Goal: Transaction & Acquisition: Purchase product/service

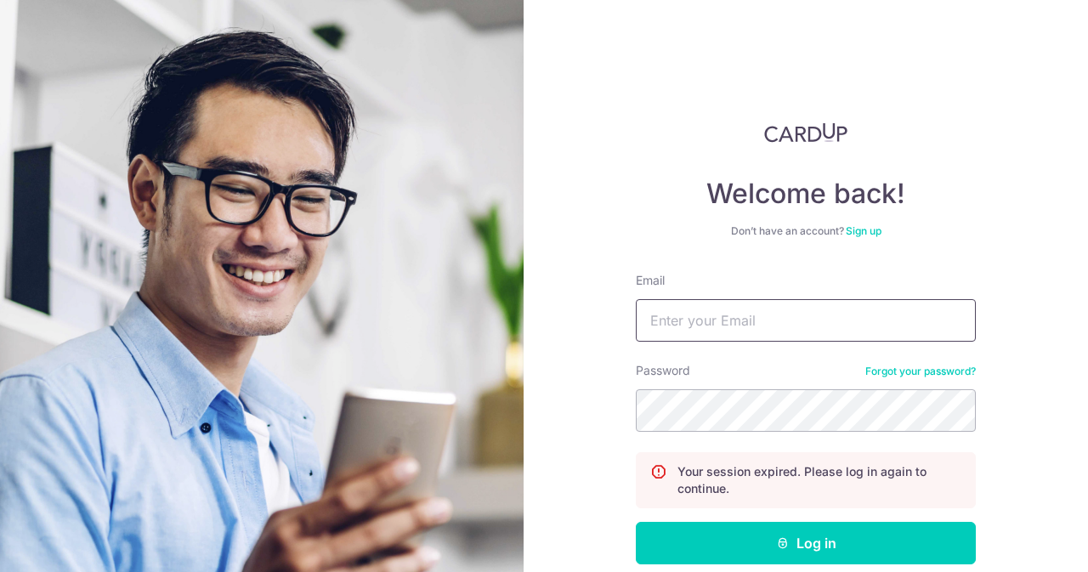
click at [711, 315] on input "Email" at bounding box center [806, 320] width 340 height 42
type input "[EMAIL_ADDRESS][DOMAIN_NAME]"
click at [636, 522] on button "Log in" at bounding box center [806, 543] width 340 height 42
click at [711, 315] on input "Email" at bounding box center [806, 320] width 340 height 42
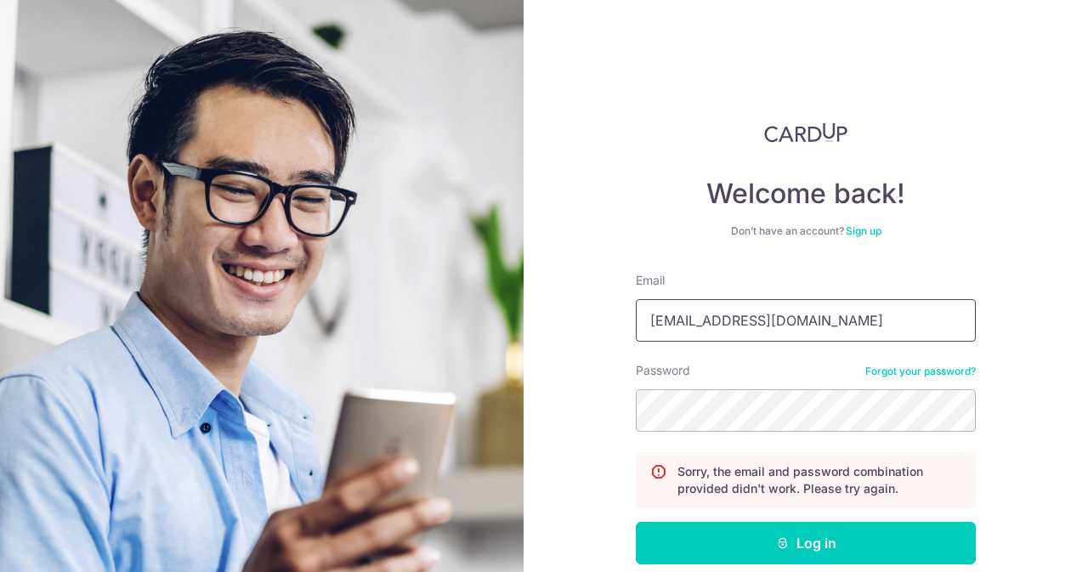
type input "[EMAIL_ADDRESS][DOMAIN_NAME]"
click at [636, 522] on button "Log in" at bounding box center [806, 543] width 340 height 42
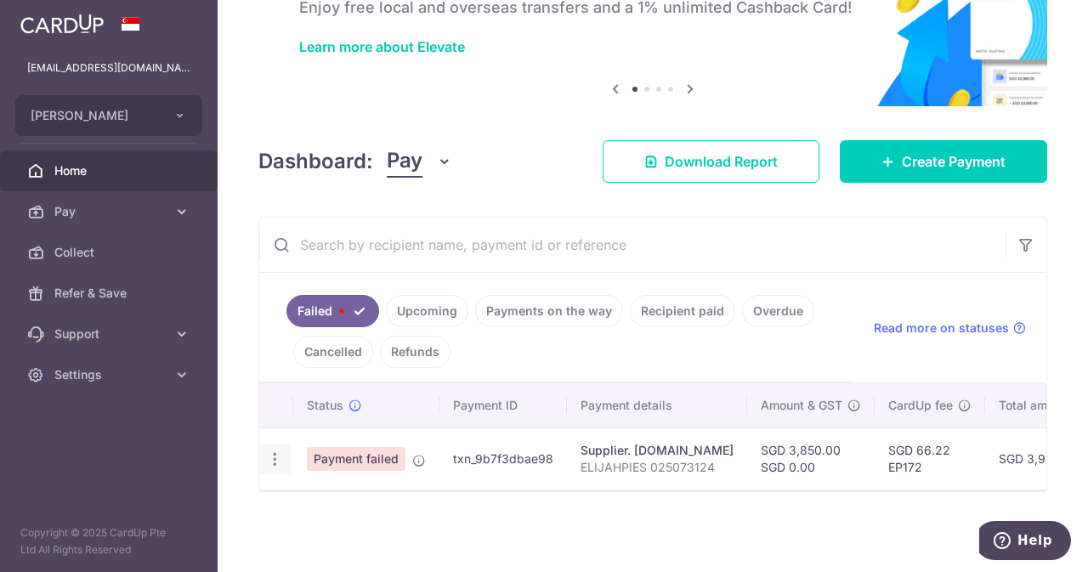
click at [282, 449] on div "Update payment" at bounding box center [274, 459] width 31 height 31
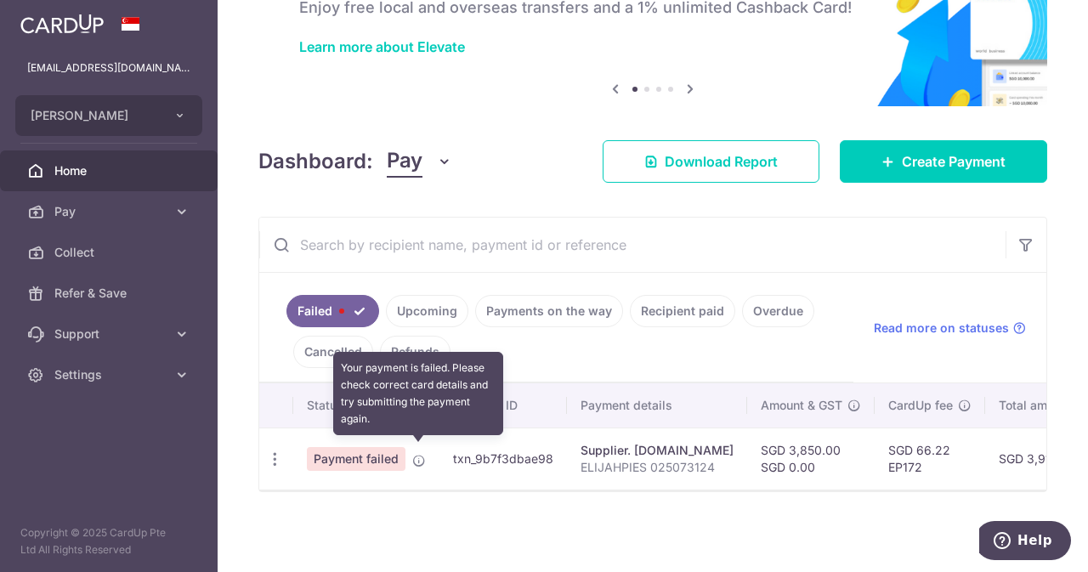
click at [417, 454] on icon at bounding box center [419, 461] width 14 height 14
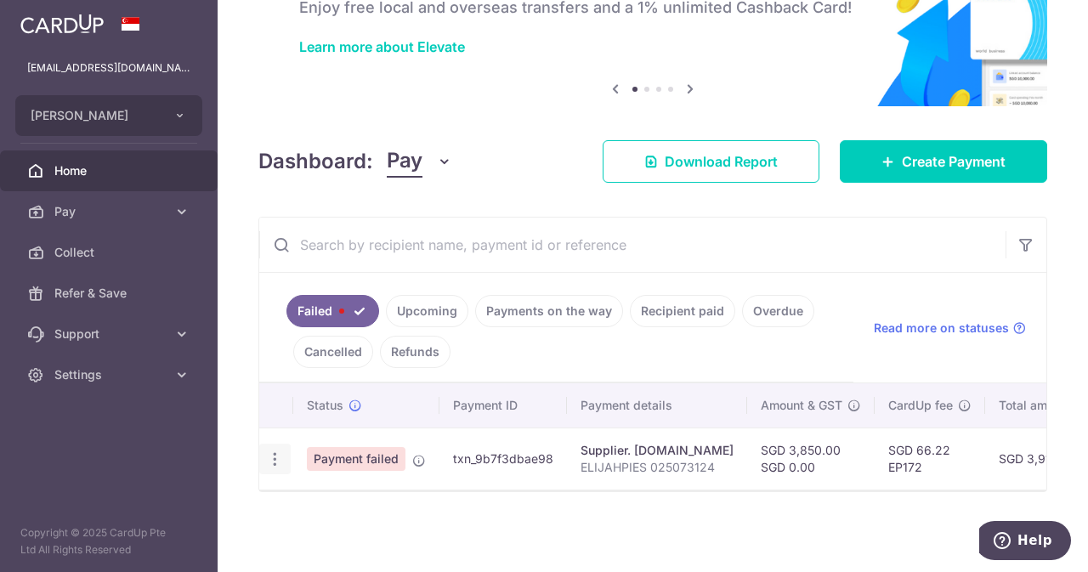
click at [270, 444] on div "Update payment" at bounding box center [274, 459] width 31 height 31
click at [271, 452] on icon "button" at bounding box center [275, 459] width 18 height 18
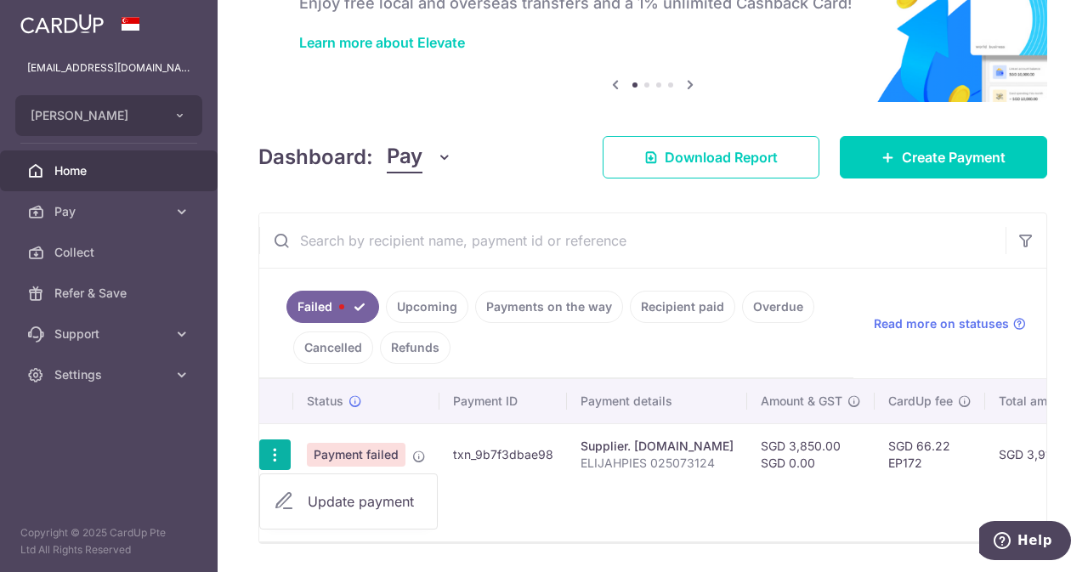
click at [328, 496] on span "Update payment" at bounding box center [366, 501] width 116 height 20
radio input "true"
type input "3,850.00"
type input "0.00"
type input "ELIJAHPIES 025073124"
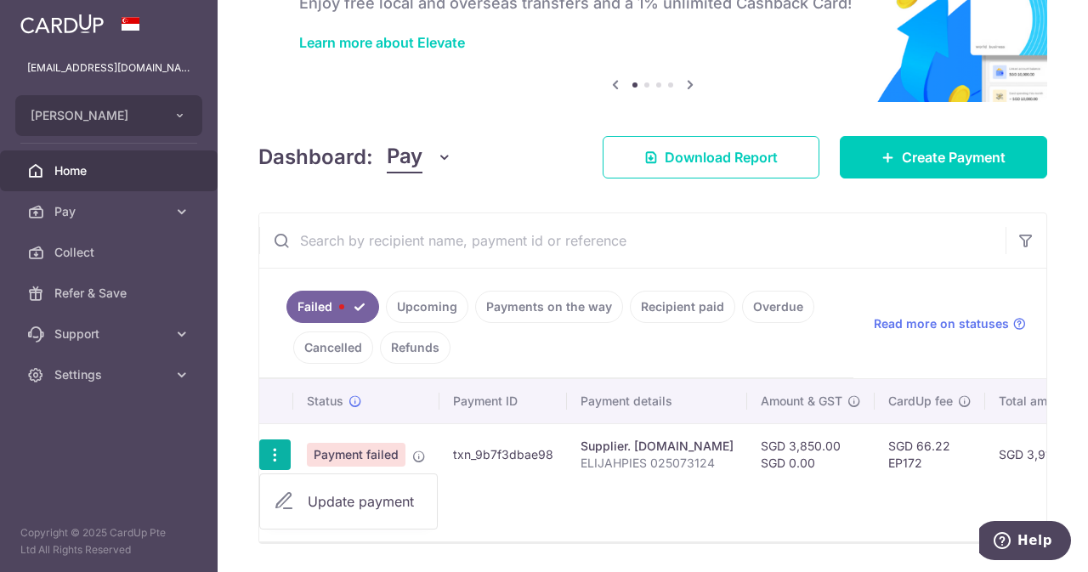
type input "HOLLY025073124"
type input "EP172"
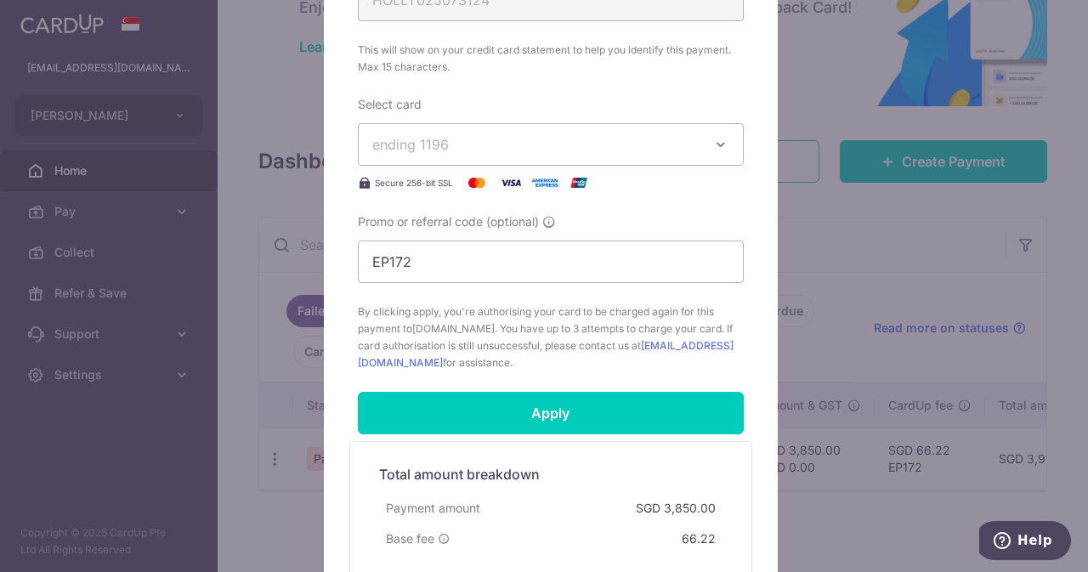
scroll to position [743, 0]
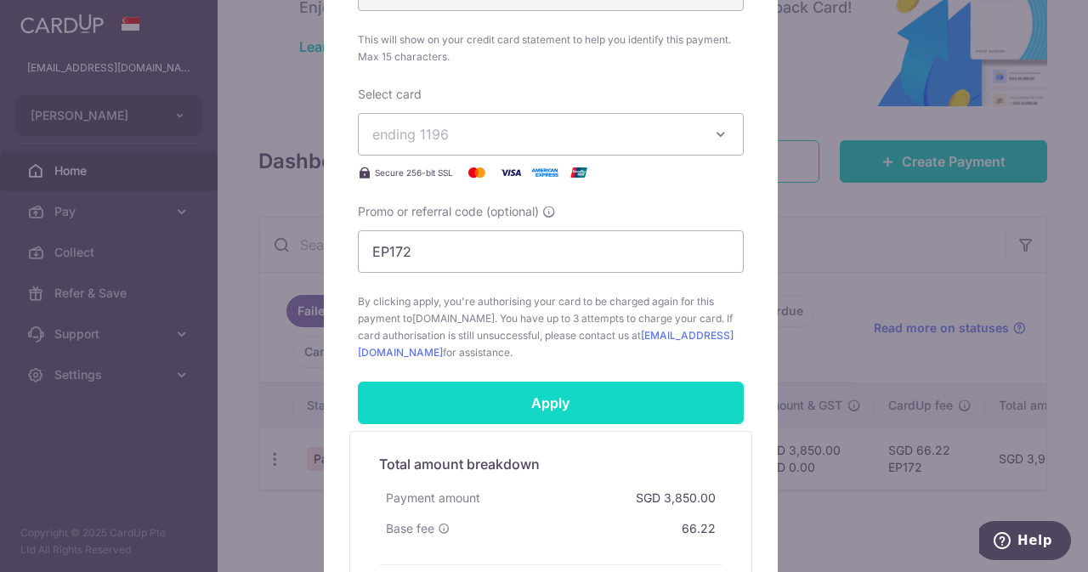
click at [646, 388] on input "Apply" at bounding box center [551, 403] width 386 height 42
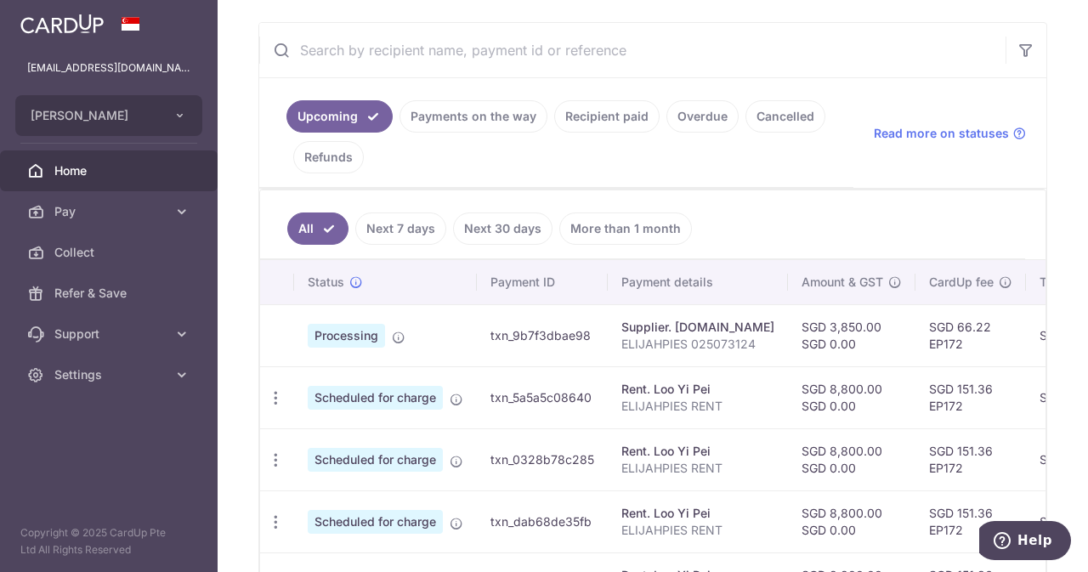
scroll to position [311, 0]
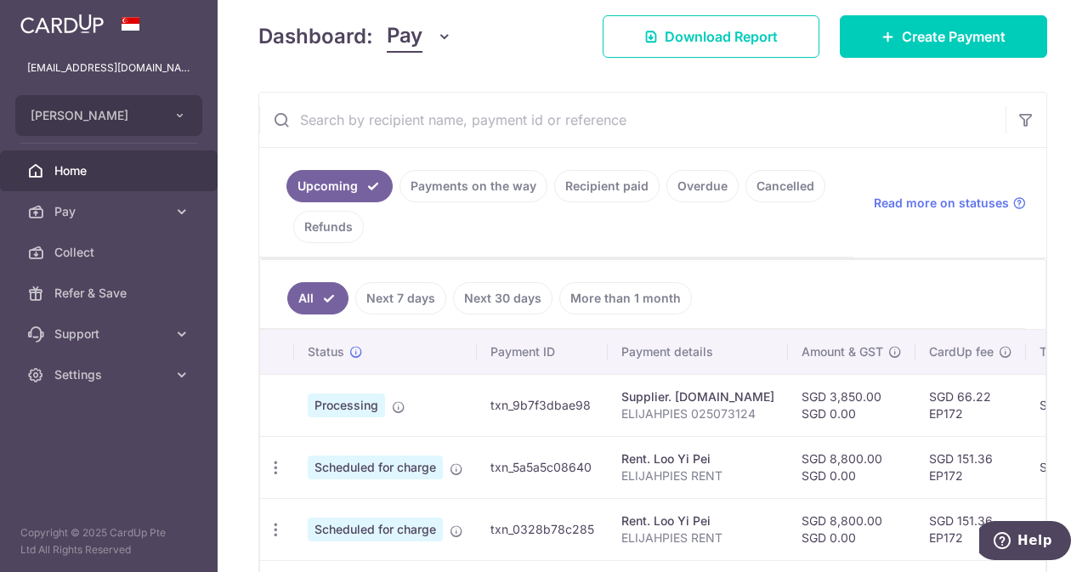
click at [450, 172] on link "Payments on the way" at bounding box center [473, 186] width 148 height 32
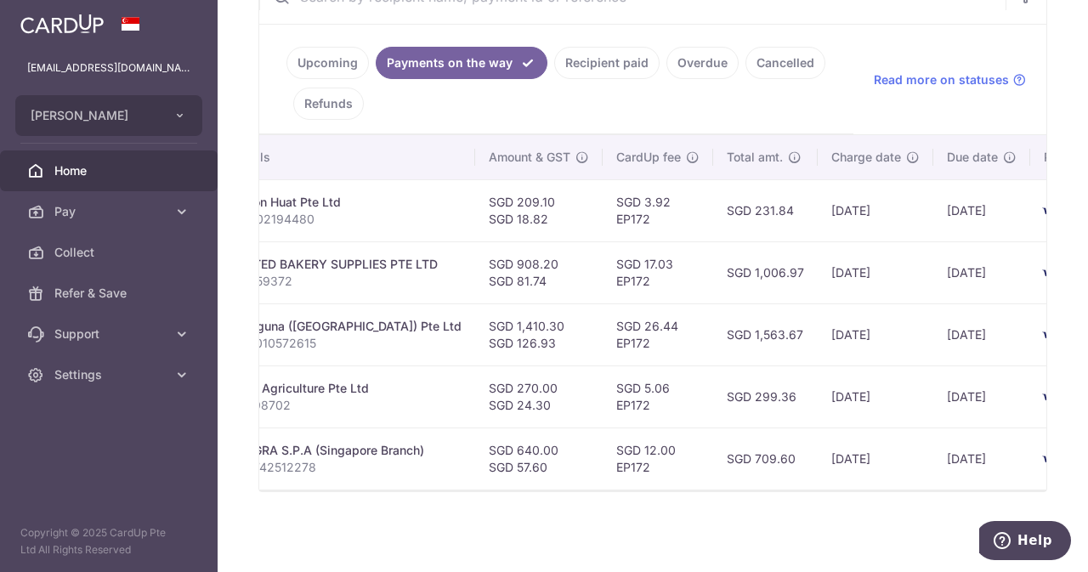
scroll to position [0, 416]
click at [83, 169] on span "Home" at bounding box center [110, 170] width 112 height 17
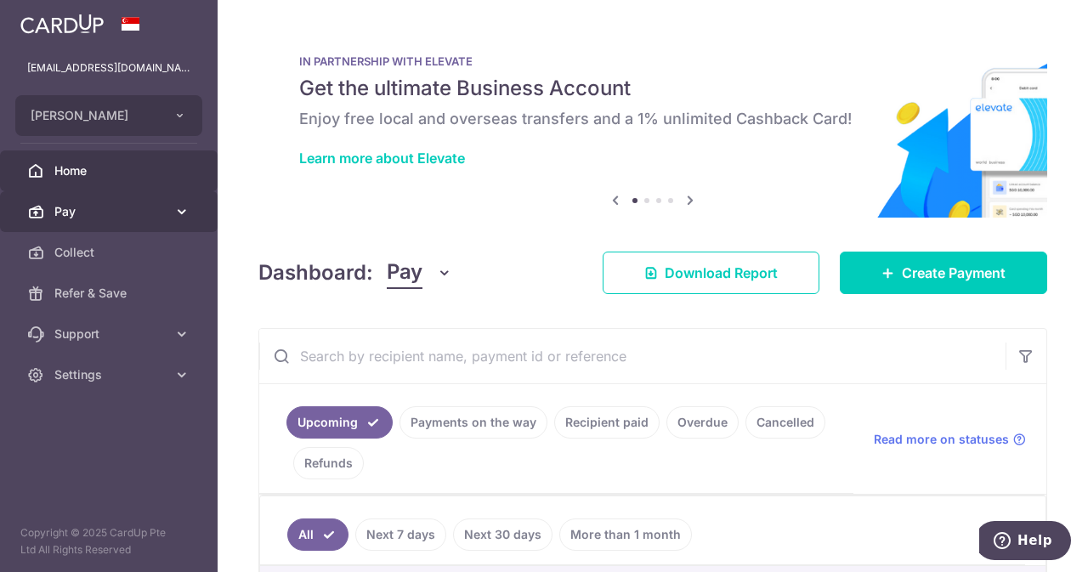
click at [162, 210] on span "Pay" at bounding box center [110, 211] width 112 height 17
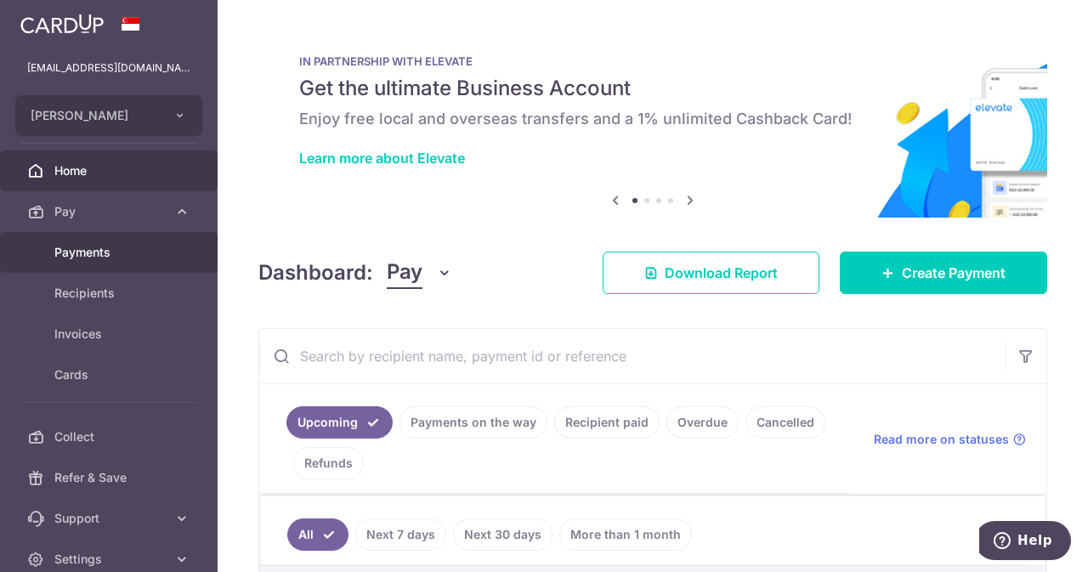
click at [96, 259] on span "Payments" at bounding box center [110, 252] width 112 height 17
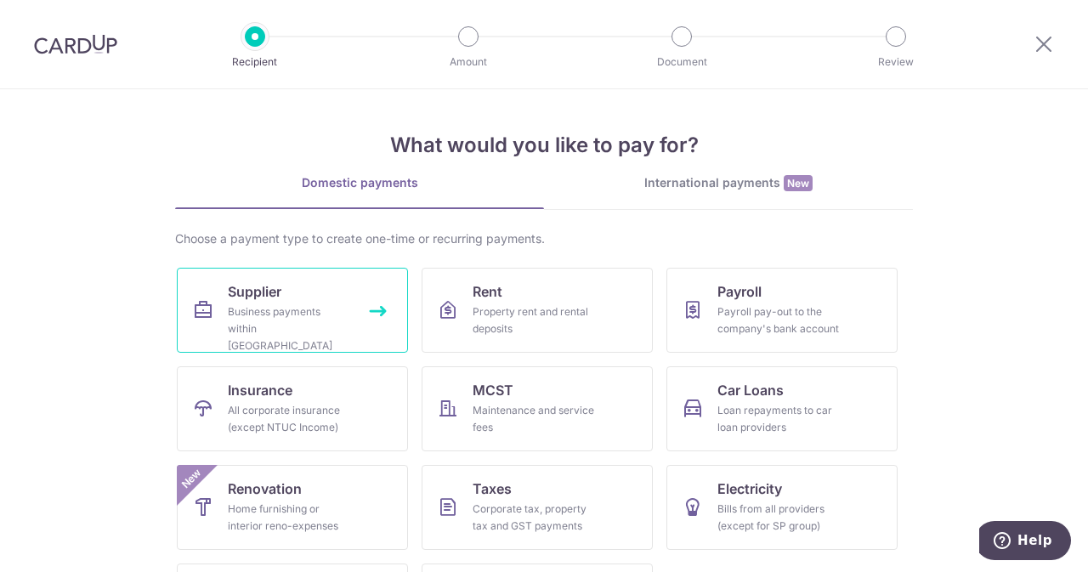
click at [297, 285] on link "Supplier Business payments within Singapore" at bounding box center [292, 310] width 231 height 85
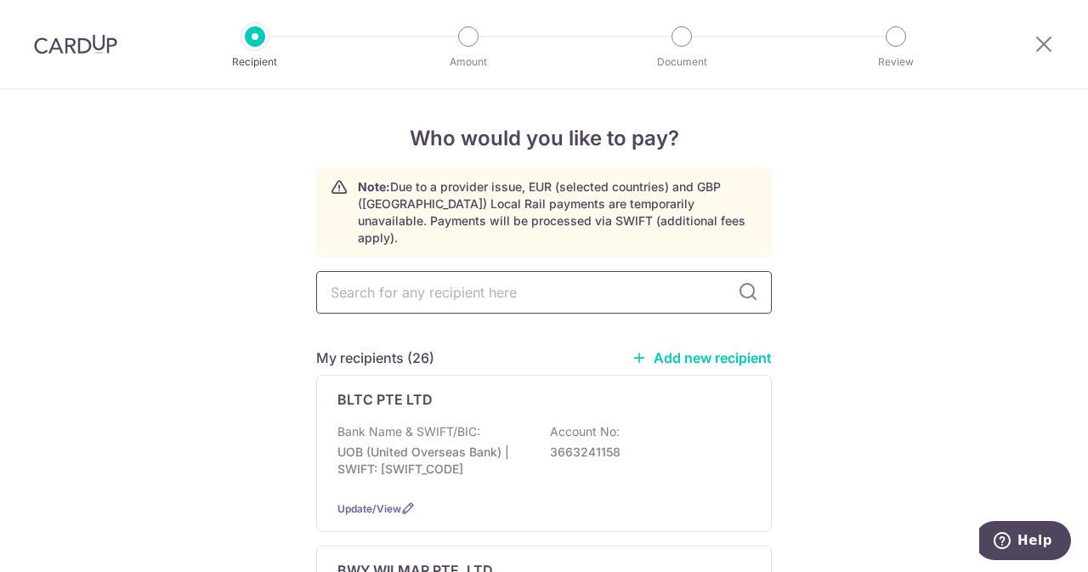
click at [463, 271] on input "text" at bounding box center [544, 292] width 456 height 42
type input "indo"
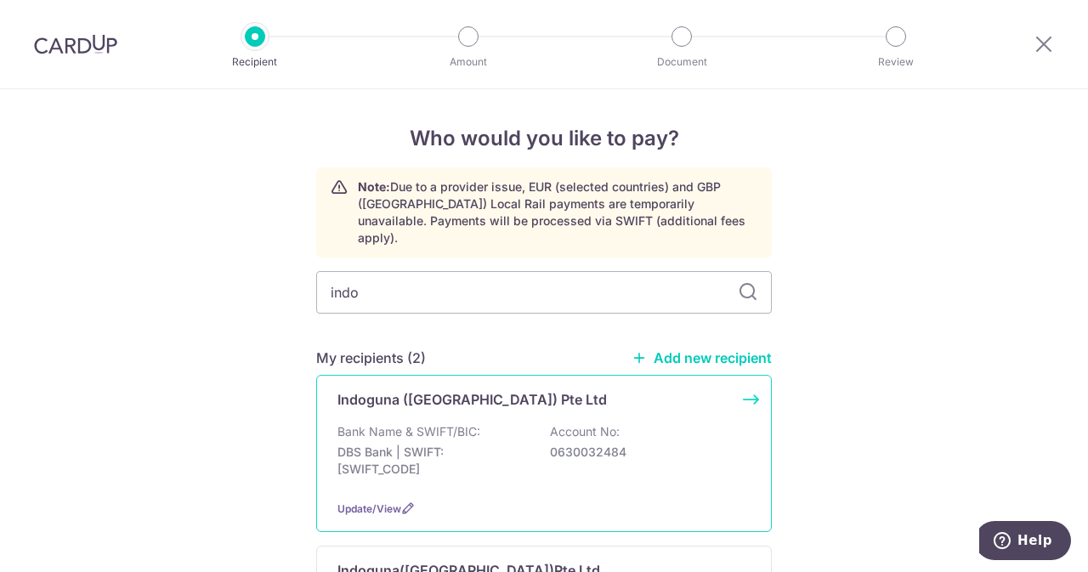
click at [452, 393] on div "Indoguna (Singapore) Pte Ltd Bank Name & SWIFT/BIC: DBS Bank | SWIFT: DBSSSGSGX…" at bounding box center [544, 453] width 456 height 157
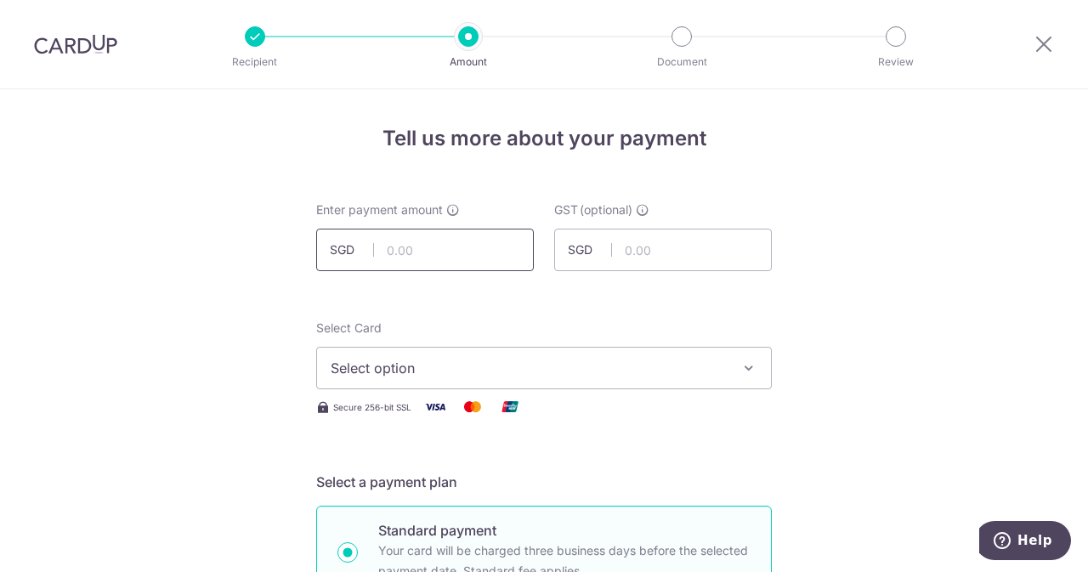
click at [440, 241] on input "text" at bounding box center [425, 250] width 218 height 42
type input "1,088.80"
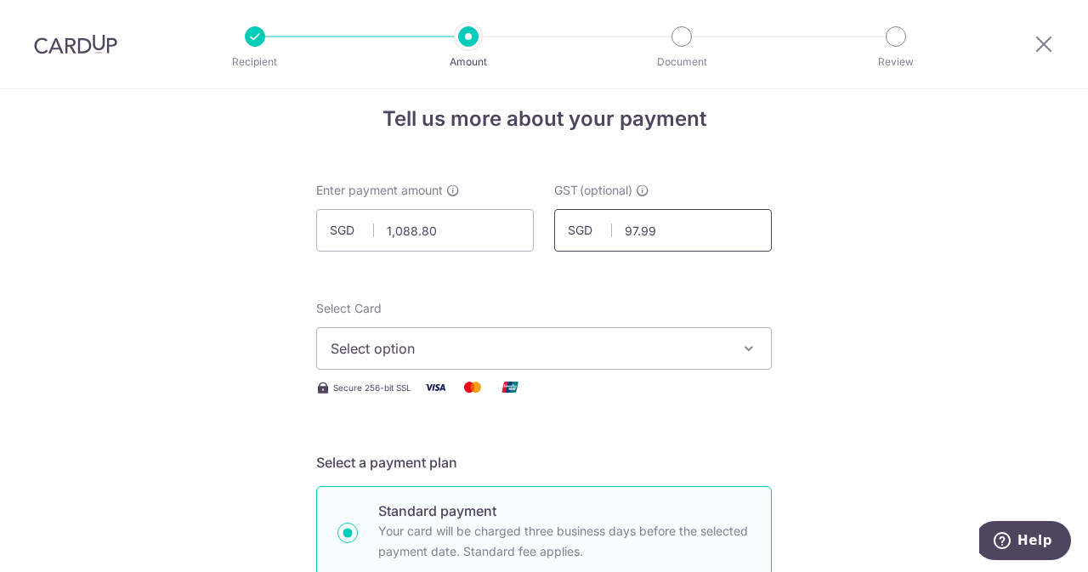
type input "97.99"
click at [422, 351] on span "Select option" at bounding box center [529, 348] width 396 height 20
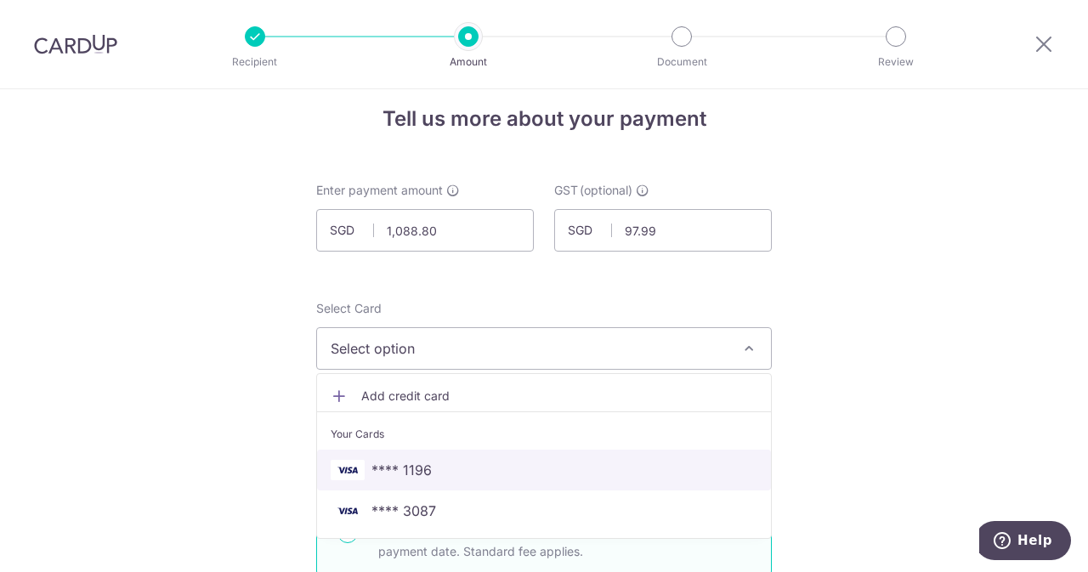
click at [401, 465] on span "**** 1196" at bounding box center [401, 470] width 60 height 20
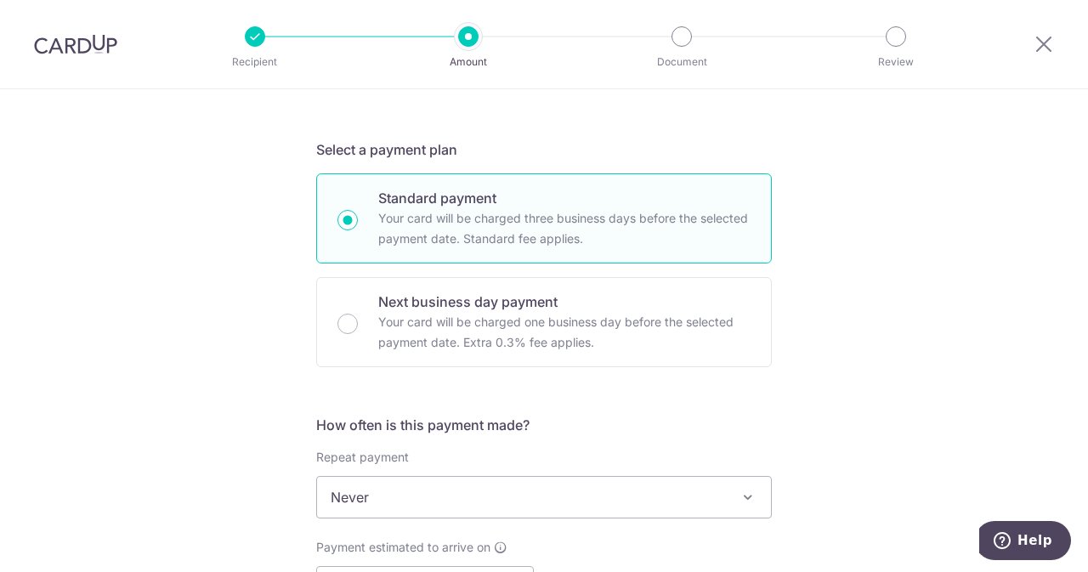
scroll to position [514, 0]
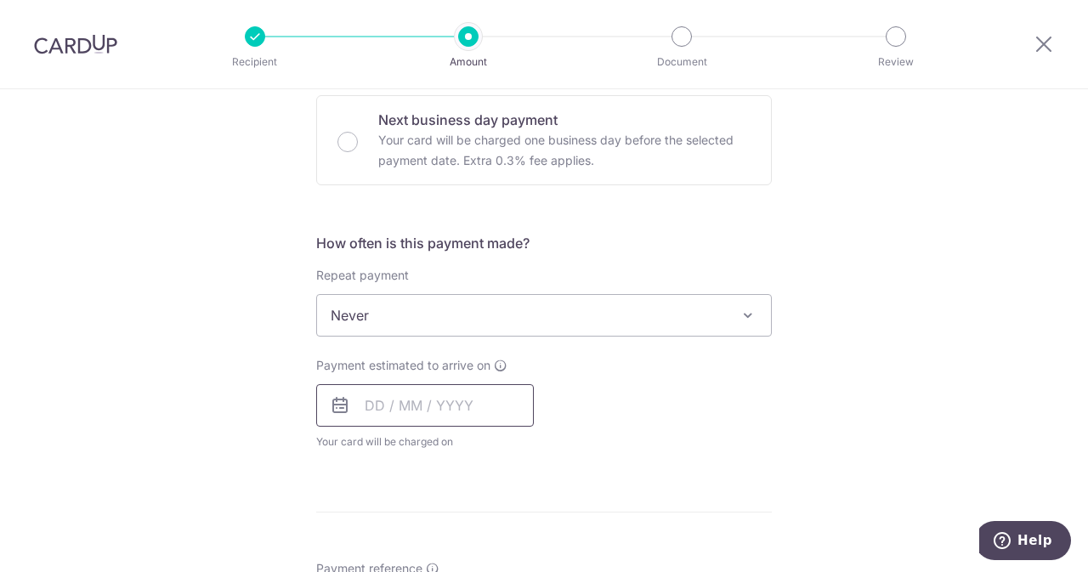
click at [442, 411] on input "text" at bounding box center [425, 405] width 218 height 42
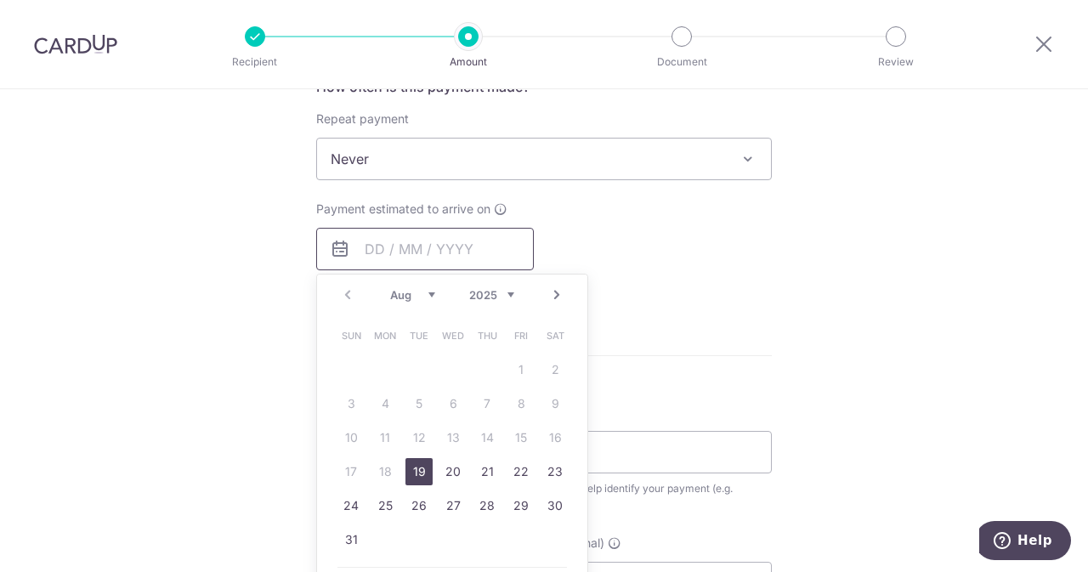
scroll to position [676, 0]
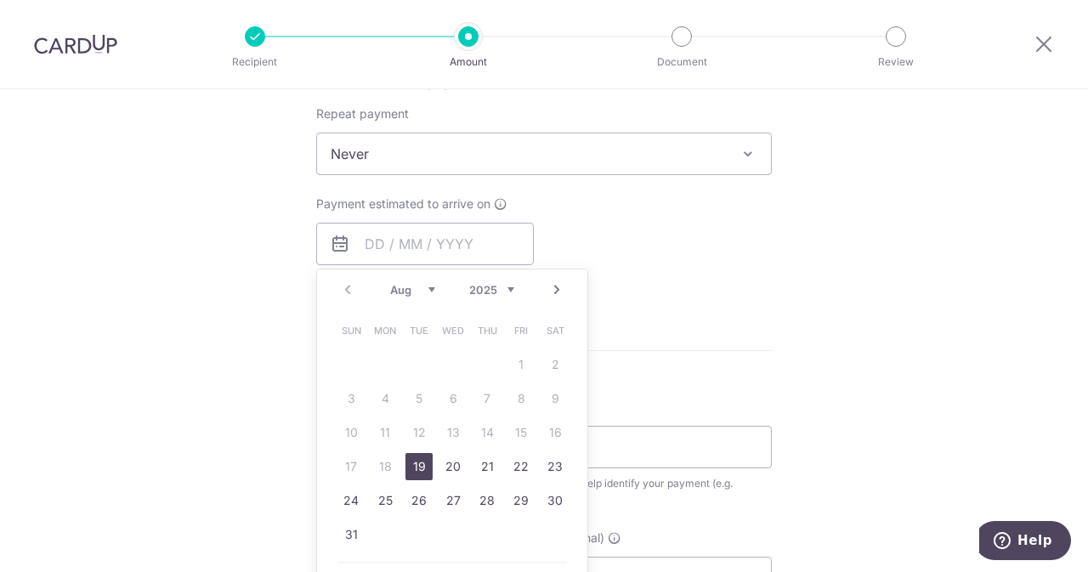
click at [418, 472] on link "19" at bounding box center [418, 466] width 27 height 27
type input "[DATE]"
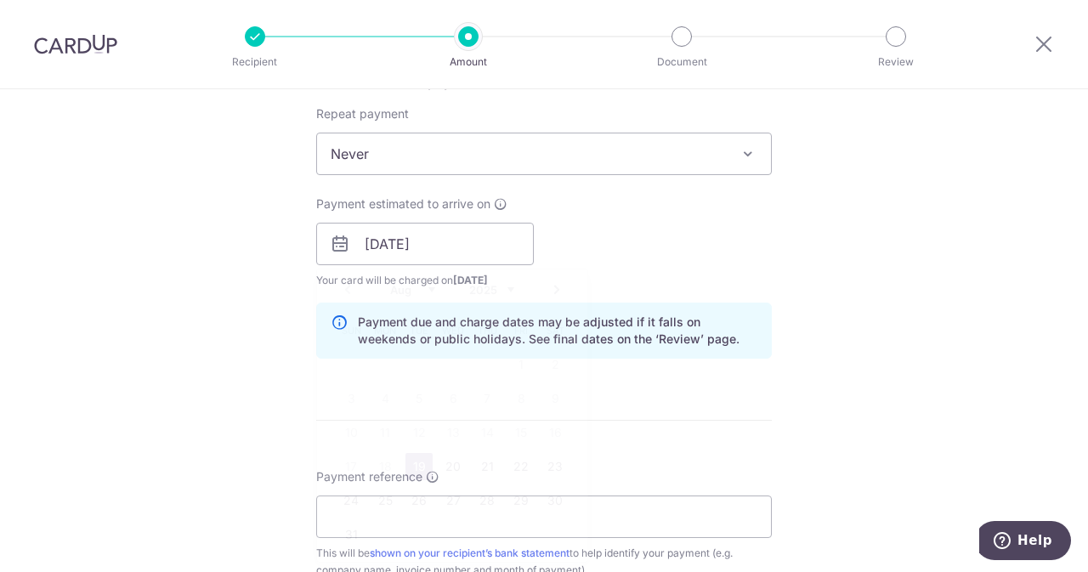
scroll to position [830, 0]
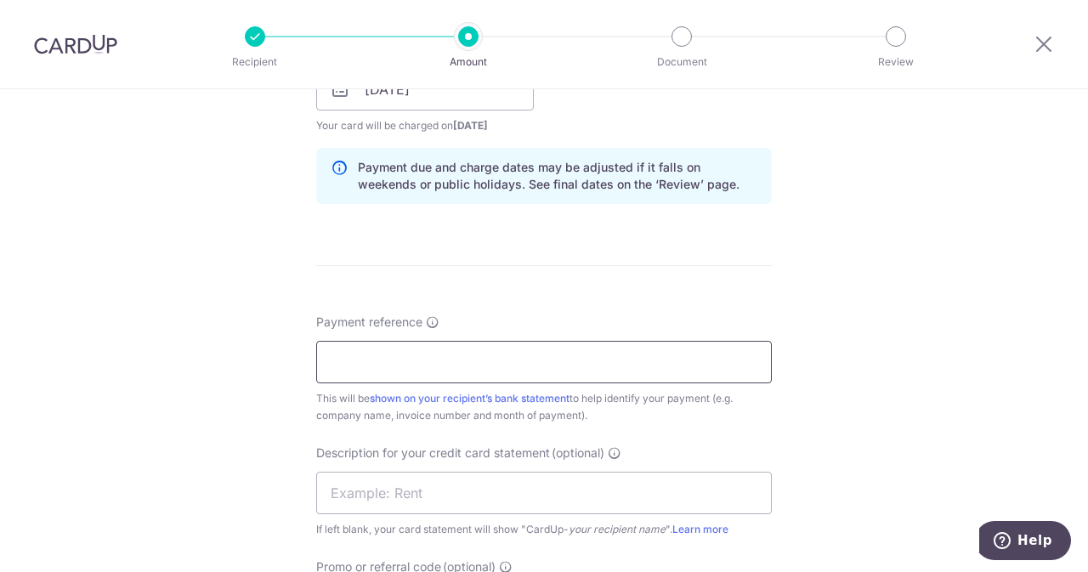
click at [489, 370] on input "Payment reference" at bounding box center [544, 362] width 456 height 42
drag, startPoint x: 489, startPoint y: 370, endPoint x: 405, endPoint y: 382, distance: 84.1
click at [405, 382] on div "Payment reference ELIJAHPIES 5010574683 21/35 This will be shown on your recipi…" at bounding box center [544, 369] width 456 height 110
type input "ELIJAHPIES 5010574683"
click at [375, 499] on input "text" at bounding box center [544, 493] width 456 height 42
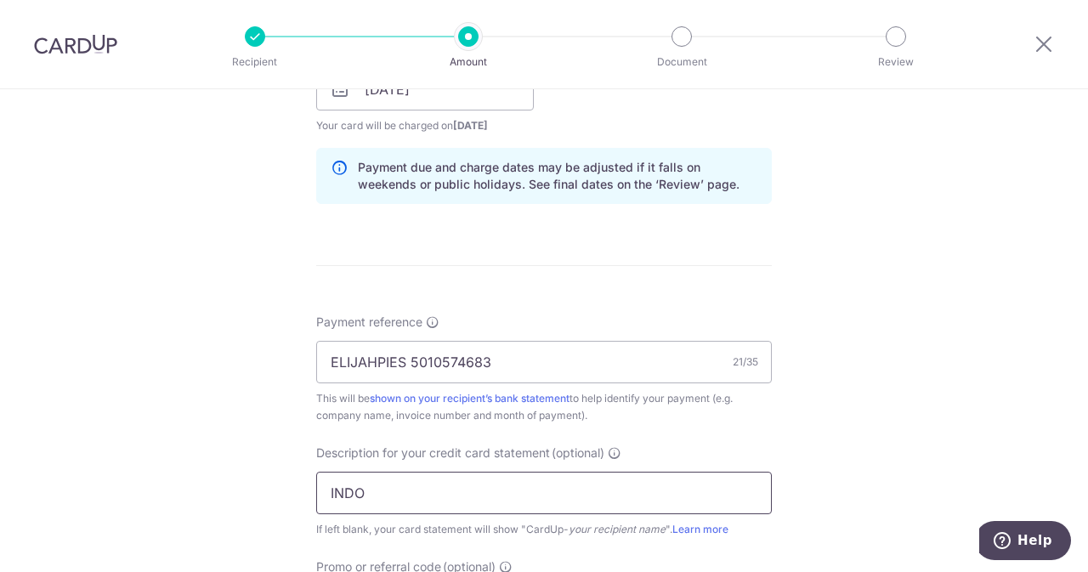
paste input "5010574683"
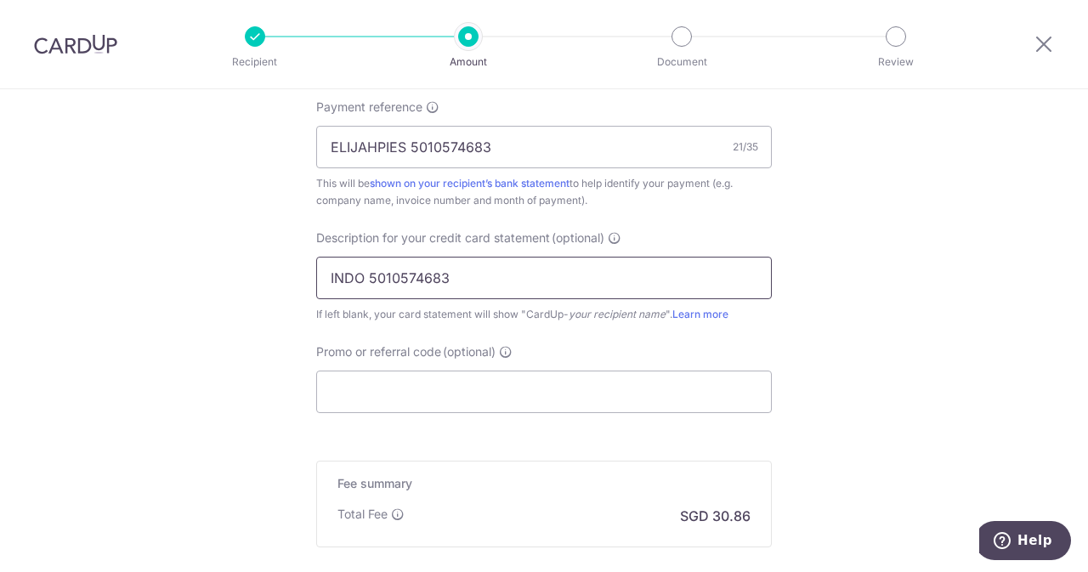
scroll to position [1046, 0]
type input "INDO 5010574683"
click at [440, 387] on input "Promo or referral code (optional)" at bounding box center [544, 391] width 456 height 42
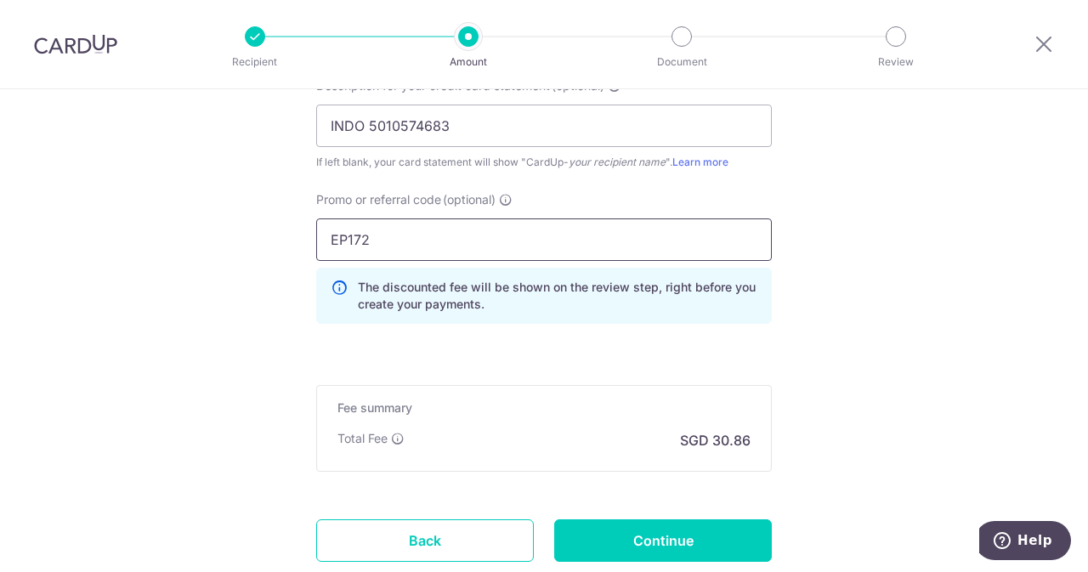
scroll to position [1200, 0]
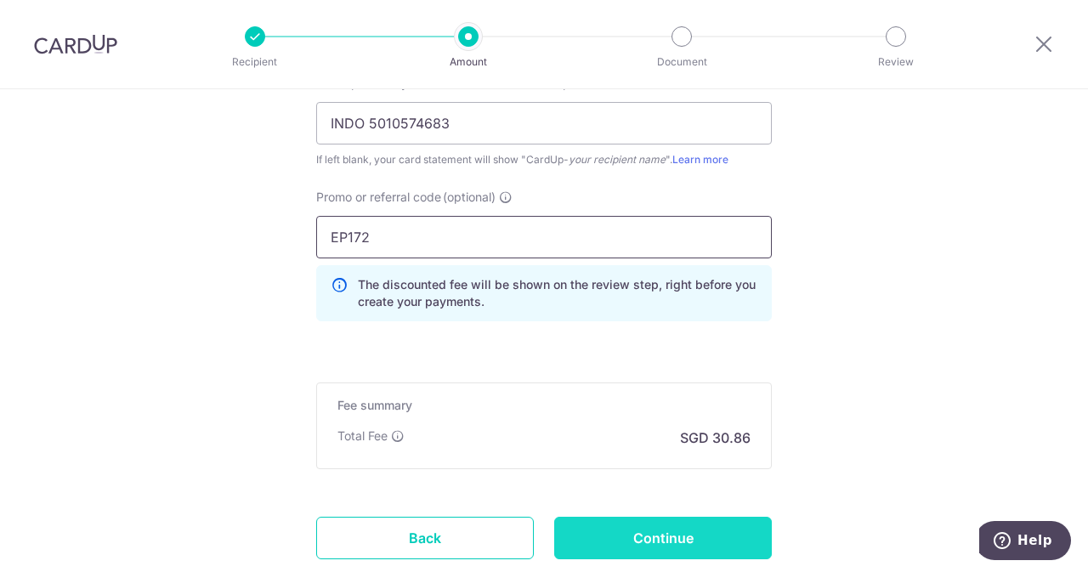
type input "EP172"
click at [629, 526] on input "Continue" at bounding box center [663, 538] width 218 height 42
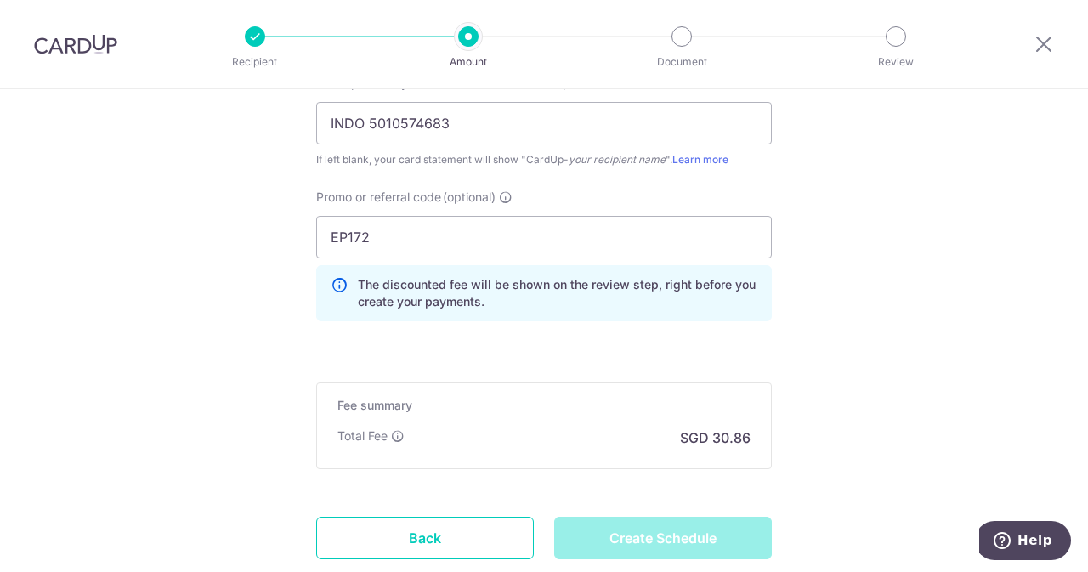
type input "Create Schedule"
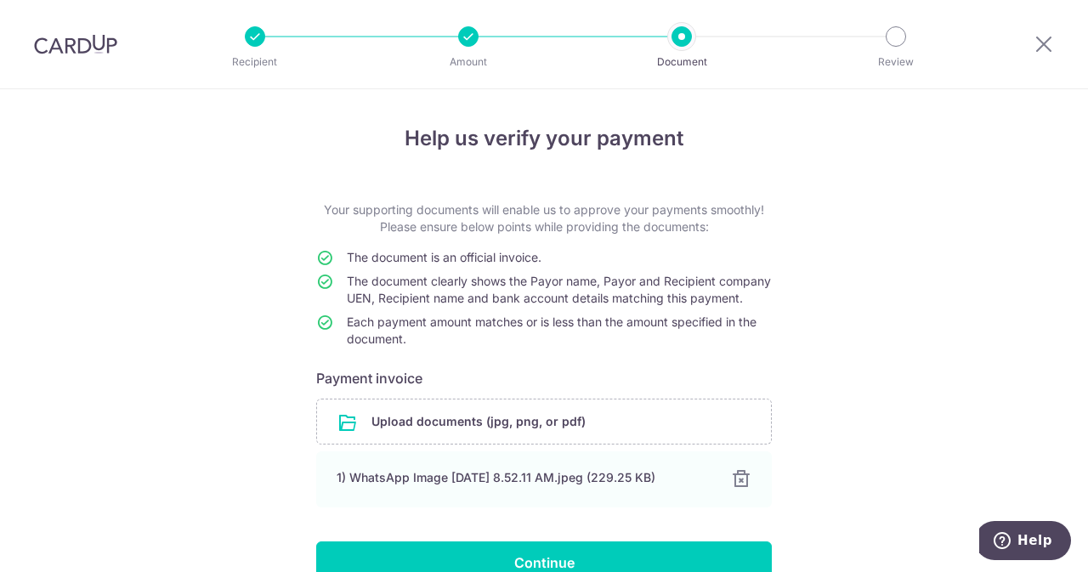
scroll to position [107, 0]
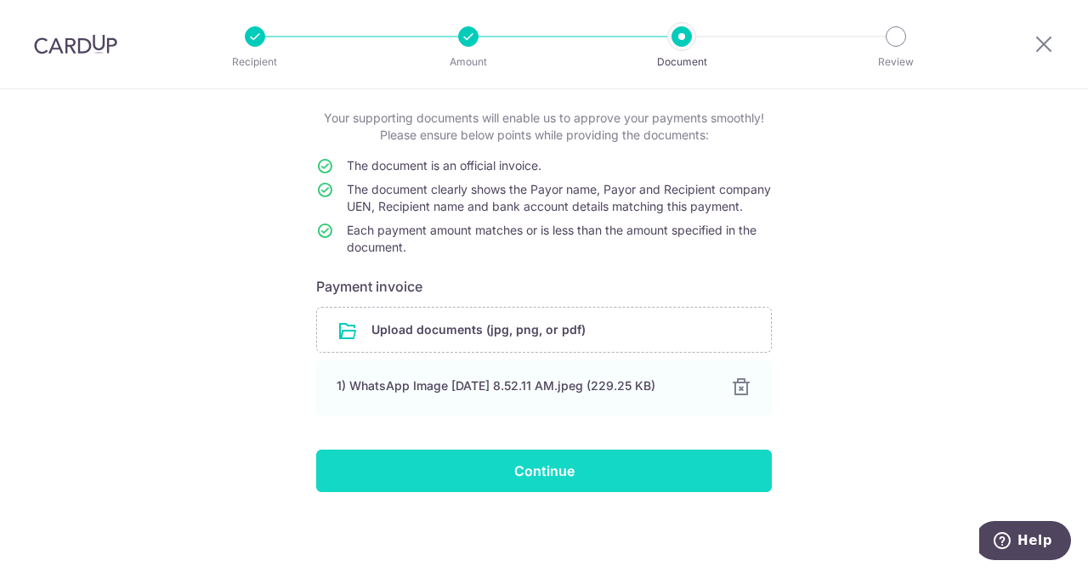
click at [568, 470] on input "Continue" at bounding box center [544, 471] width 456 height 42
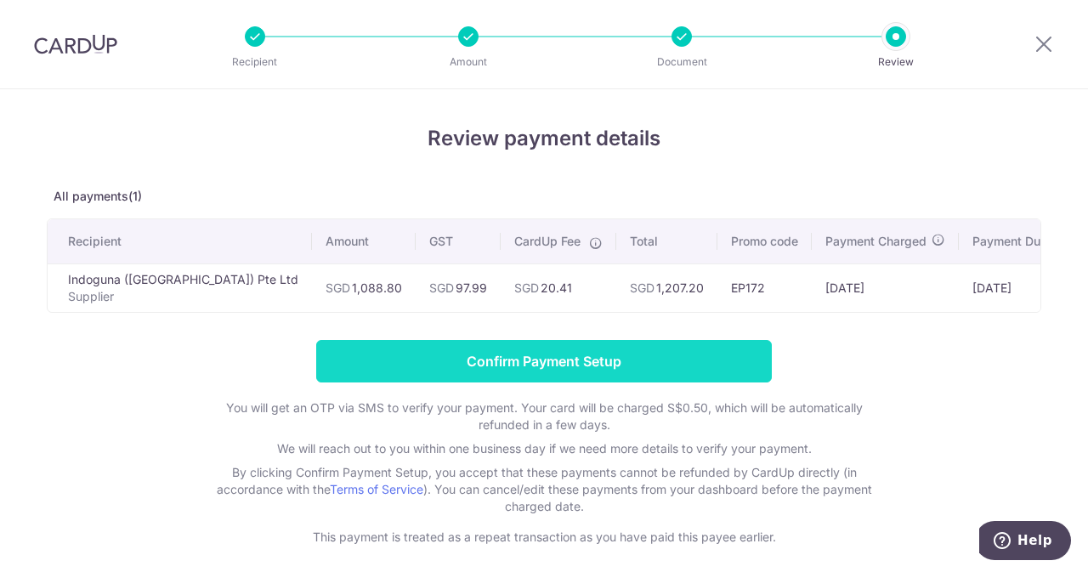
click at [439, 370] on input "Confirm Payment Setup" at bounding box center [544, 361] width 456 height 42
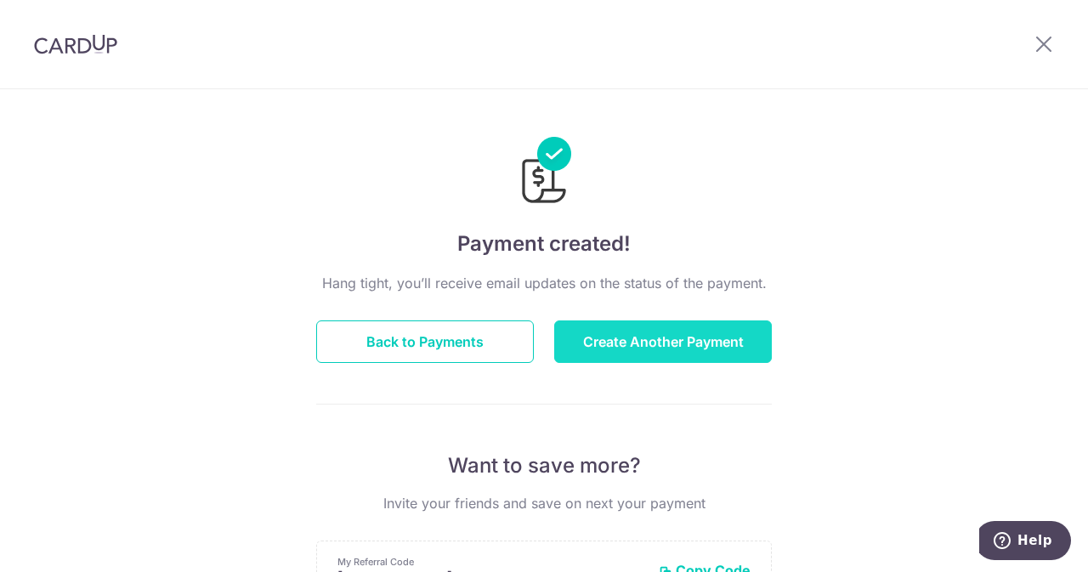
click at [632, 324] on button "Create Another Payment" at bounding box center [663, 341] width 218 height 42
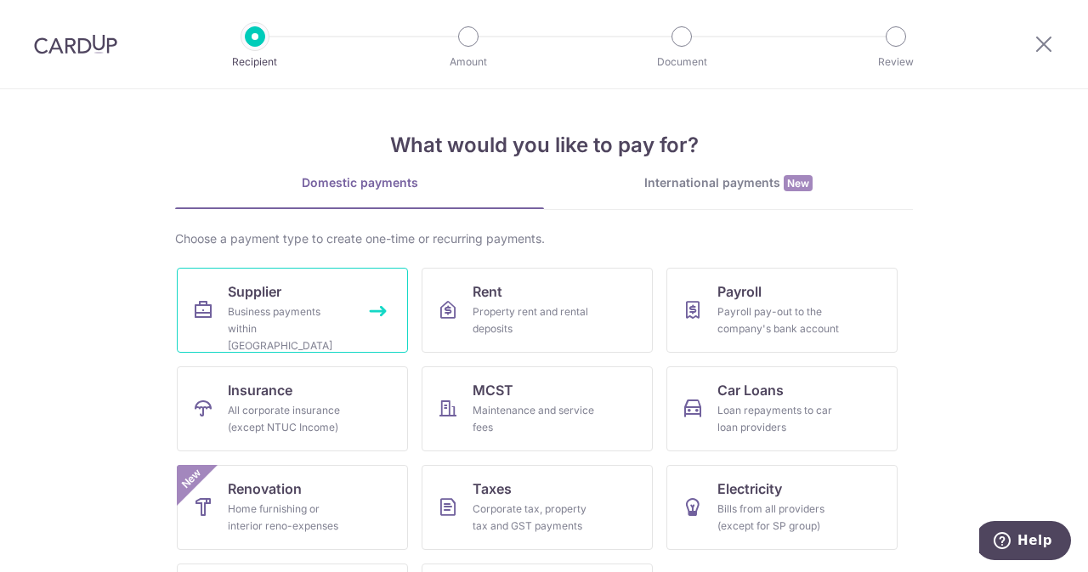
click at [308, 337] on link "Supplier Business payments within [GEOGRAPHIC_DATA]" at bounding box center [292, 310] width 231 height 85
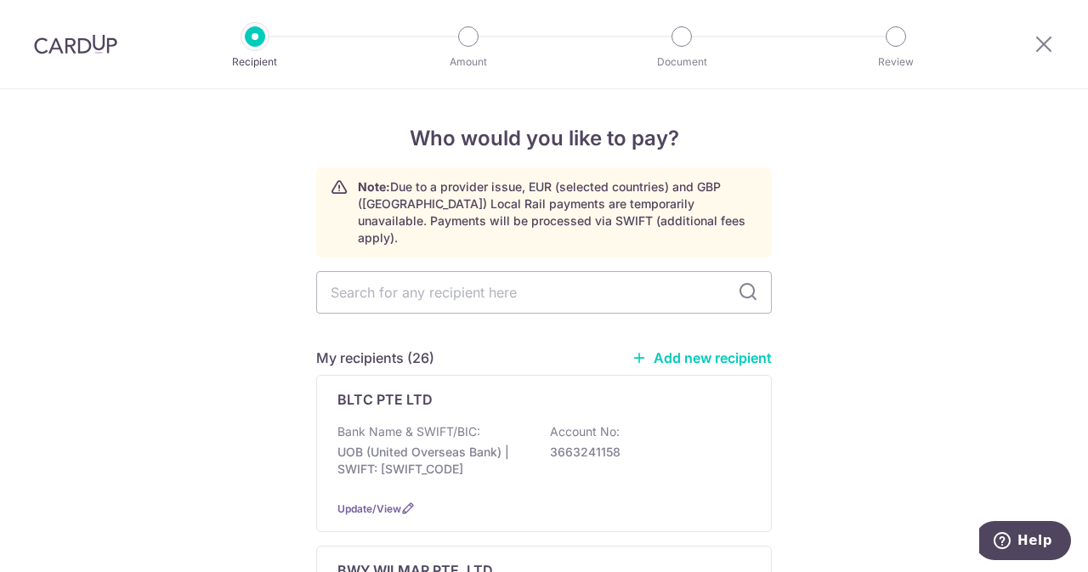
click at [451, 273] on input "text" at bounding box center [544, 292] width 456 height 42
type input "INDO"
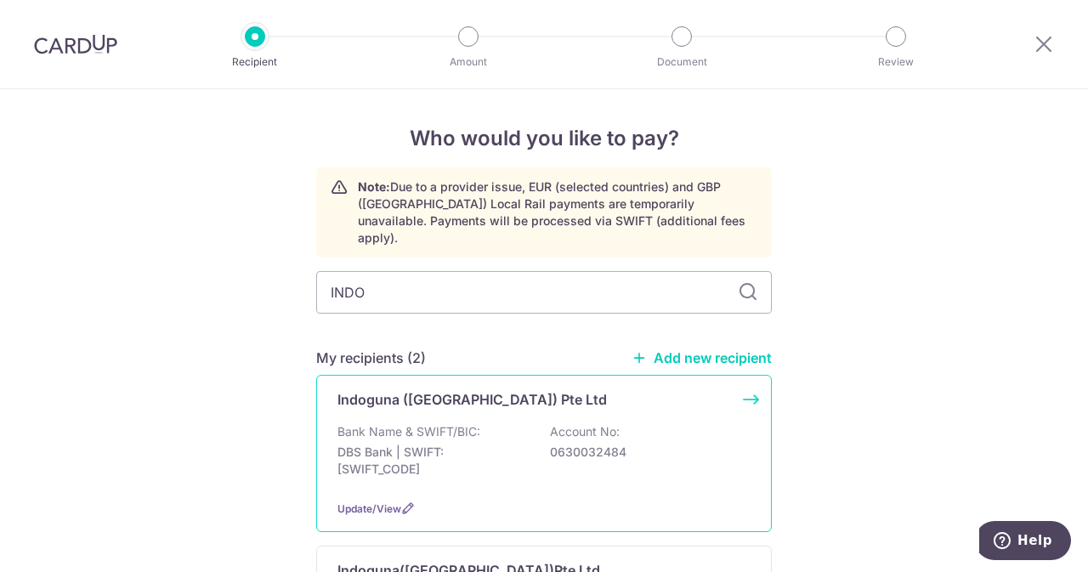
click at [456, 423] on p "Bank Name & SWIFT/BIC:" at bounding box center [408, 431] width 143 height 17
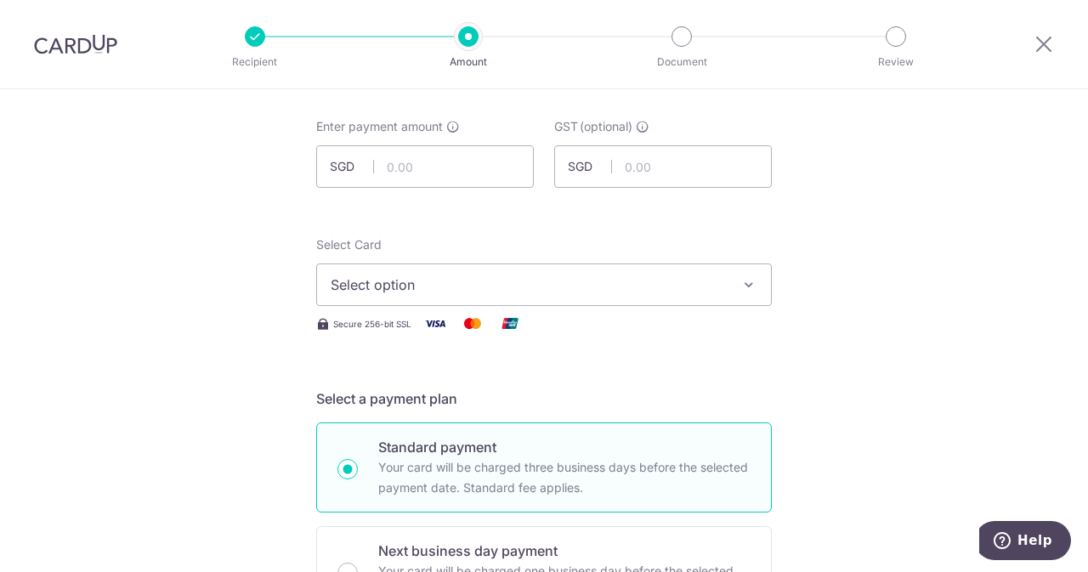
scroll to position [82, 0]
click at [437, 157] on input "text" at bounding box center [425, 168] width 218 height 42
type input "671.50"
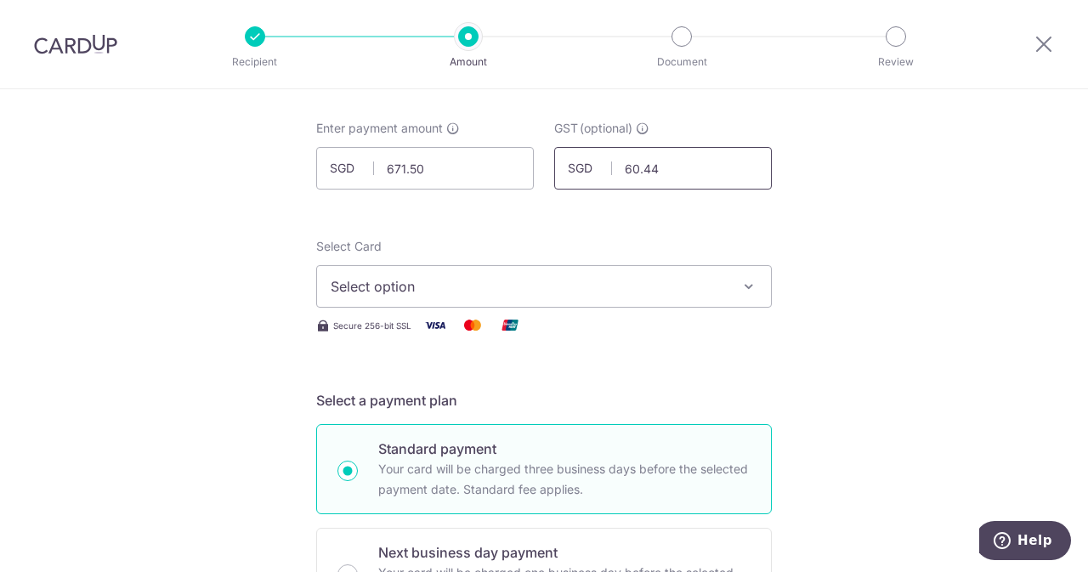
type input "60.44"
click at [416, 273] on button "Select option" at bounding box center [544, 286] width 456 height 42
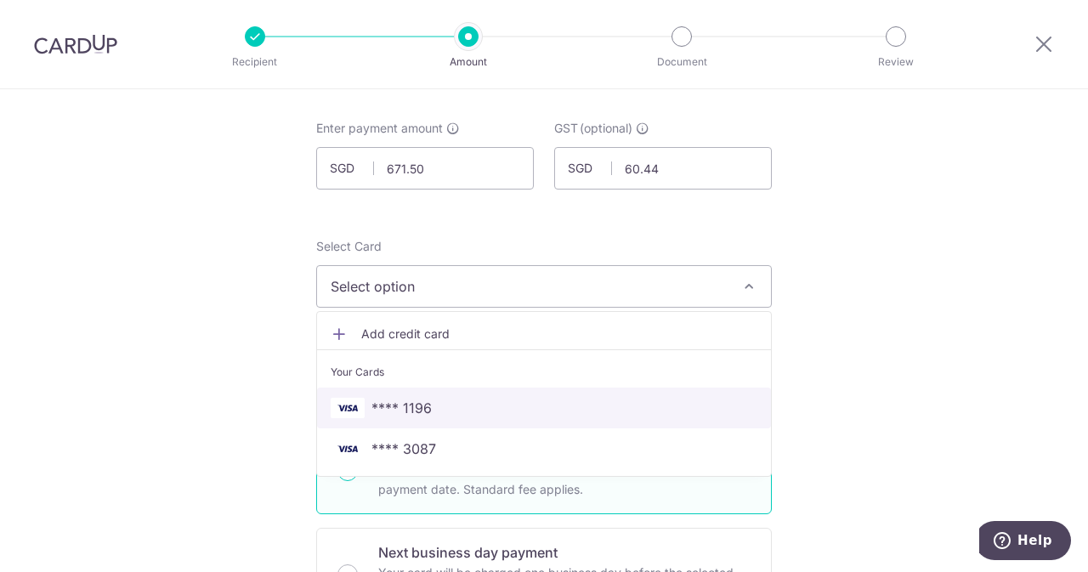
click at [427, 406] on span "**** 1196" at bounding box center [544, 408] width 427 height 20
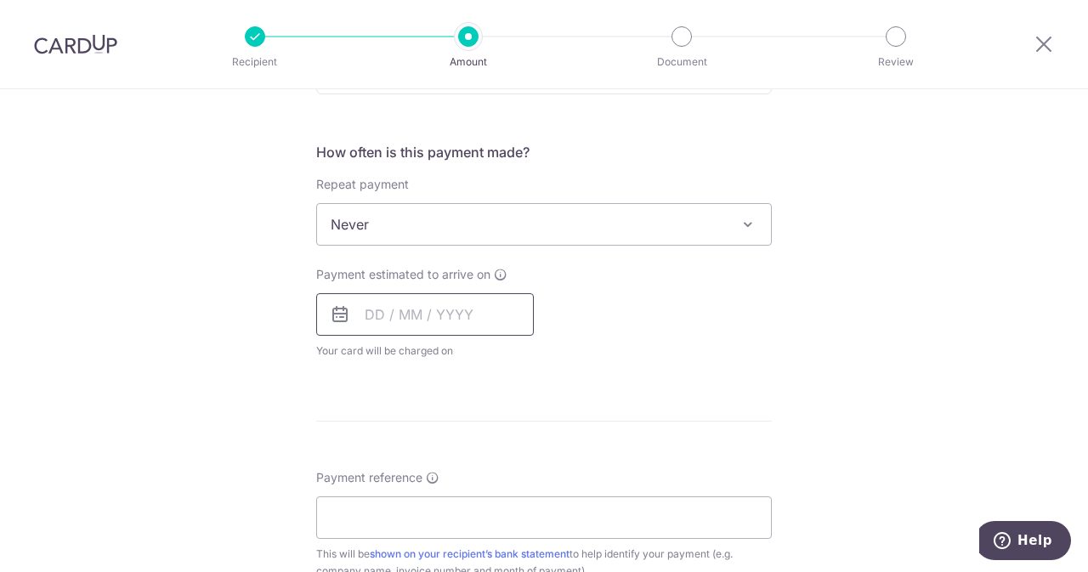
click at [443, 312] on input "text" at bounding box center [425, 314] width 218 height 42
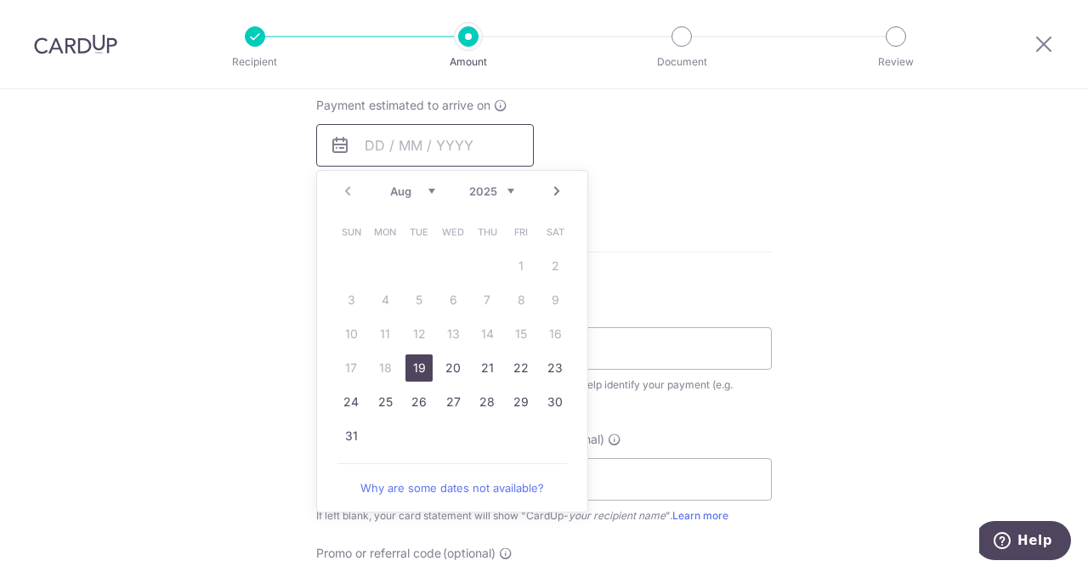
scroll to position [775, 0]
click at [422, 362] on link "19" at bounding box center [418, 367] width 27 height 27
type input "[DATE]"
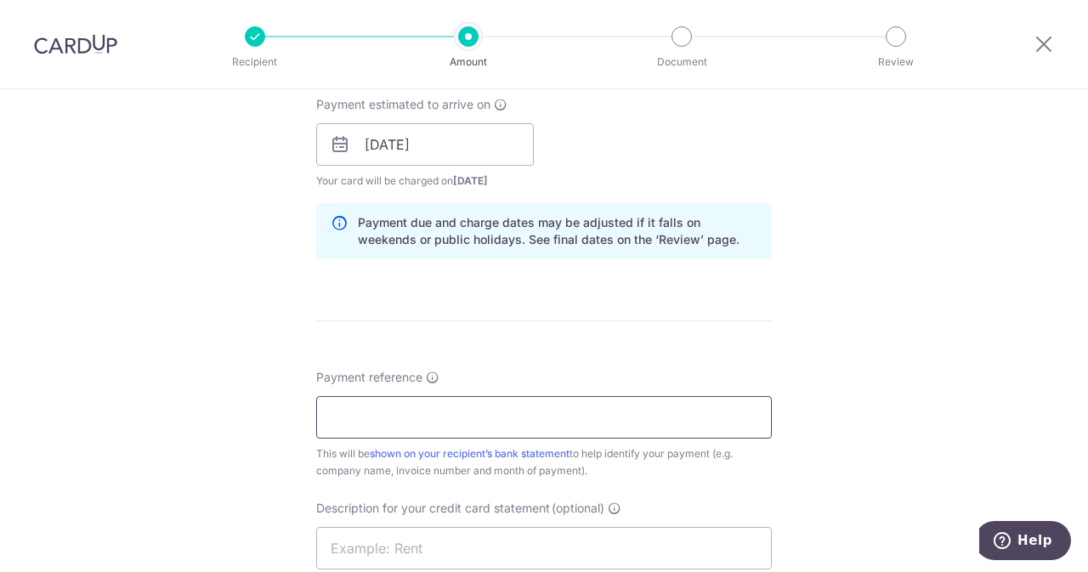
click at [403, 411] on input "Payment reference" at bounding box center [544, 417] width 456 height 42
type input "e"
drag, startPoint x: 508, startPoint y: 421, endPoint x: 413, endPoint y: 411, distance: 95.7
click at [413, 411] on input "ELIJAHPIES 5010575547" at bounding box center [544, 417] width 456 height 42
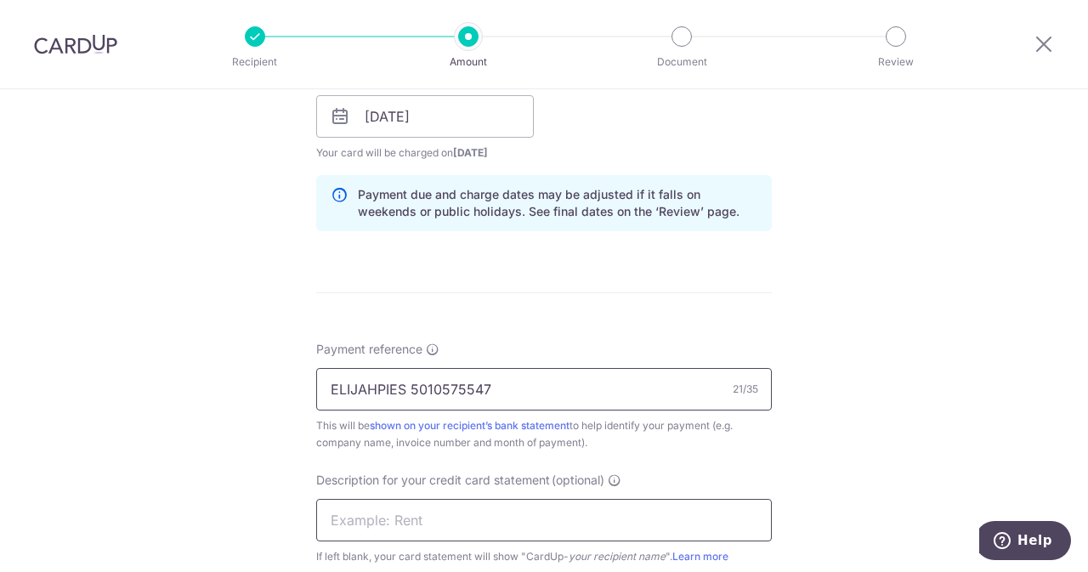
type input "ELIJAHPIES 5010575547"
click at [470, 501] on input "text" at bounding box center [544, 520] width 456 height 42
paste input "5010575547"
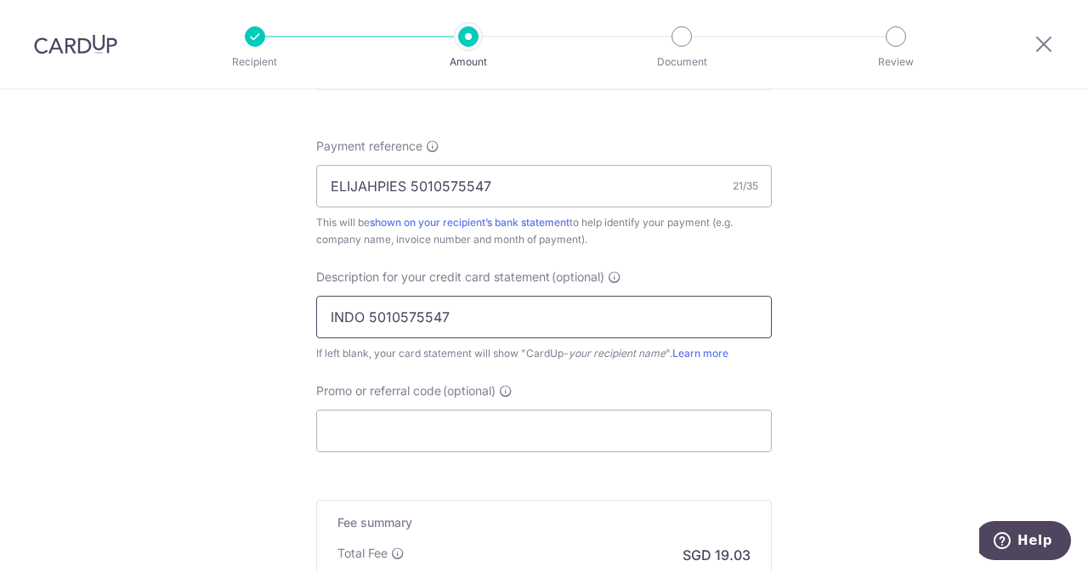
scroll to position [1011, 0]
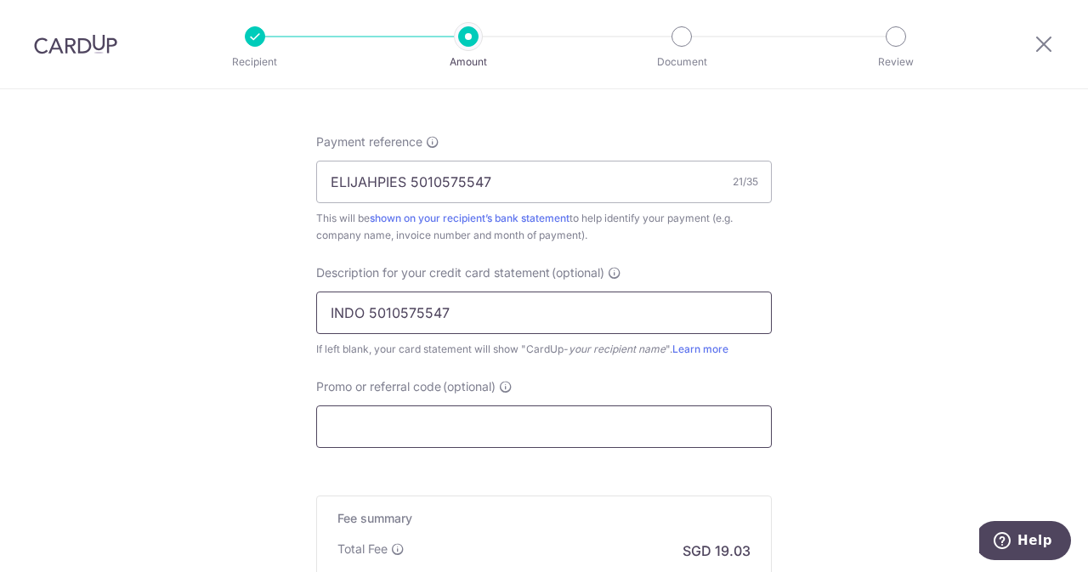
type input "INDO 5010575547"
click at [428, 439] on input "Promo or referral code (optional)" at bounding box center [544, 426] width 456 height 42
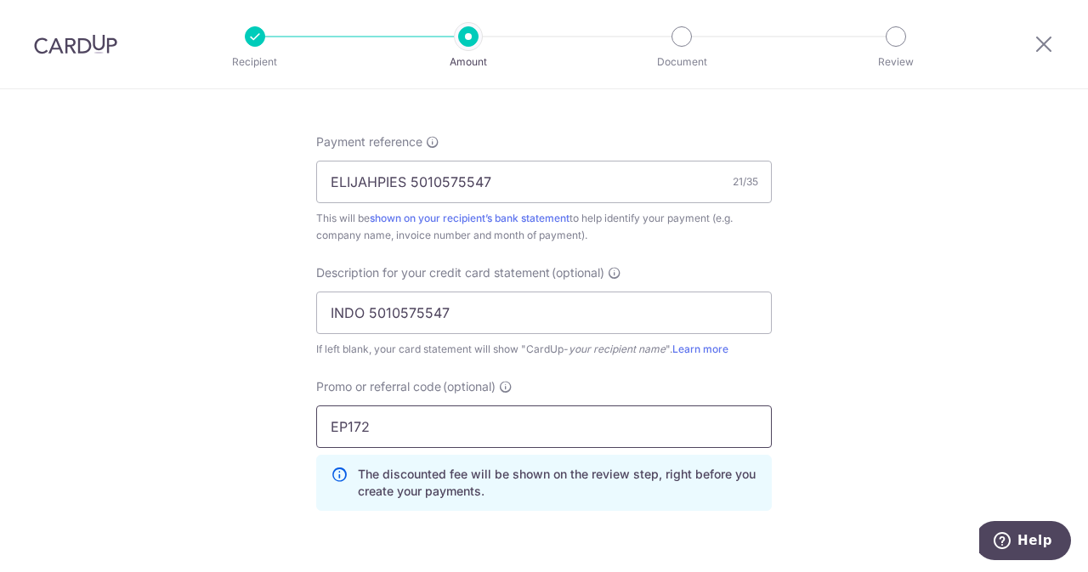
scroll to position [1310, 0]
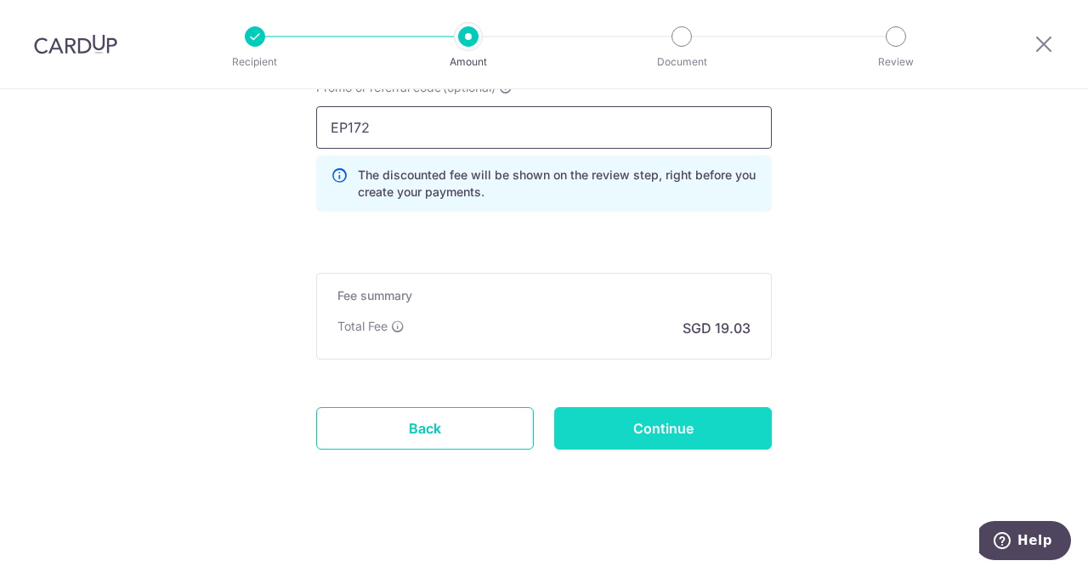
type input "EP172"
click at [620, 416] on input "Continue" at bounding box center [663, 428] width 218 height 42
type input "Create Schedule"
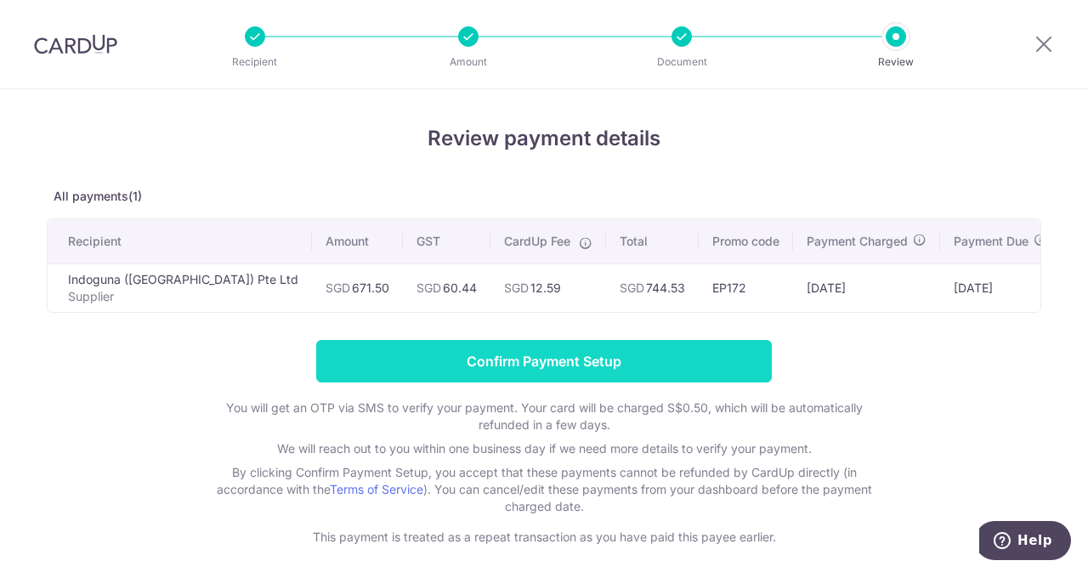
click at [566, 375] on input "Confirm Payment Setup" at bounding box center [544, 361] width 456 height 42
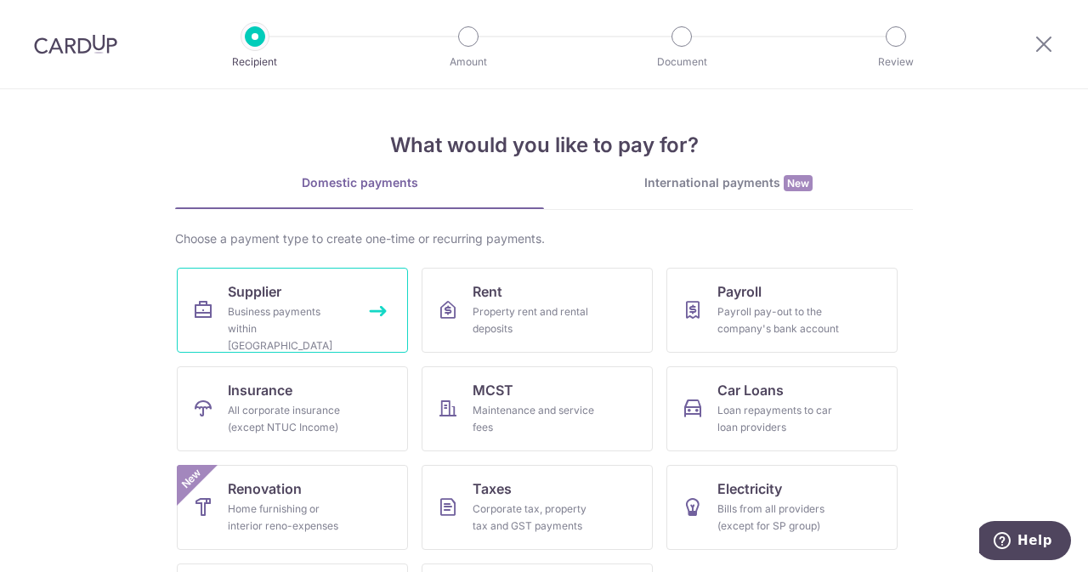
click at [339, 300] on link "Supplier Business payments within [GEOGRAPHIC_DATA]" at bounding box center [292, 310] width 231 height 85
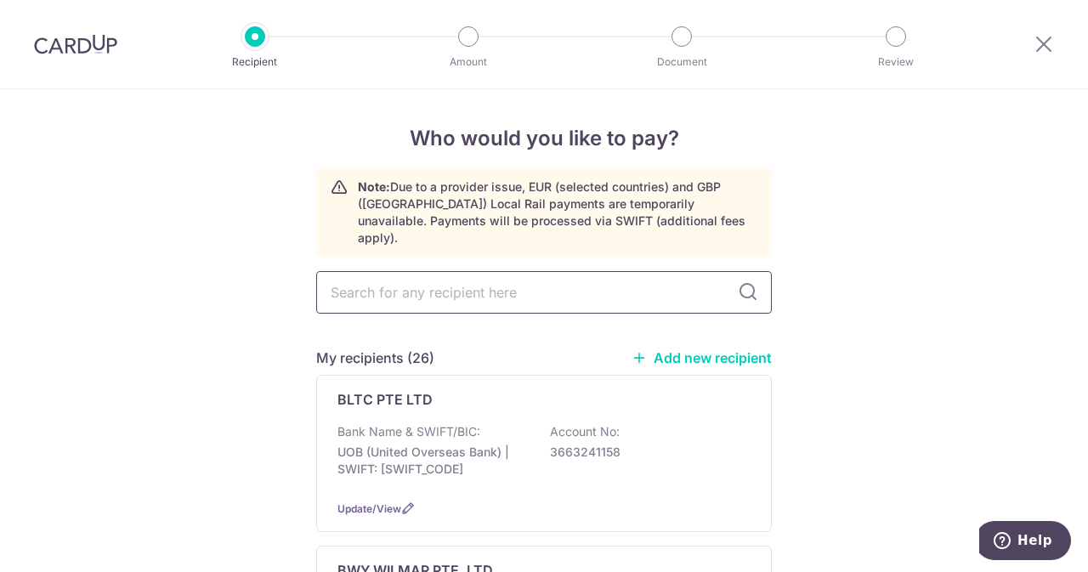
click at [486, 292] on input "text" at bounding box center [544, 292] width 456 height 42
type input "AGRI"
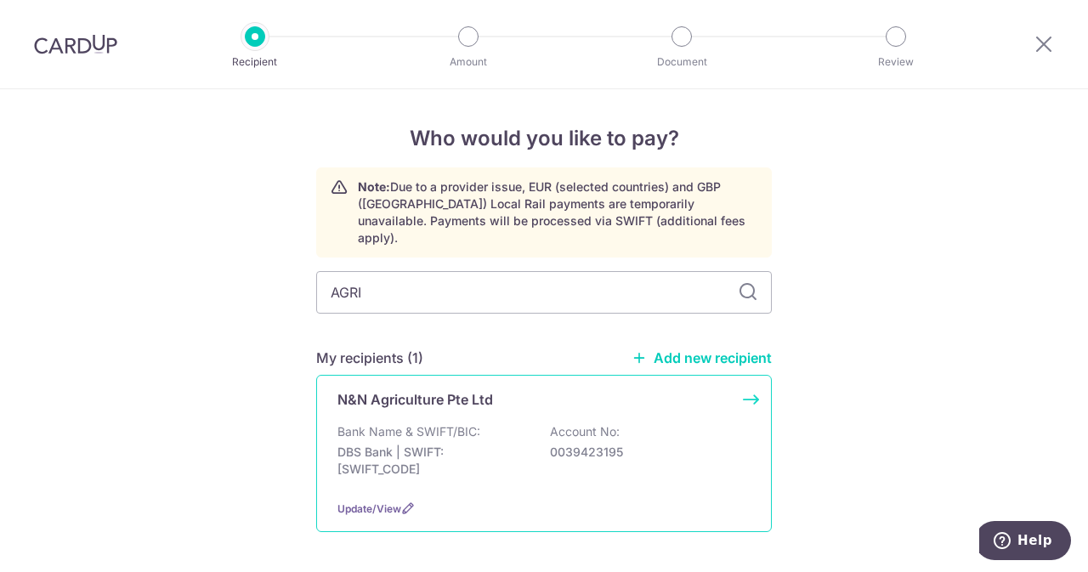
click at [514, 405] on div "N&N Agriculture Pte Ltd Bank Name & SWIFT/BIC: DBS Bank | SWIFT: [SWIFT_CODE] A…" at bounding box center [544, 453] width 456 height 157
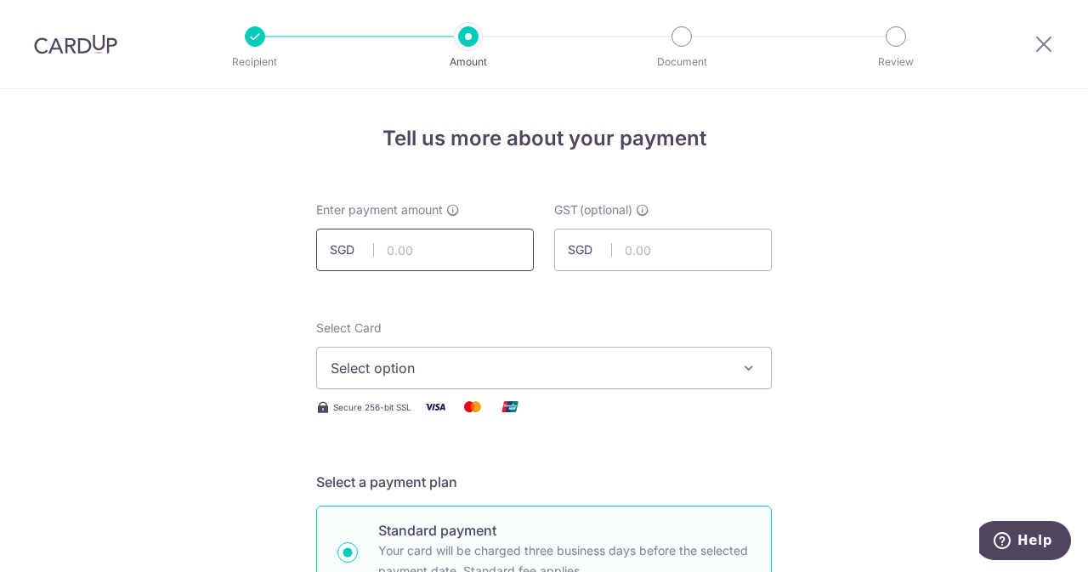
click at [418, 259] on input "text" at bounding box center [425, 250] width 218 height 42
type input "130.00"
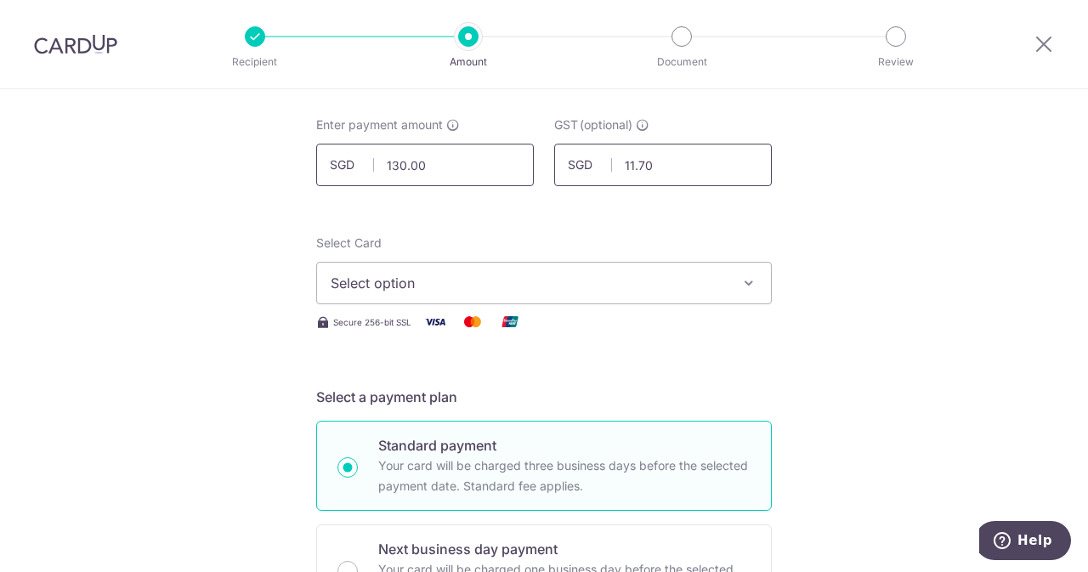
scroll to position [86, 0]
type input "11.70"
click at [417, 276] on span "Select option" at bounding box center [529, 282] width 396 height 20
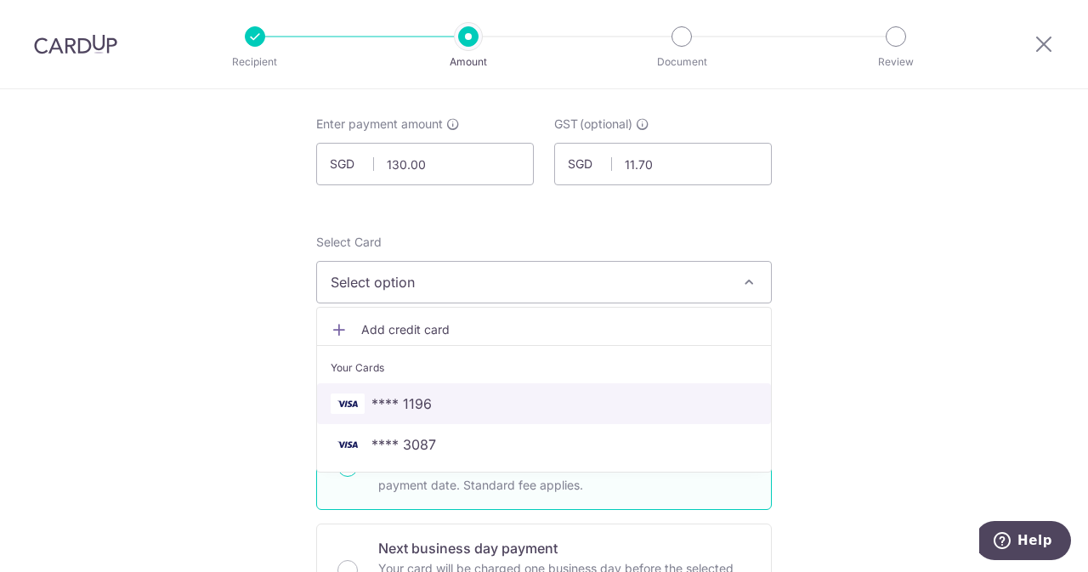
click at [388, 404] on span "**** 1196" at bounding box center [401, 404] width 60 height 20
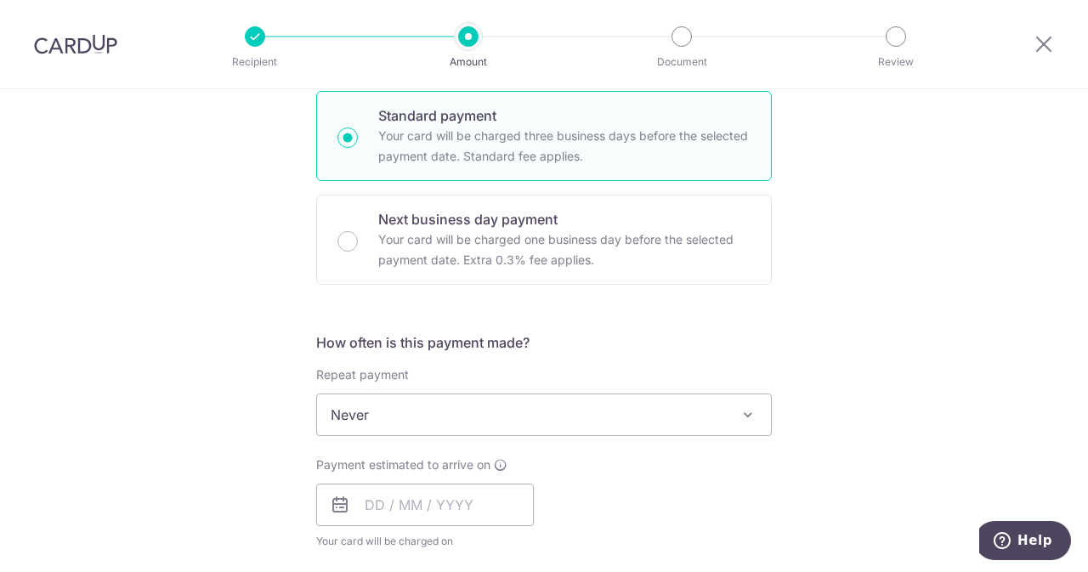
scroll to position [656, 0]
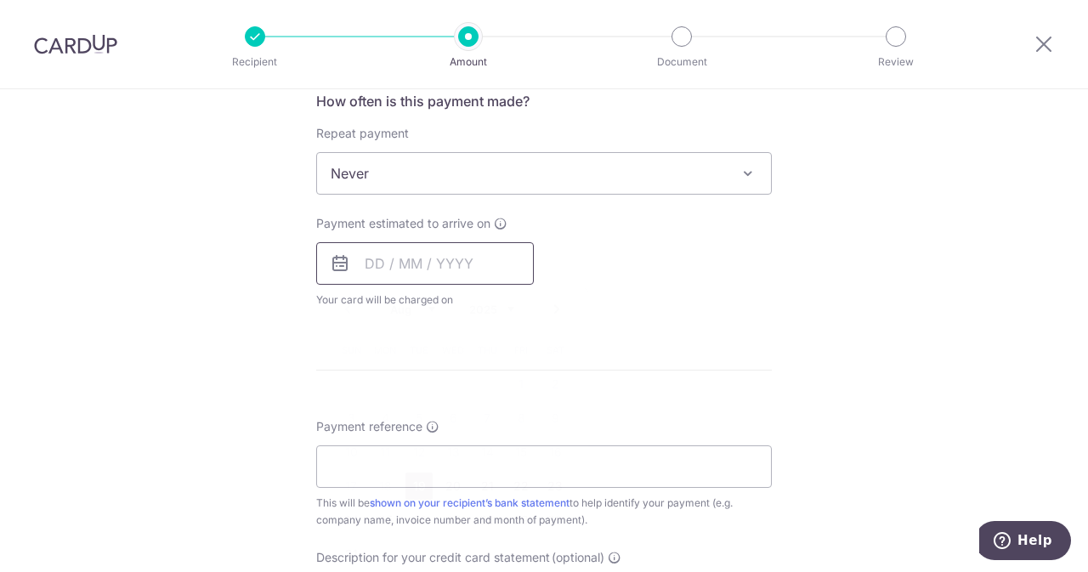
click at [423, 250] on input "text" at bounding box center [425, 263] width 218 height 42
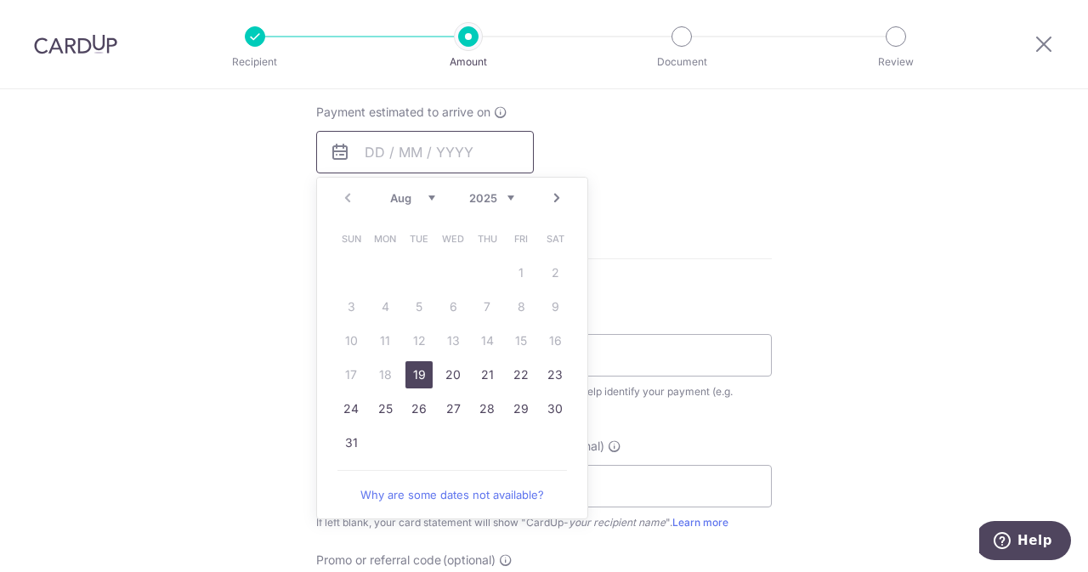
scroll to position [770, 0]
click at [422, 371] on link "19" at bounding box center [418, 372] width 27 height 27
type input "[DATE]"
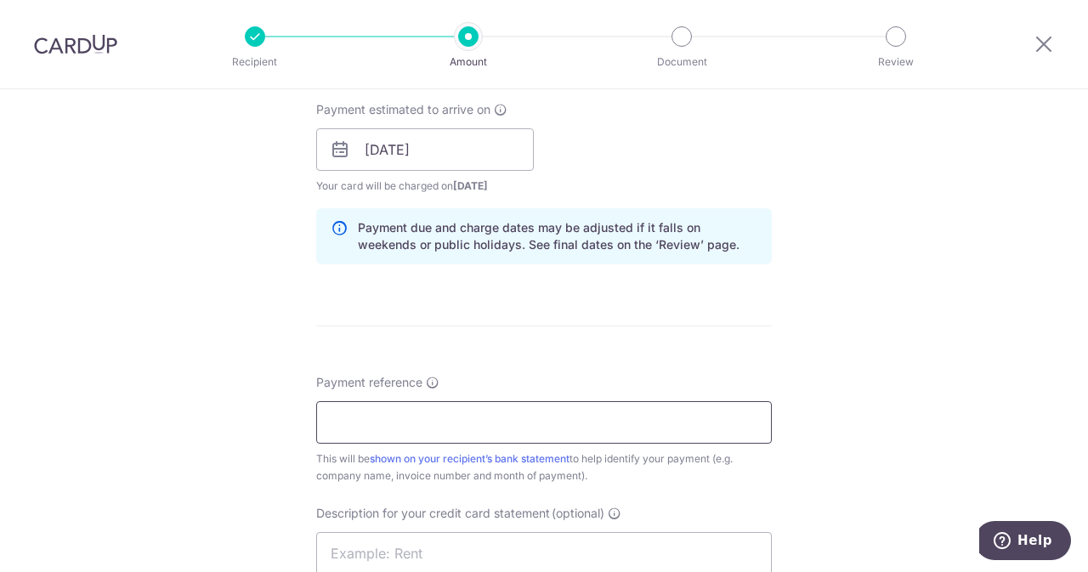
click at [430, 416] on input "Payment reference" at bounding box center [544, 422] width 456 height 42
type input "E"
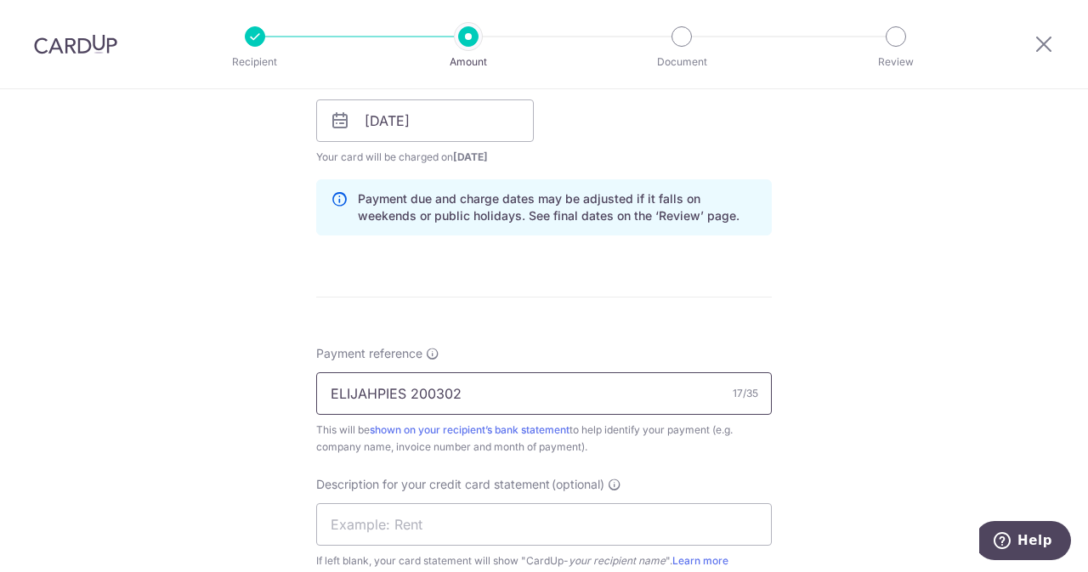
drag, startPoint x: 473, startPoint y: 407, endPoint x: 409, endPoint y: 397, distance: 64.6
click at [409, 397] on input "ELIJAHPIES 200302" at bounding box center [544, 393] width 456 height 42
type input "ELIJAHPIES 200302"
click at [394, 515] on input "text" at bounding box center [544, 524] width 456 height 42
paste input "200302"
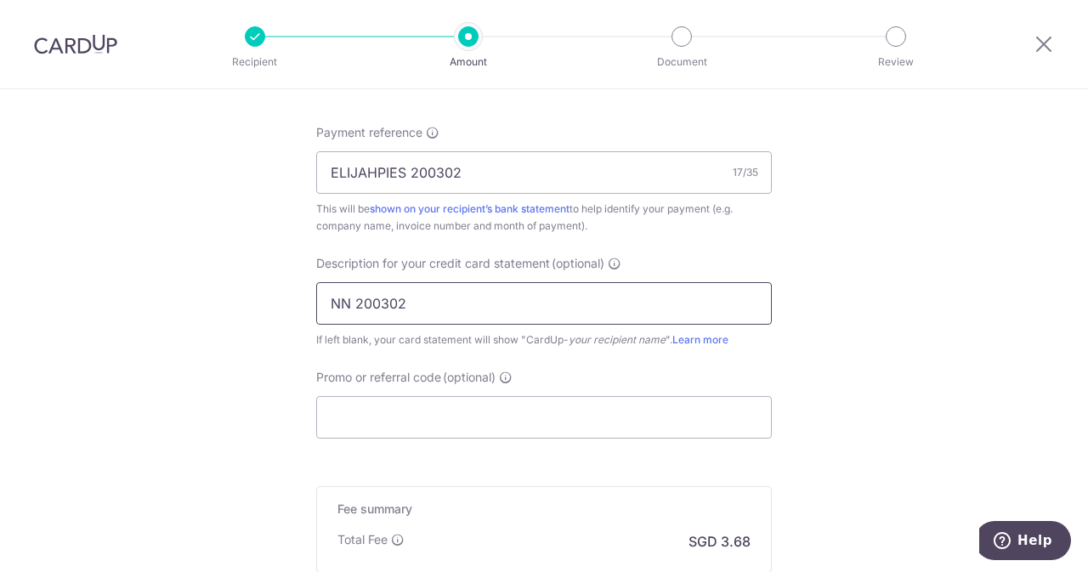
scroll to position [1024, 0]
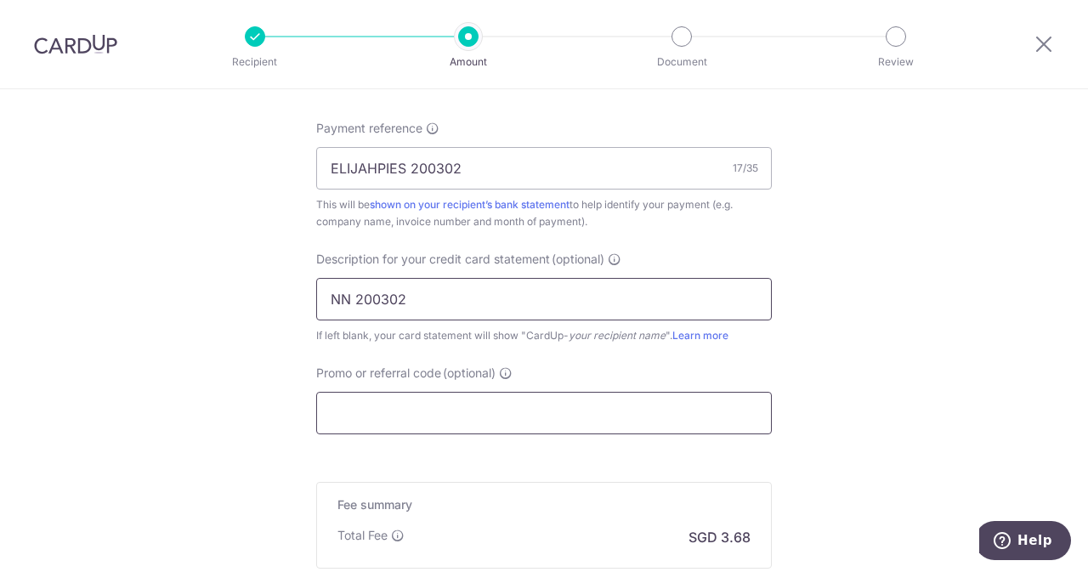
type input "NN 200302"
click at [438, 410] on input "Promo or referral code (optional)" at bounding box center [544, 413] width 456 height 42
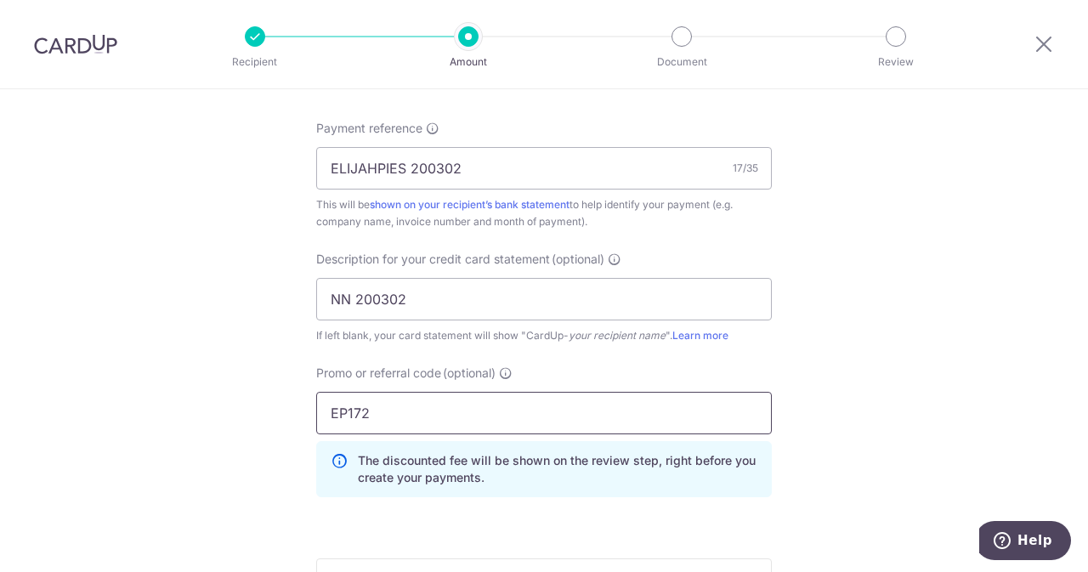
scroll to position [1310, 0]
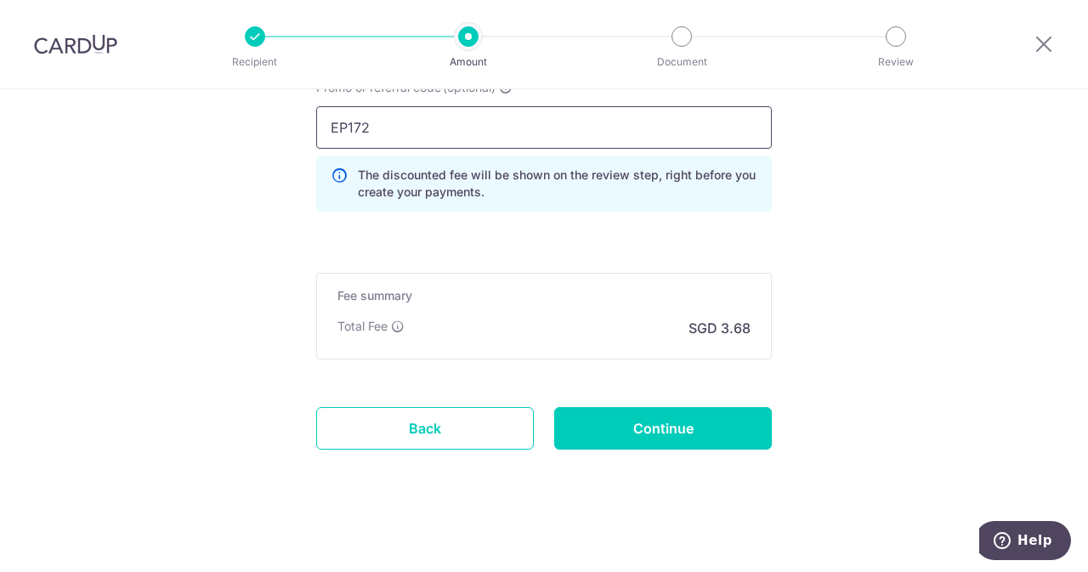
type input "EP172"
click at [609, 409] on input "Continue" at bounding box center [663, 428] width 218 height 42
type input "Create Schedule"
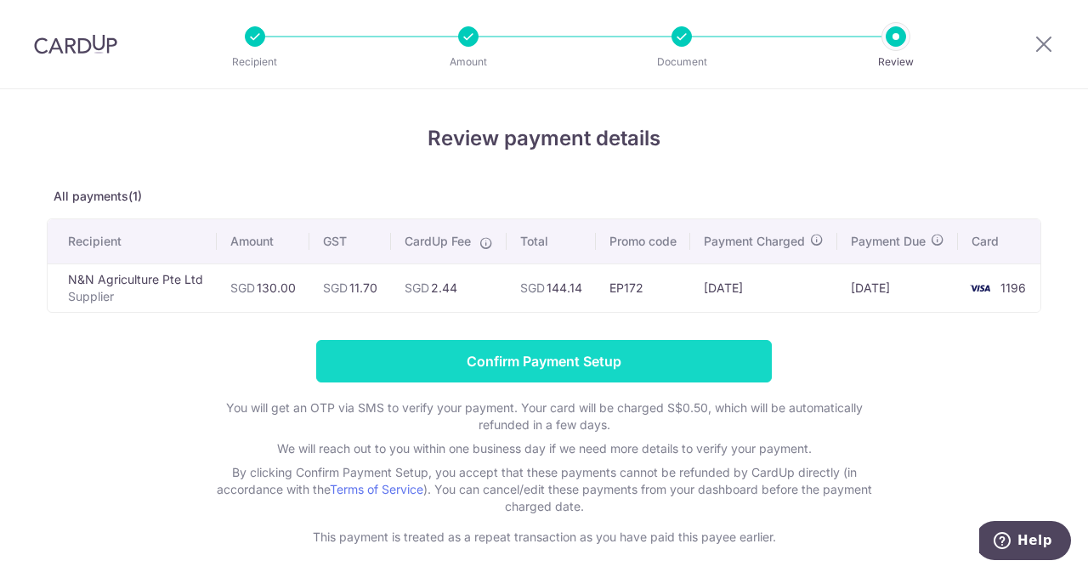
click at [539, 351] on input "Confirm Payment Setup" at bounding box center [544, 361] width 456 height 42
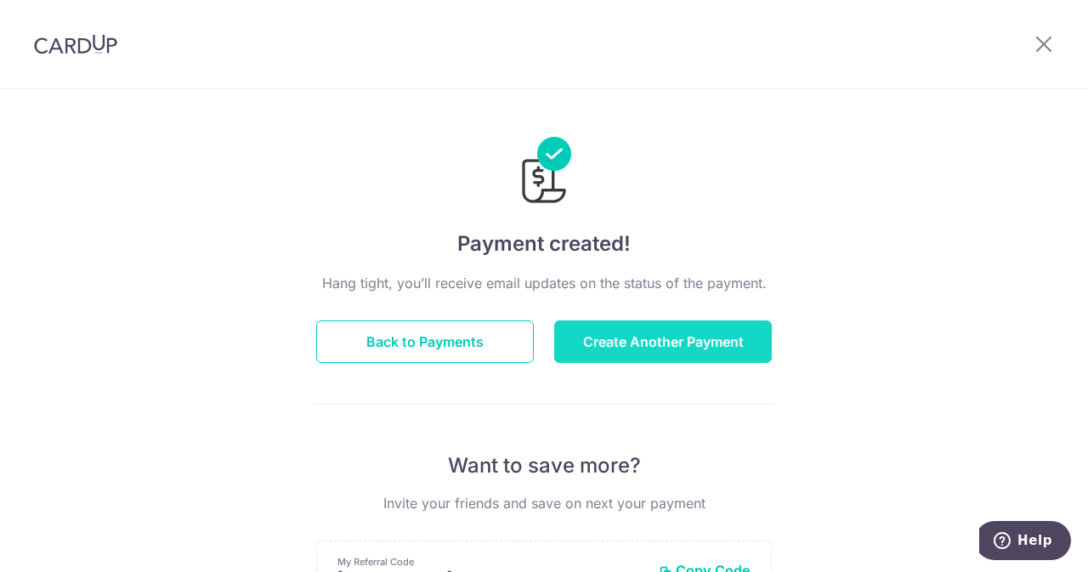
click at [564, 339] on button "Create Another Payment" at bounding box center [663, 341] width 218 height 42
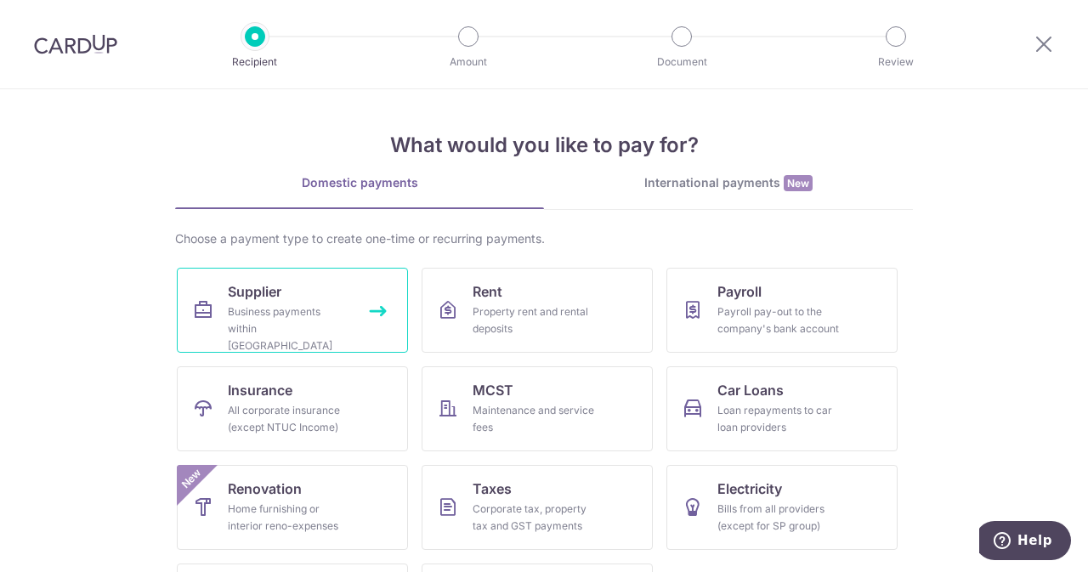
click at [243, 287] on span "Supplier" at bounding box center [255, 291] width 54 height 20
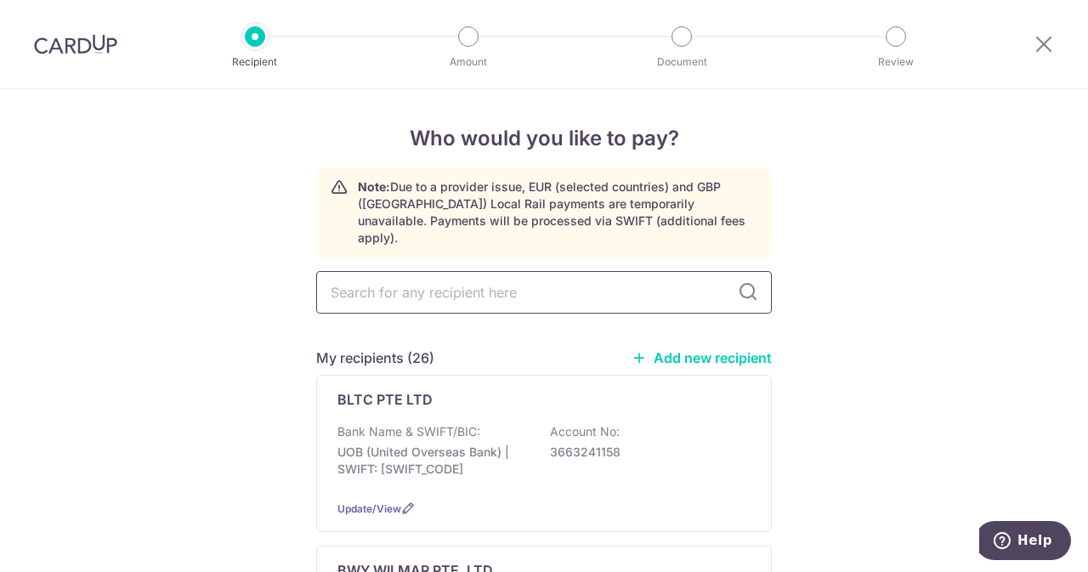
scroll to position [32, 0]
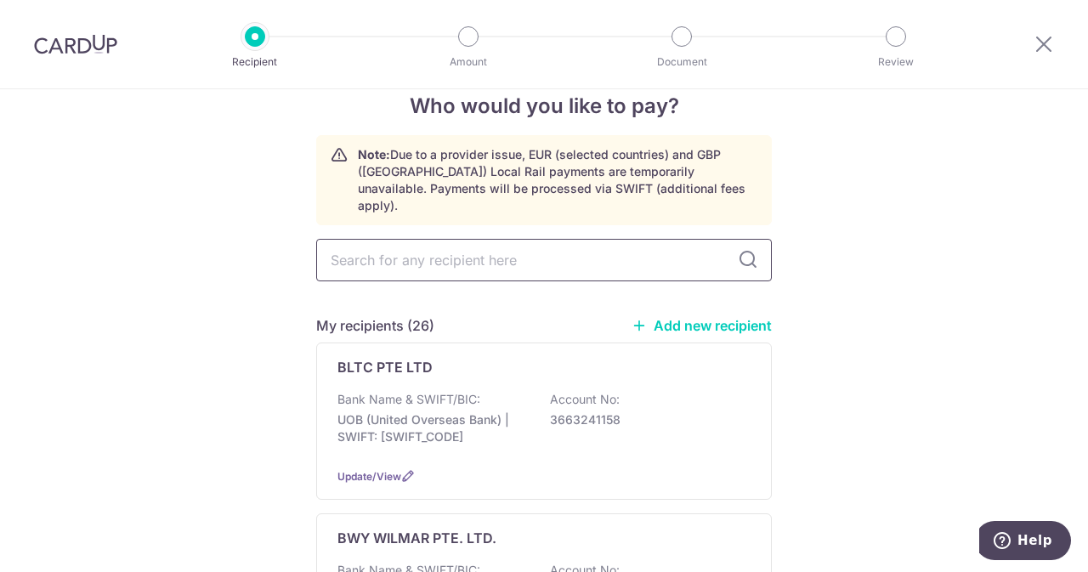
click at [452, 239] on input "text" at bounding box center [544, 260] width 456 height 42
type input "PHOO"
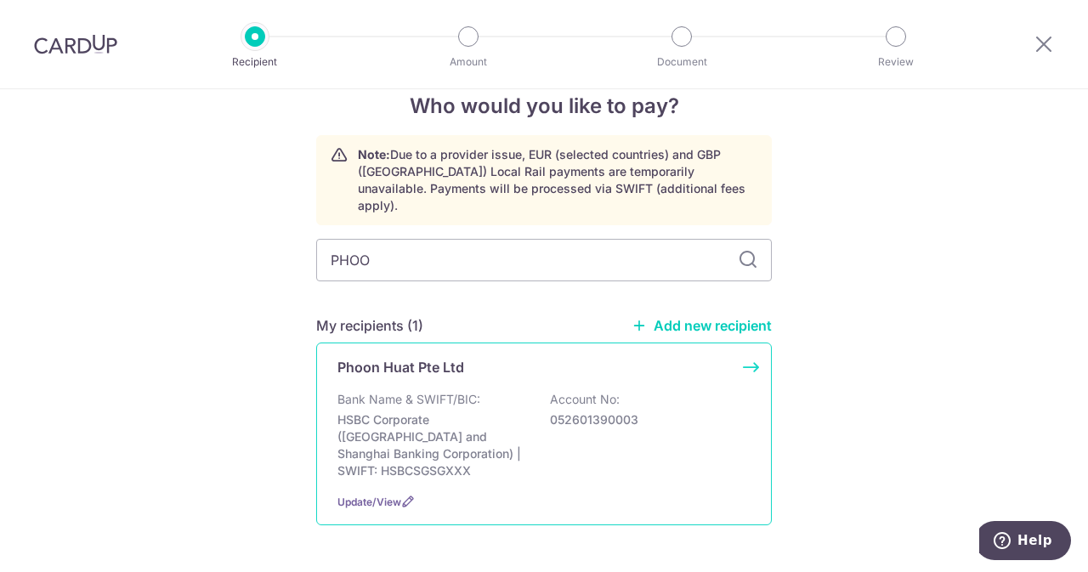
click at [434, 363] on div "Phoon Huat Pte Ltd Bank Name & SWIFT/BIC: HSBC Corporate (Hongkong and Shanghai…" at bounding box center [544, 434] width 456 height 183
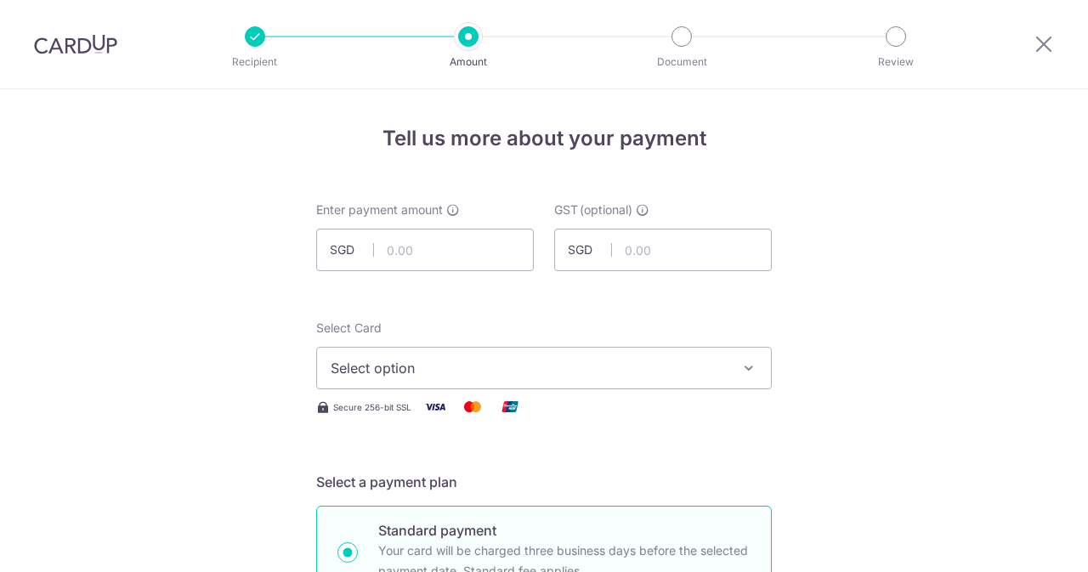
scroll to position [82, 0]
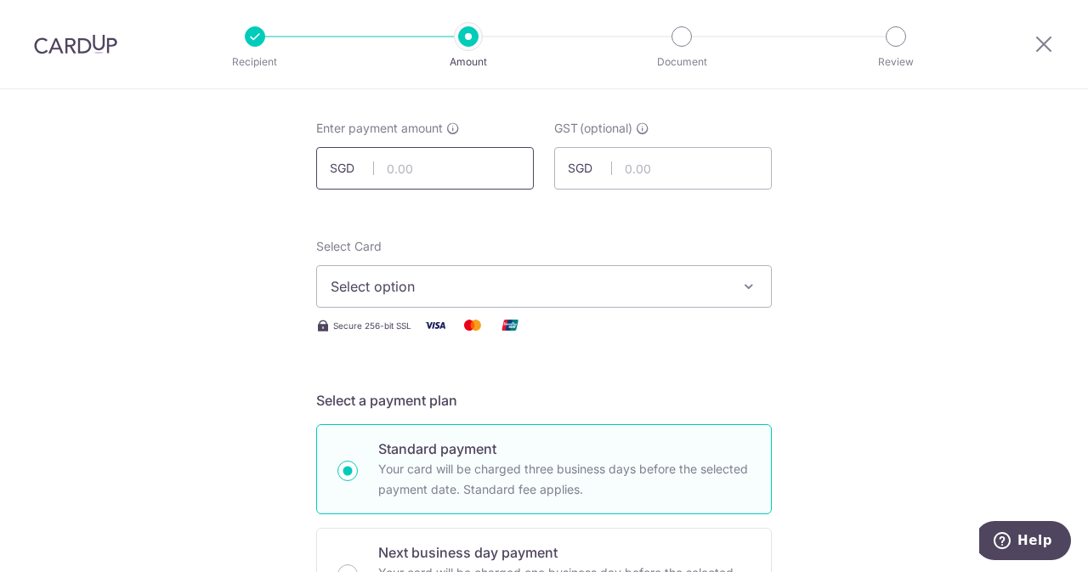
click at [447, 170] on input "text" at bounding box center [425, 168] width 218 height 42
type input "714.80"
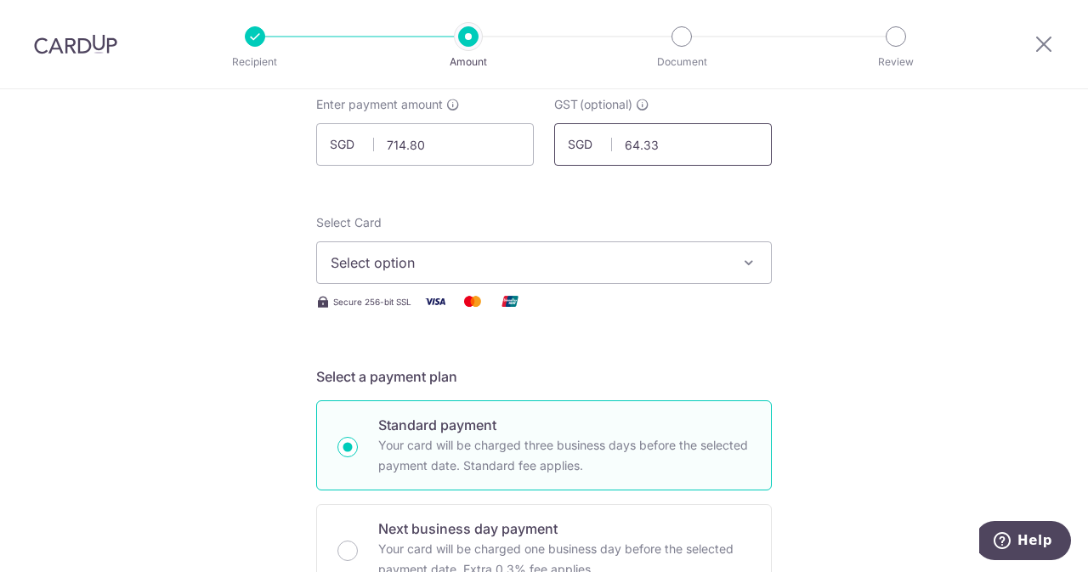
type input "64.33"
click at [440, 243] on button "Select option" at bounding box center [544, 262] width 456 height 42
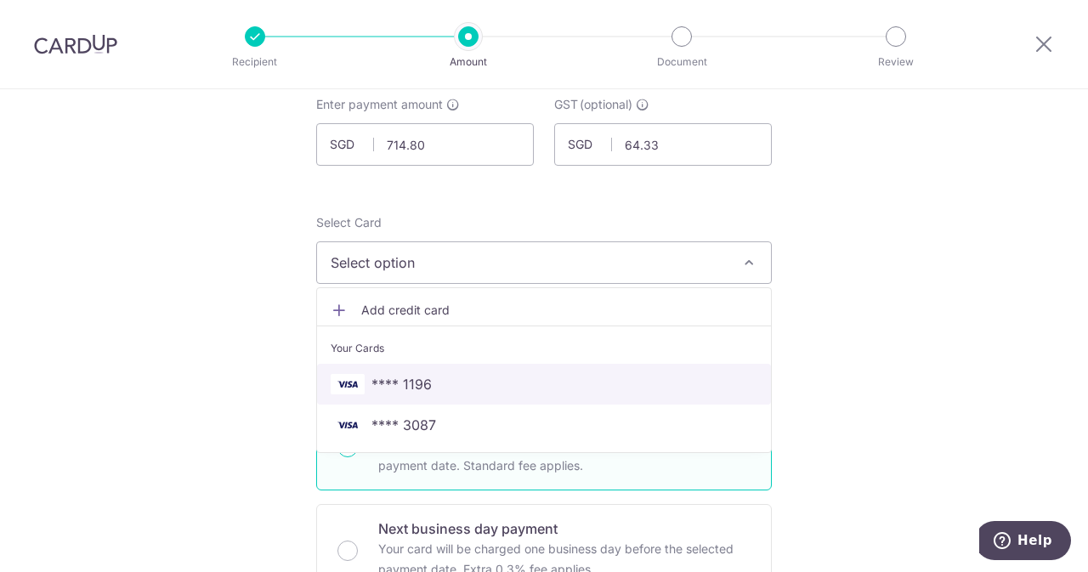
click at [396, 382] on span "**** 1196" at bounding box center [401, 384] width 60 height 20
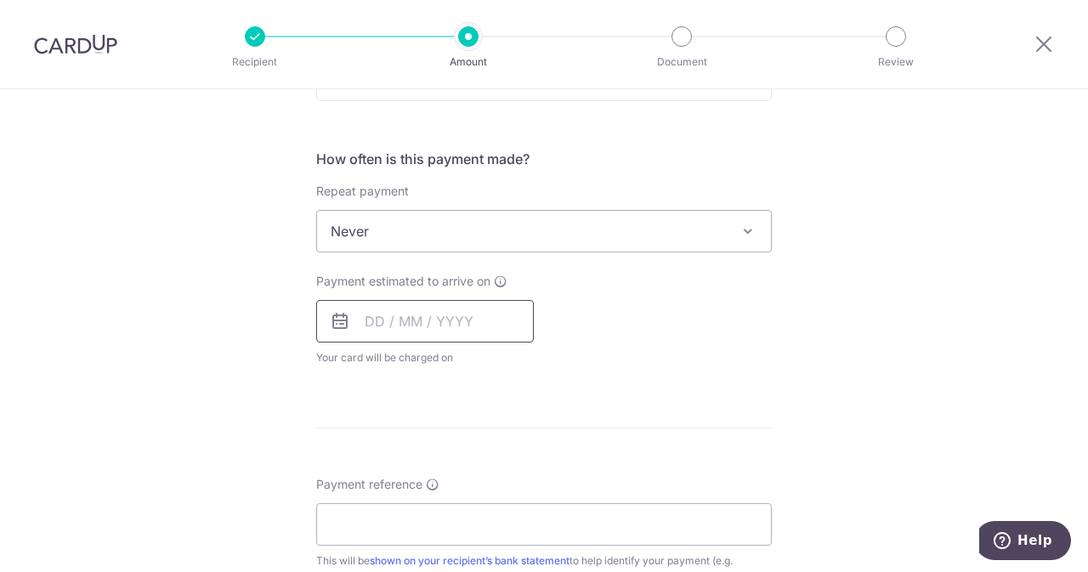
click at [418, 317] on input "text" at bounding box center [425, 321] width 218 height 42
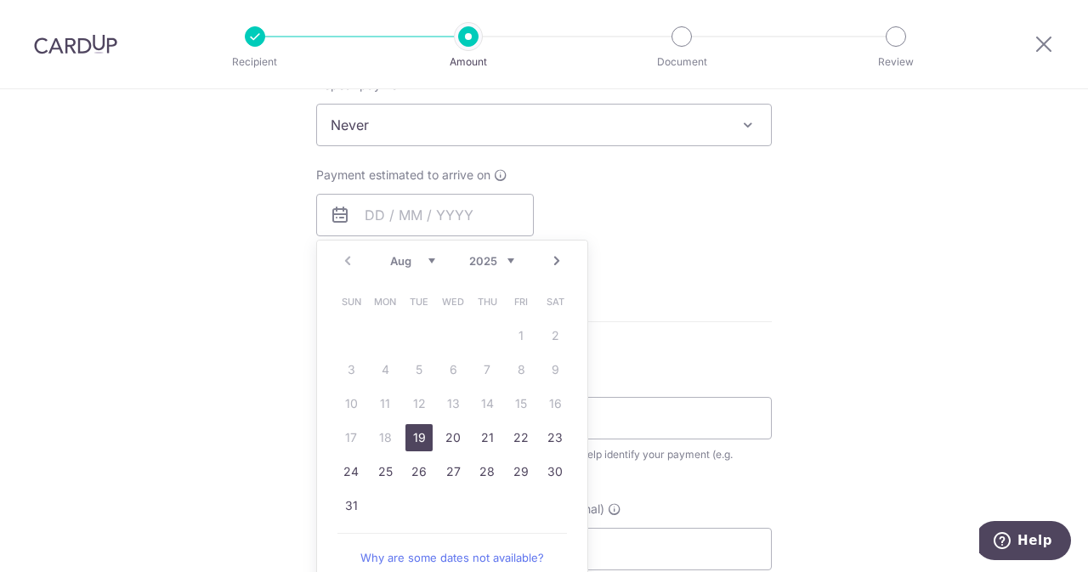
click at [415, 424] on link "19" at bounding box center [418, 437] width 27 height 27
type input "[DATE]"
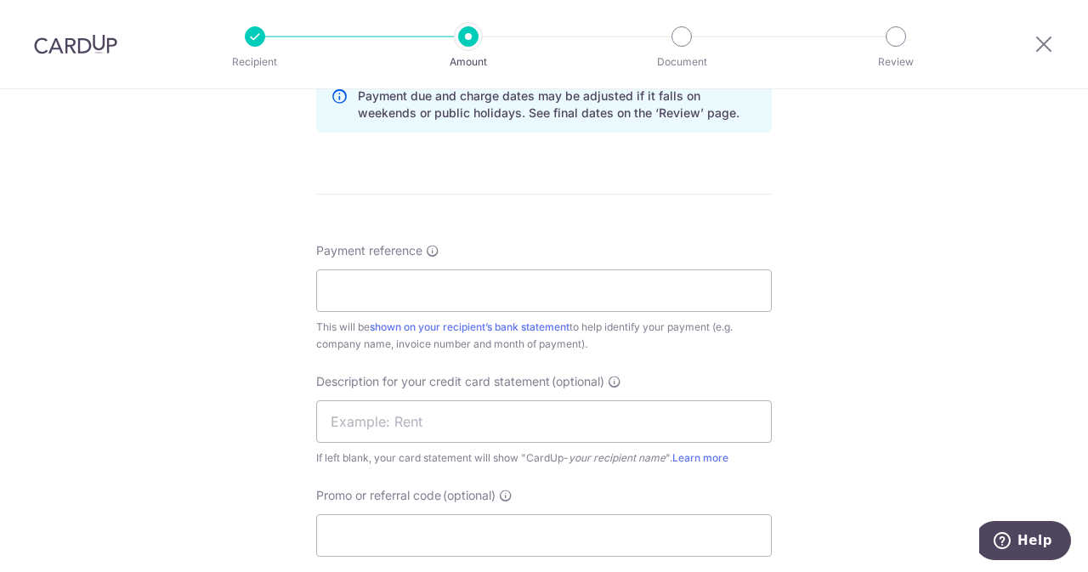
scroll to position [906, 0]
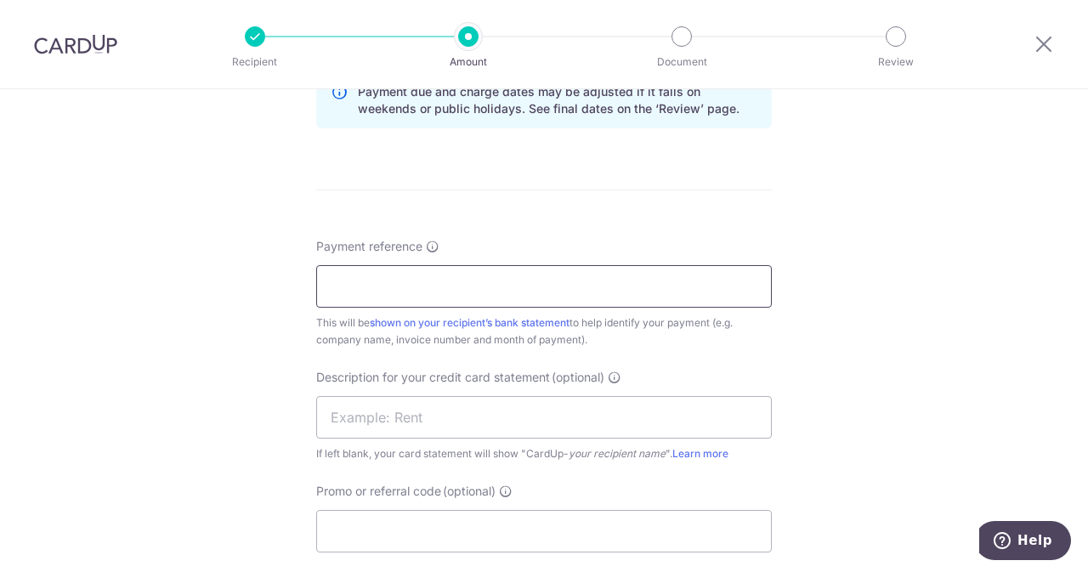
click at [469, 269] on input "Payment reference" at bounding box center [544, 286] width 456 height 42
drag, startPoint x: 506, startPoint y: 285, endPoint x: 406, endPoint y: 288, distance: 99.5
click at [406, 288] on input "ELIJAHPIES 902196079" at bounding box center [544, 286] width 456 height 42
type input "ELIJAHPIES 902196079"
click at [398, 416] on input "text" at bounding box center [544, 417] width 456 height 42
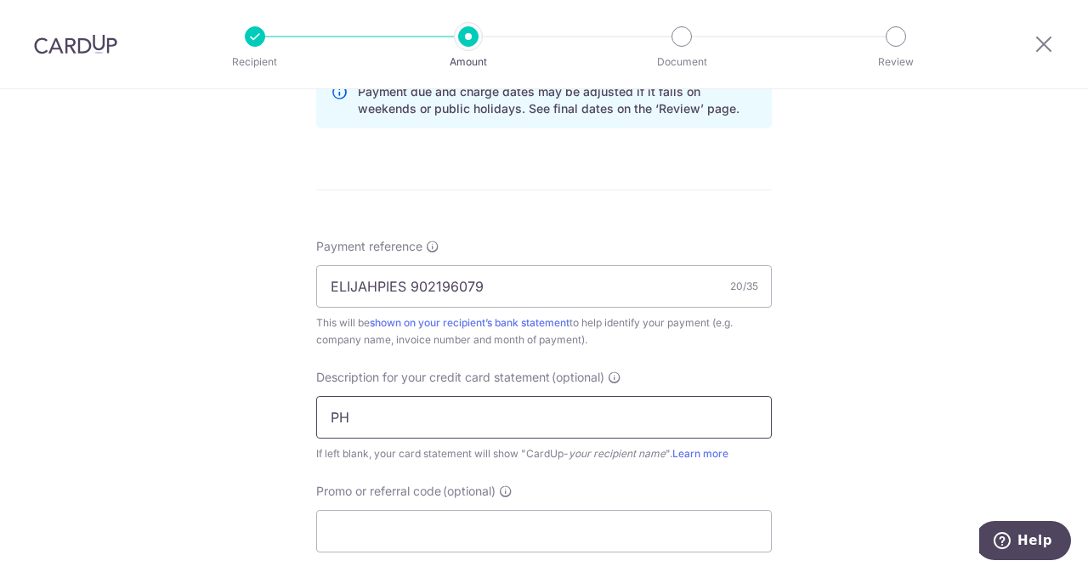
paste input "902196079"
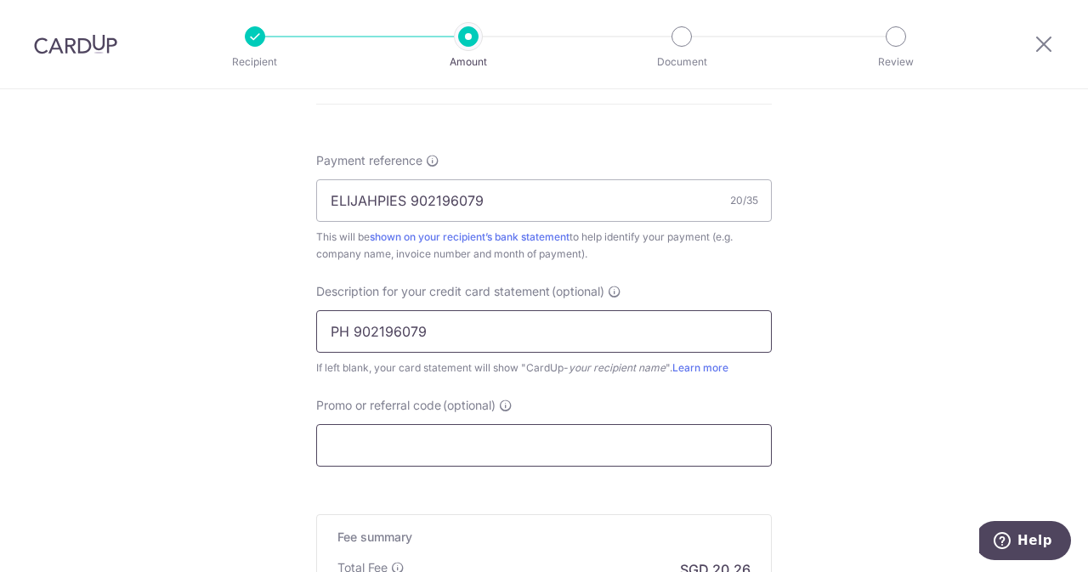
type input "PH 902196079"
click at [398, 433] on input "Promo or referral code (optional)" at bounding box center [544, 445] width 456 height 42
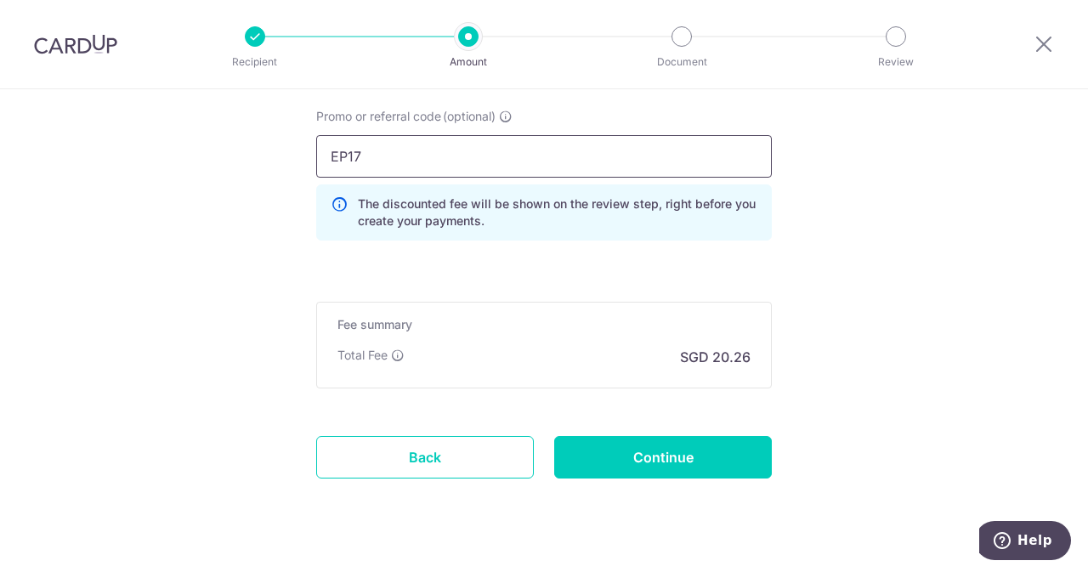
scroll to position [1283, 0]
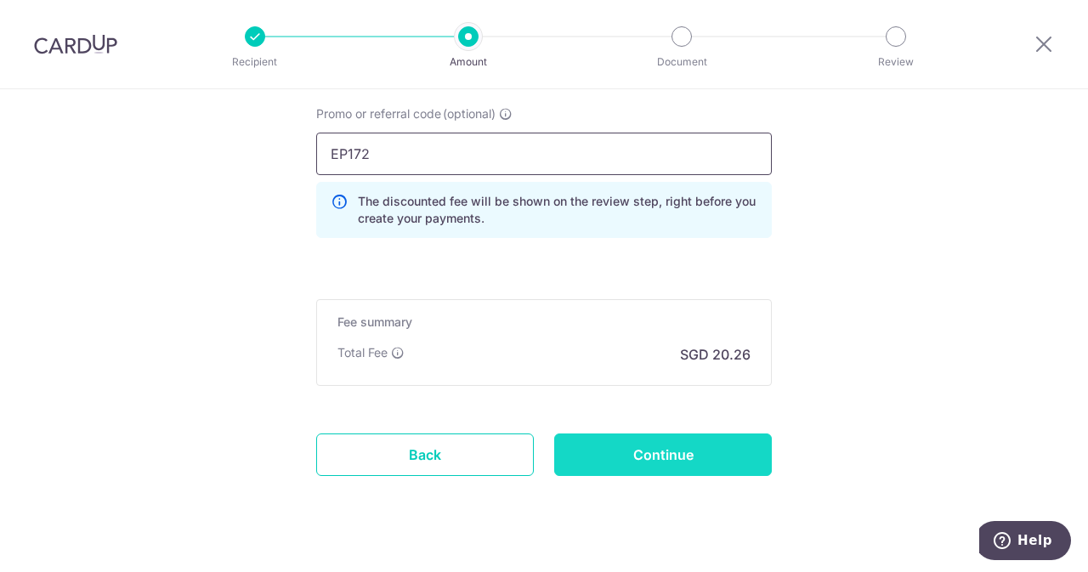
type input "EP172"
click at [598, 456] on input "Continue" at bounding box center [663, 454] width 218 height 42
type input "Create Schedule"
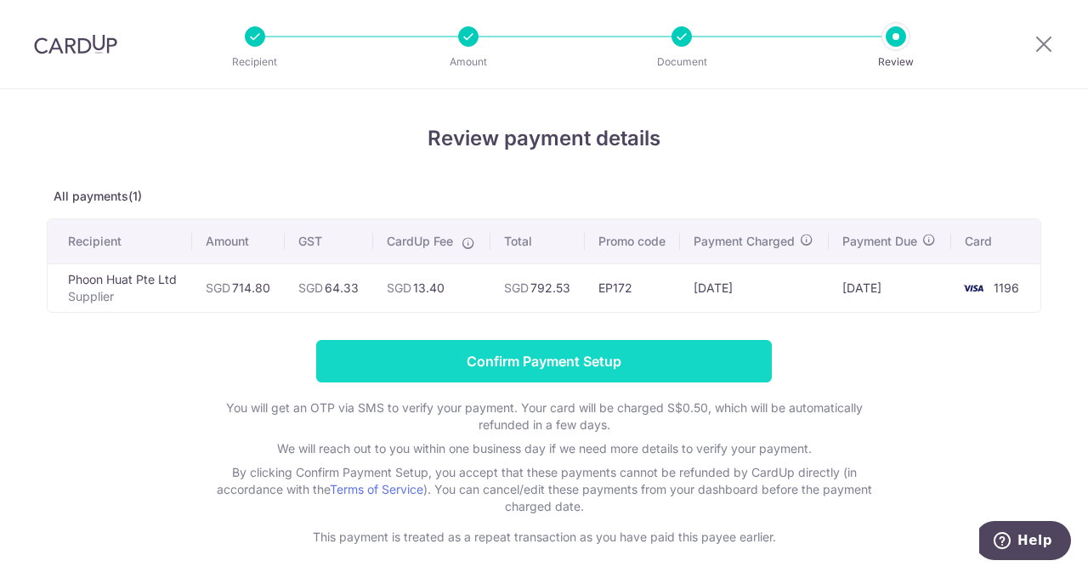
click at [489, 367] on input "Confirm Payment Setup" at bounding box center [544, 361] width 456 height 42
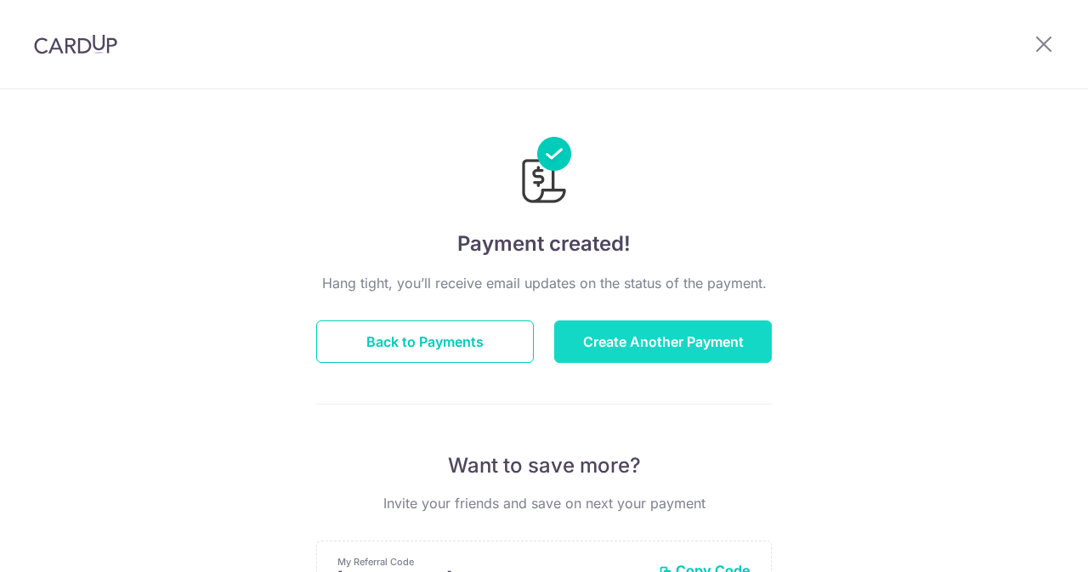
click at [620, 335] on button "Create Another Payment" at bounding box center [663, 341] width 218 height 42
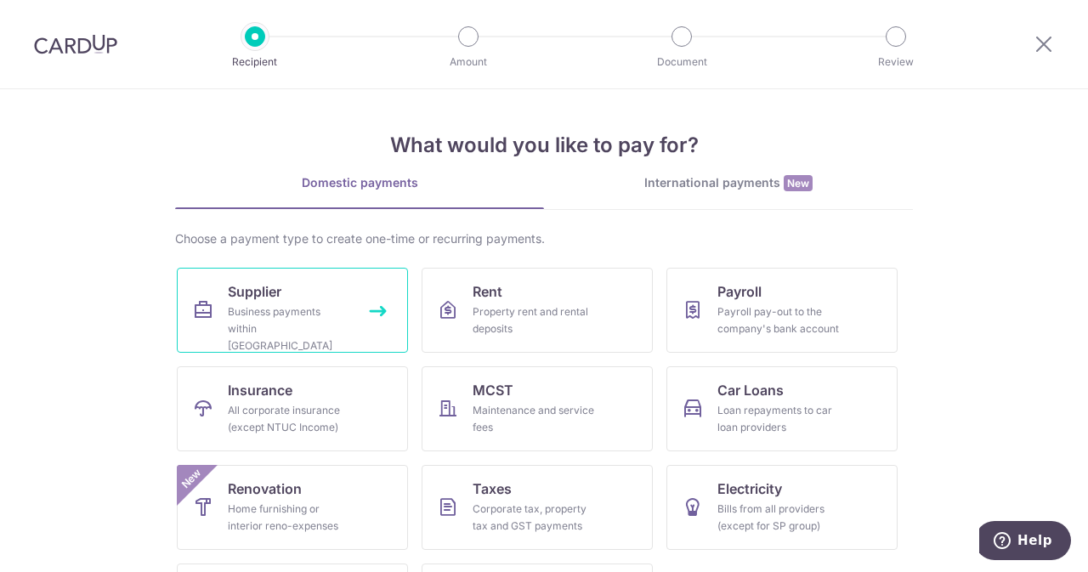
click at [314, 301] on link "Supplier Business payments within [GEOGRAPHIC_DATA]" at bounding box center [292, 310] width 231 height 85
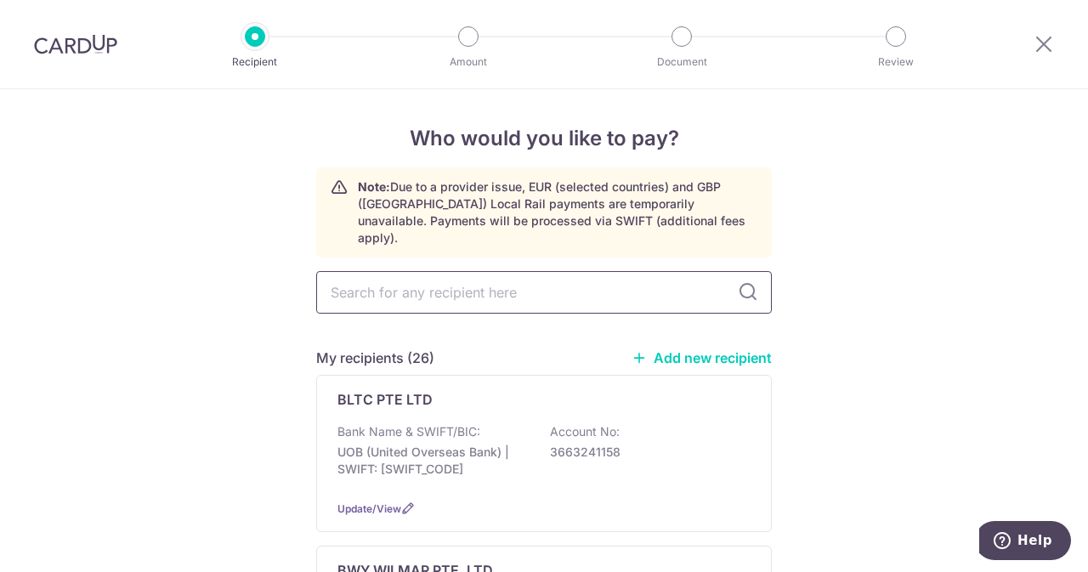
click at [446, 283] on input "text" at bounding box center [544, 292] width 456 height 42
type input "BWY"
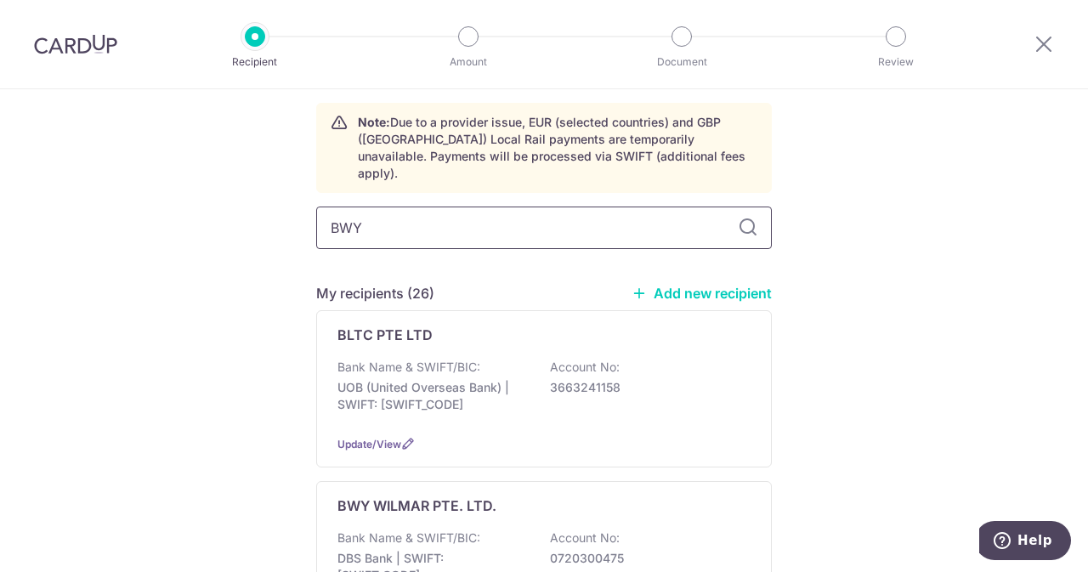
scroll to position [48, 0]
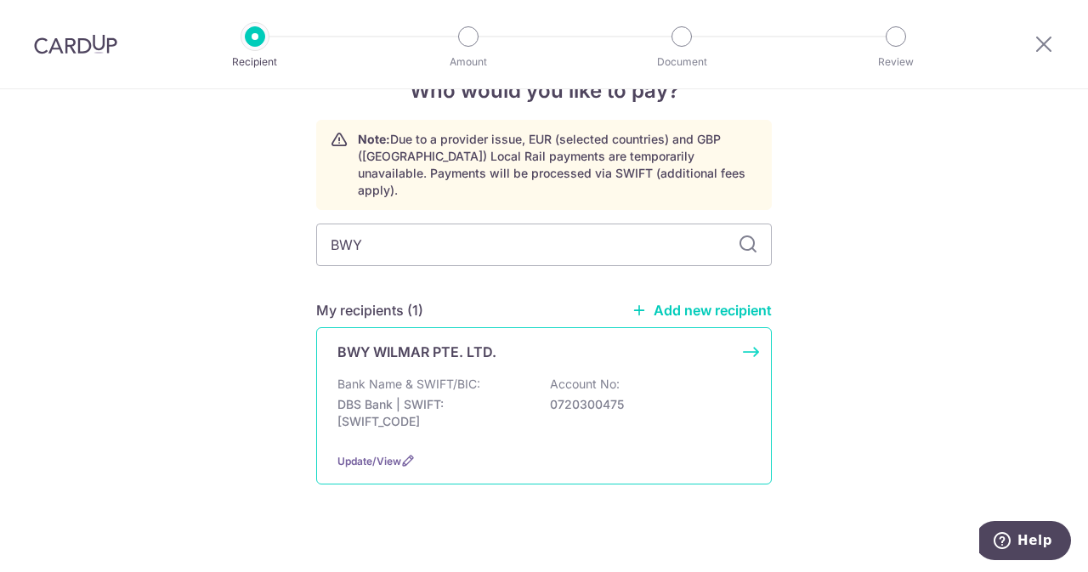
click at [447, 356] on div "BWY WILMAR PTE. LTD. Bank Name & SWIFT/BIC: DBS Bank | SWIFT: [SWIFT_CODE] Acco…" at bounding box center [544, 405] width 456 height 157
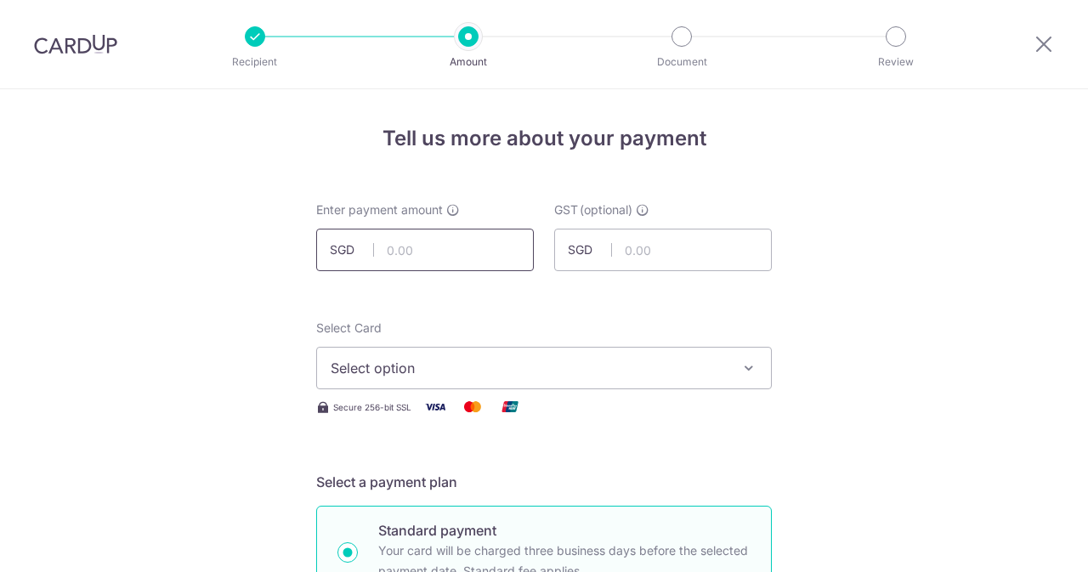
scroll to position [66, 0]
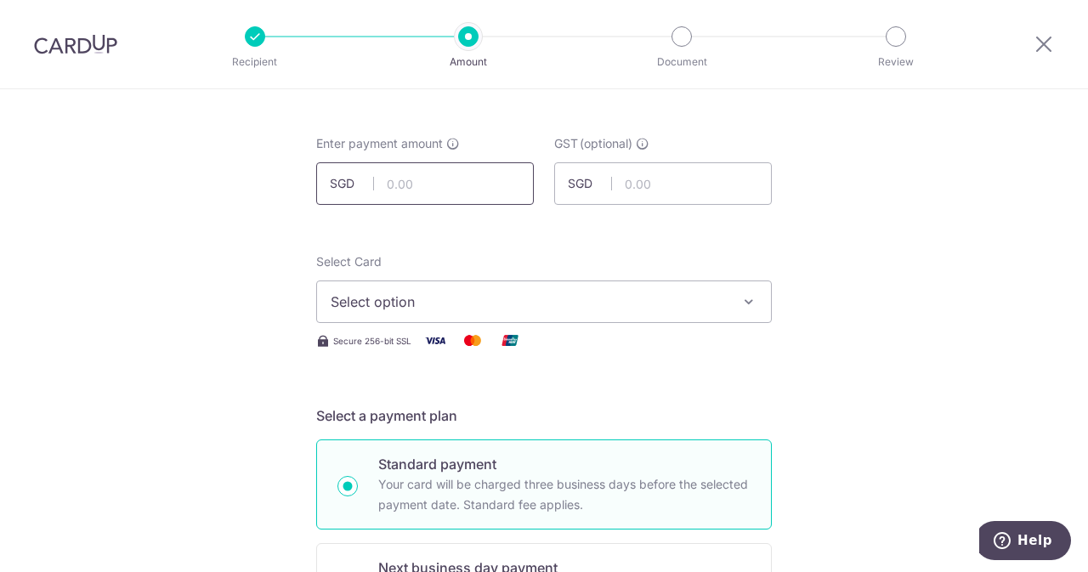
click at [411, 183] on input "text" at bounding box center [425, 183] width 218 height 42
type input "240.00"
click at [657, 169] on input "text" at bounding box center [663, 183] width 218 height 42
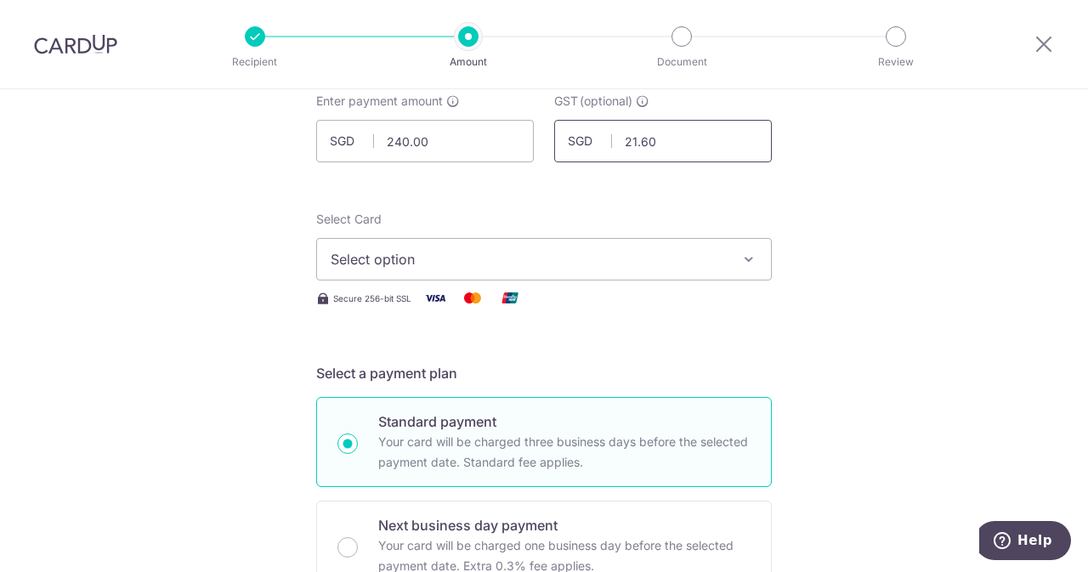
scroll to position [110, 0]
type input "21.60"
click at [577, 274] on button "Select option" at bounding box center [544, 258] width 456 height 42
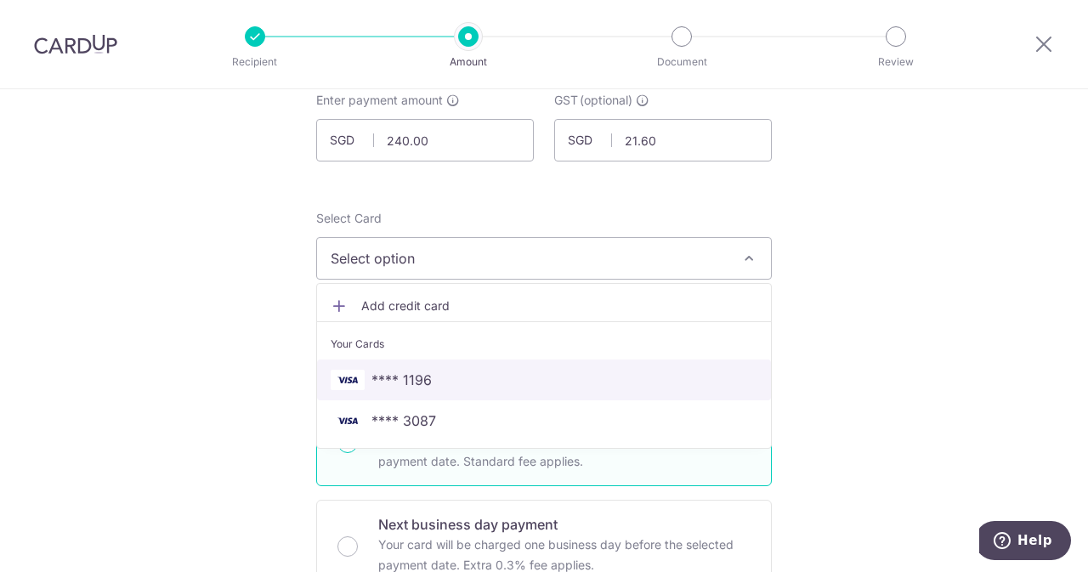
click at [428, 361] on link "**** 1196" at bounding box center [544, 380] width 454 height 41
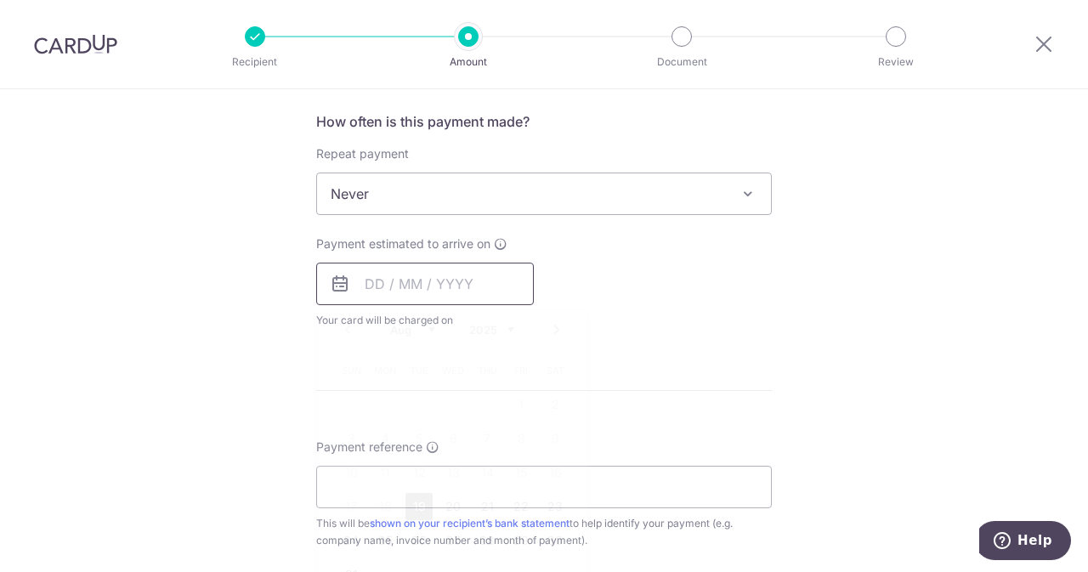
click at [411, 280] on input "text" at bounding box center [425, 284] width 218 height 42
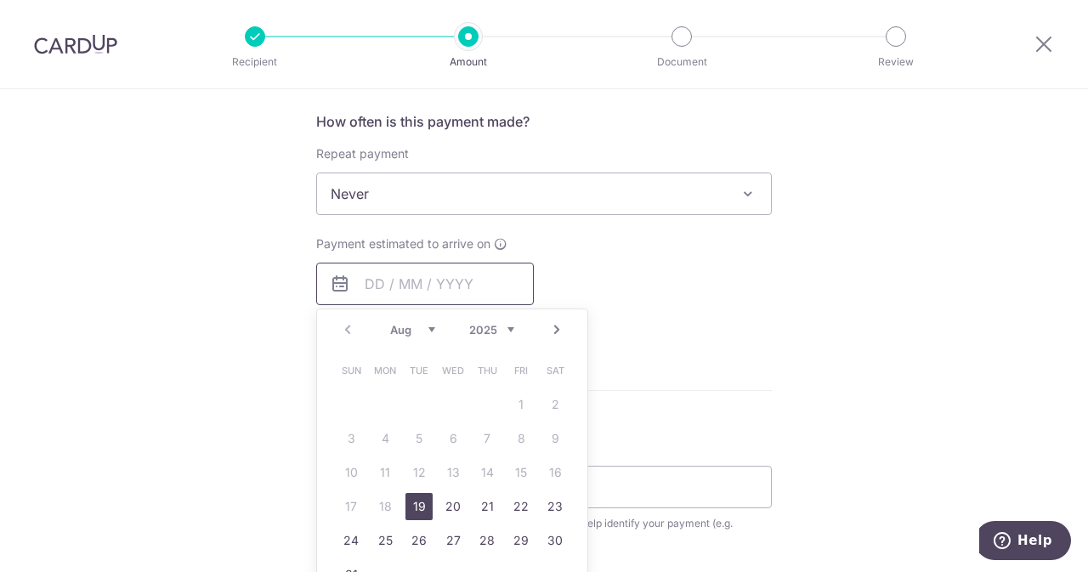
scroll to position [716, 0]
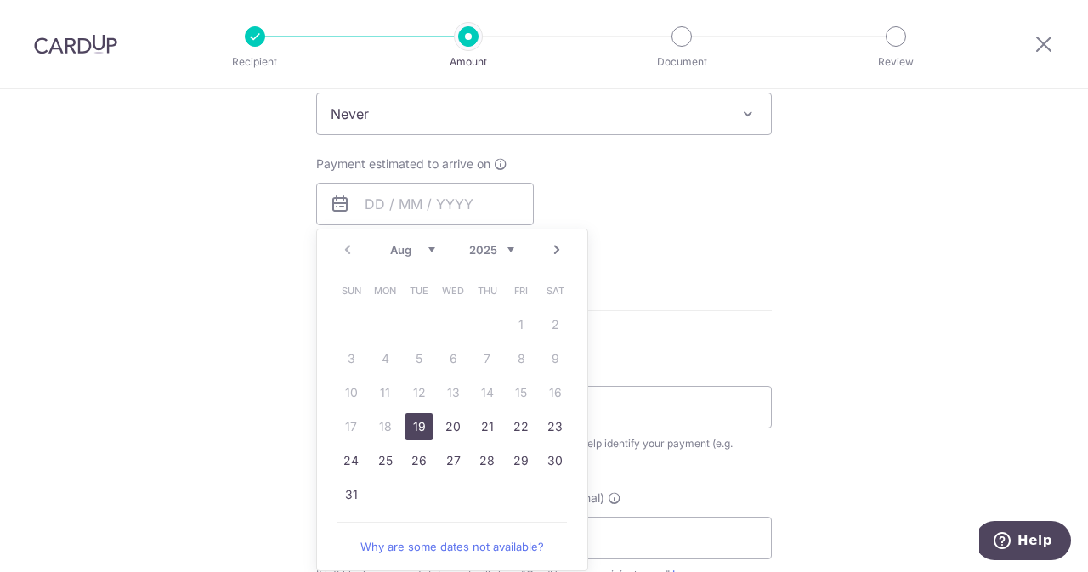
click at [405, 428] on link "19" at bounding box center [418, 426] width 27 height 27
type input "19/08/2025"
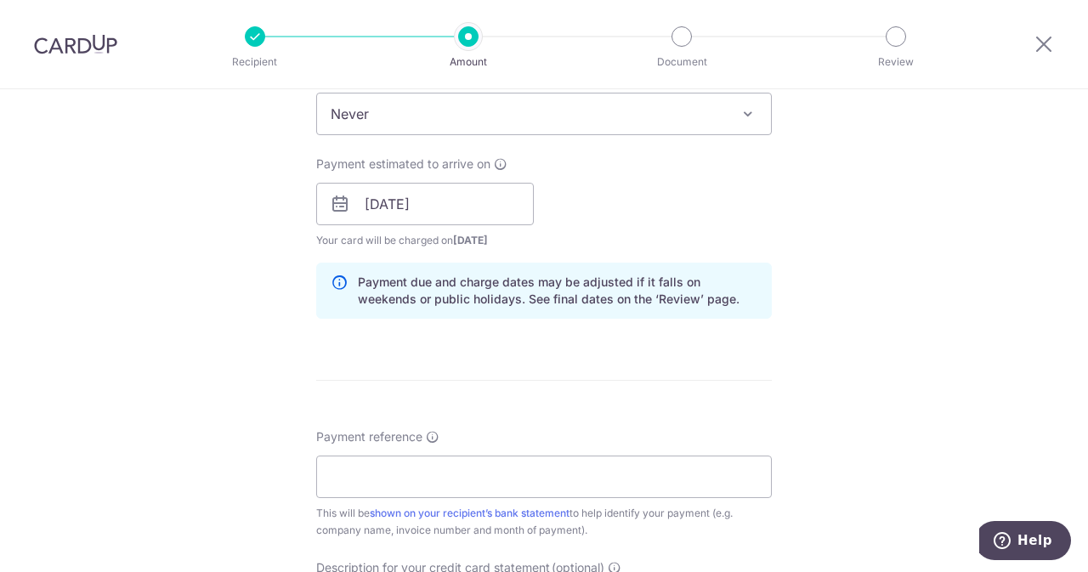
scroll to position [902, 0]
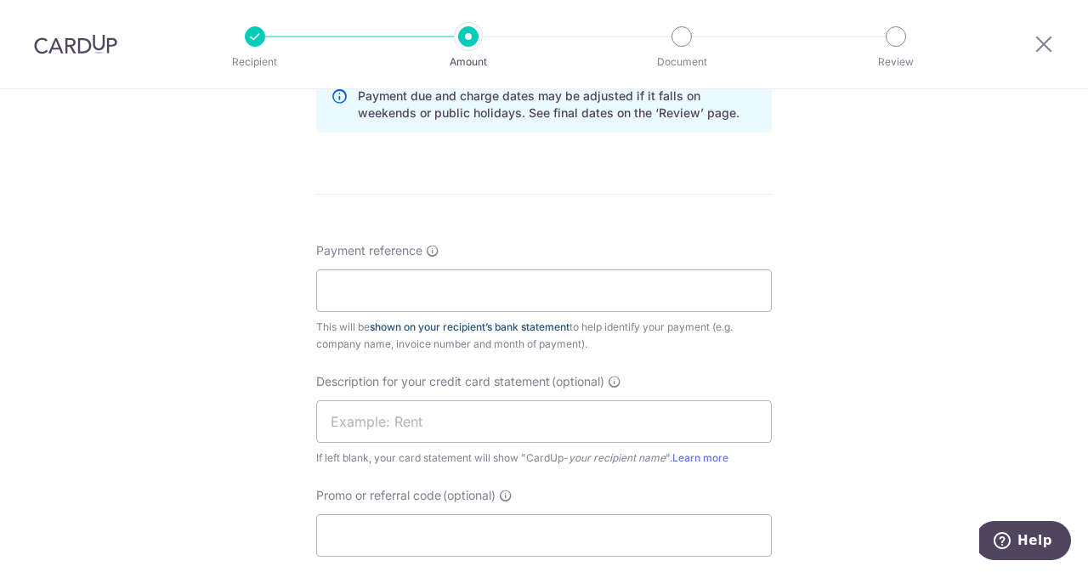
click at [510, 320] on link "shown on your recipient’s bank statement" at bounding box center [470, 326] width 200 height 13
click at [555, 264] on div "Payment reference This will be shown on your recipient’s bank statement to help…" at bounding box center [544, 297] width 456 height 110
click at [536, 280] on input "Payment reference" at bounding box center [544, 290] width 456 height 42
drag, startPoint x: 536, startPoint y: 280, endPoint x: 408, endPoint y: 286, distance: 128.5
click at [408, 286] on input "ELIJAHPIES 95567" at bounding box center [544, 290] width 456 height 42
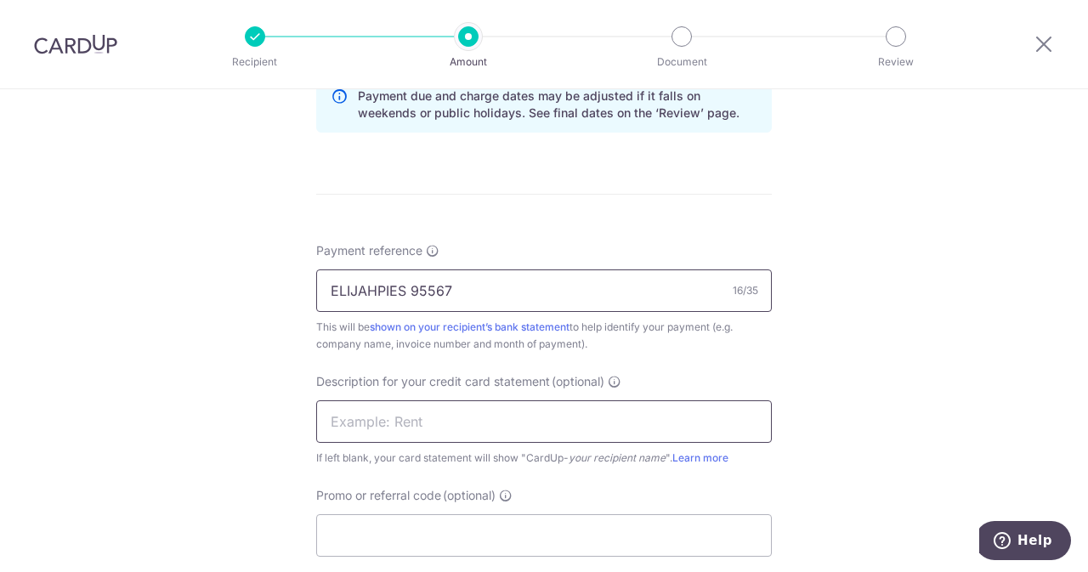
type input "ELIJAHPIES 95567"
click at [394, 435] on input "text" at bounding box center [544, 421] width 456 height 42
paste input "95567"
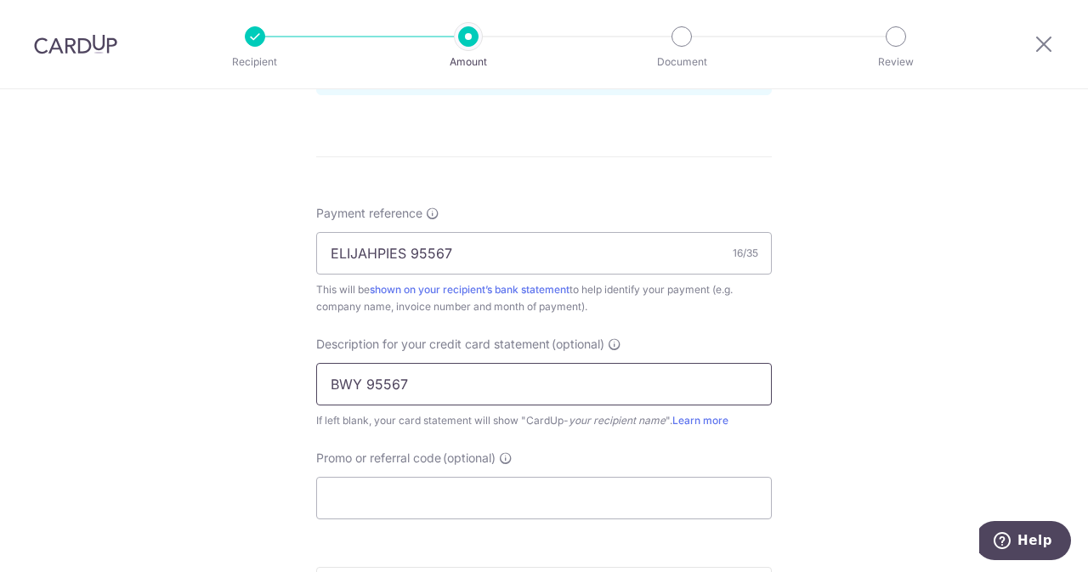
scroll to position [941, 0]
type input "BWY 95567"
click at [384, 492] on input "Promo or referral code (optional)" at bounding box center [544, 496] width 456 height 42
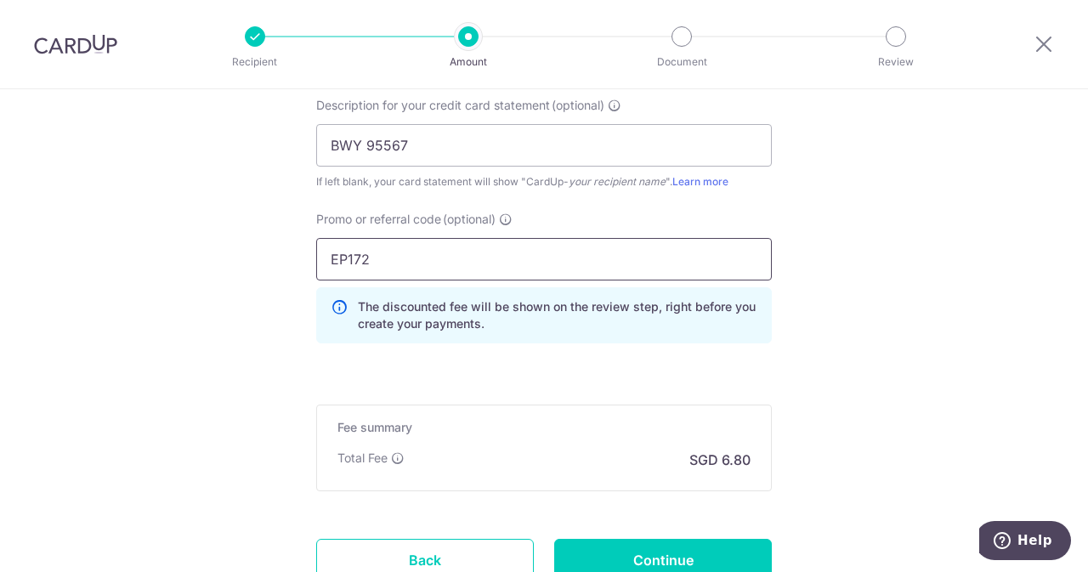
scroll to position [1189, 0]
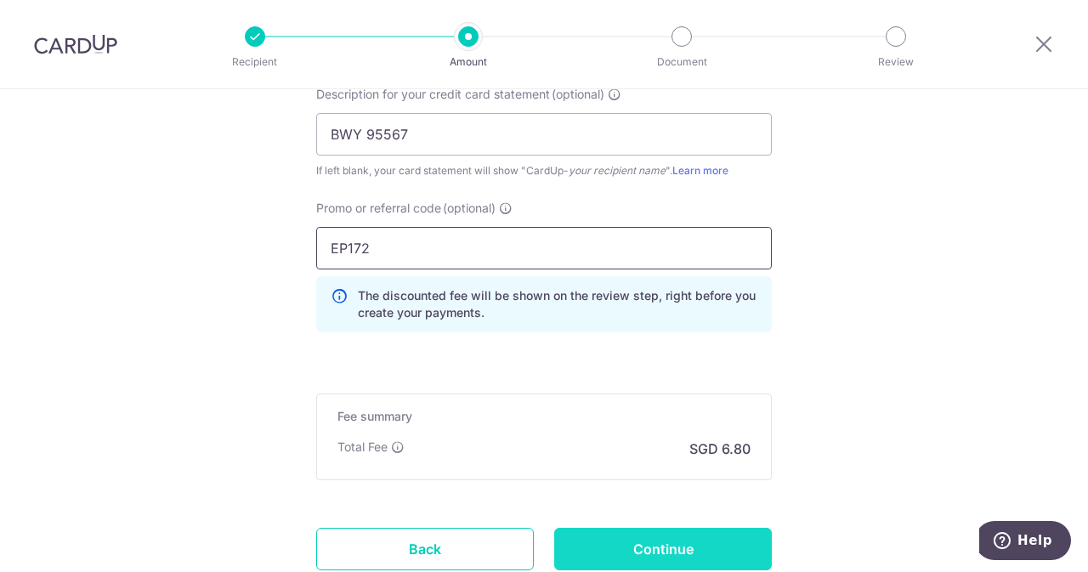
type input "EP172"
click at [721, 543] on input "Continue" at bounding box center [663, 549] width 218 height 42
type input "Create Schedule"
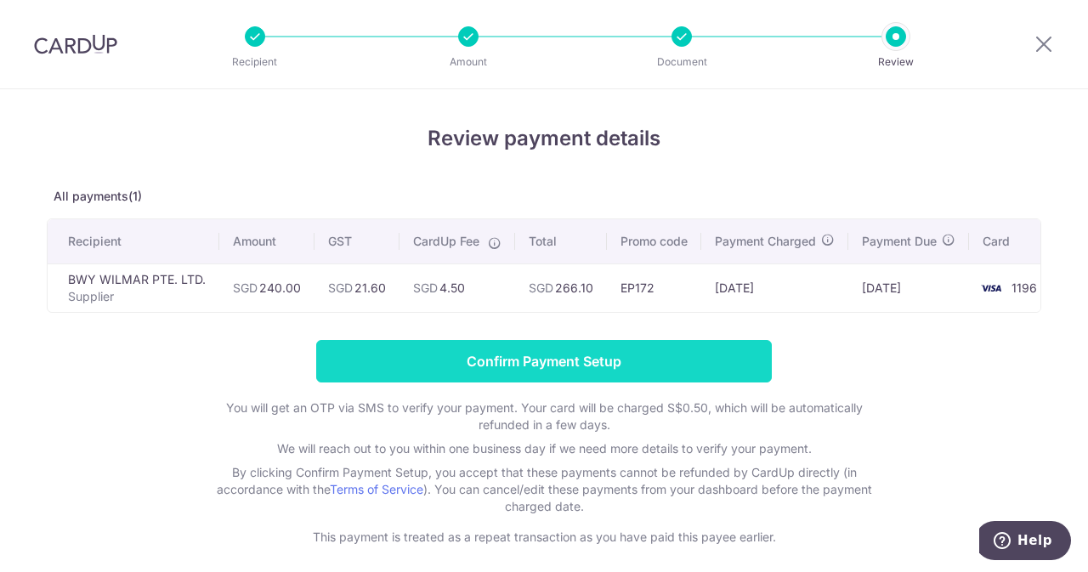
click at [578, 381] on input "Confirm Payment Setup" at bounding box center [544, 361] width 456 height 42
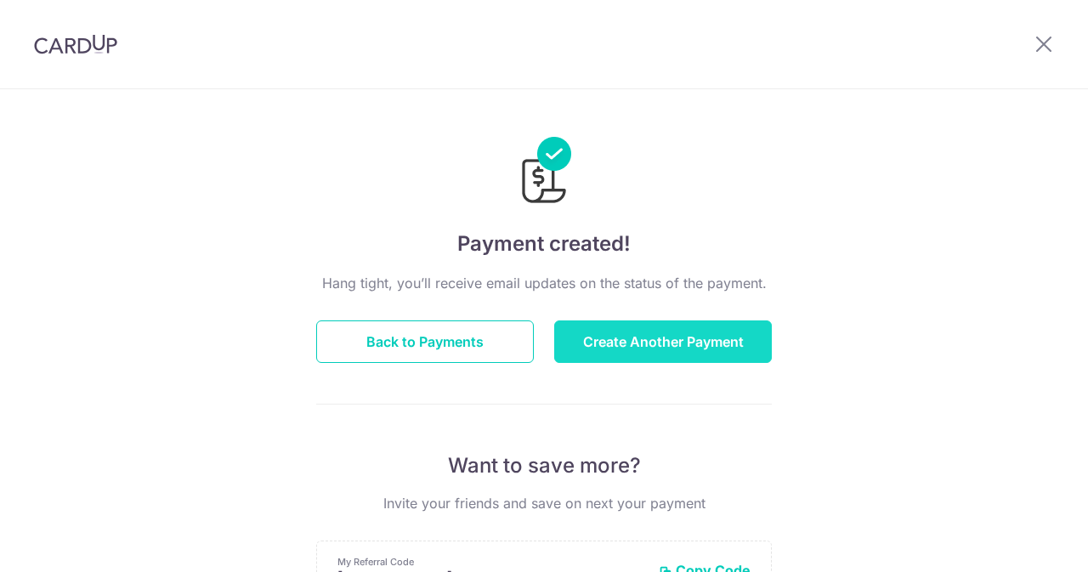
click at [630, 324] on button "Create Another Payment" at bounding box center [663, 341] width 218 height 42
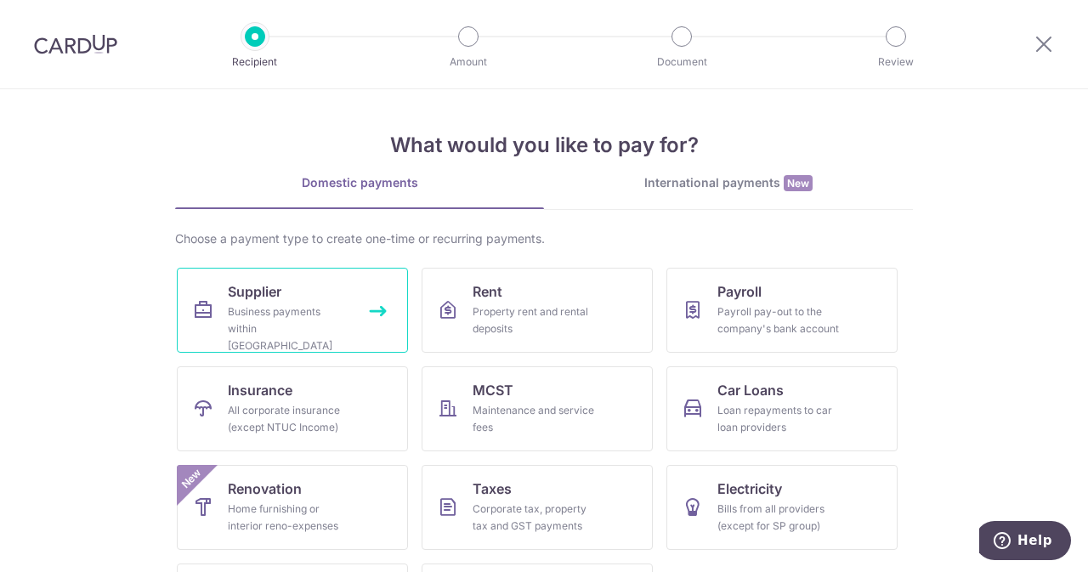
click at [304, 269] on link "Supplier Business payments within [GEOGRAPHIC_DATA]" at bounding box center [292, 310] width 231 height 85
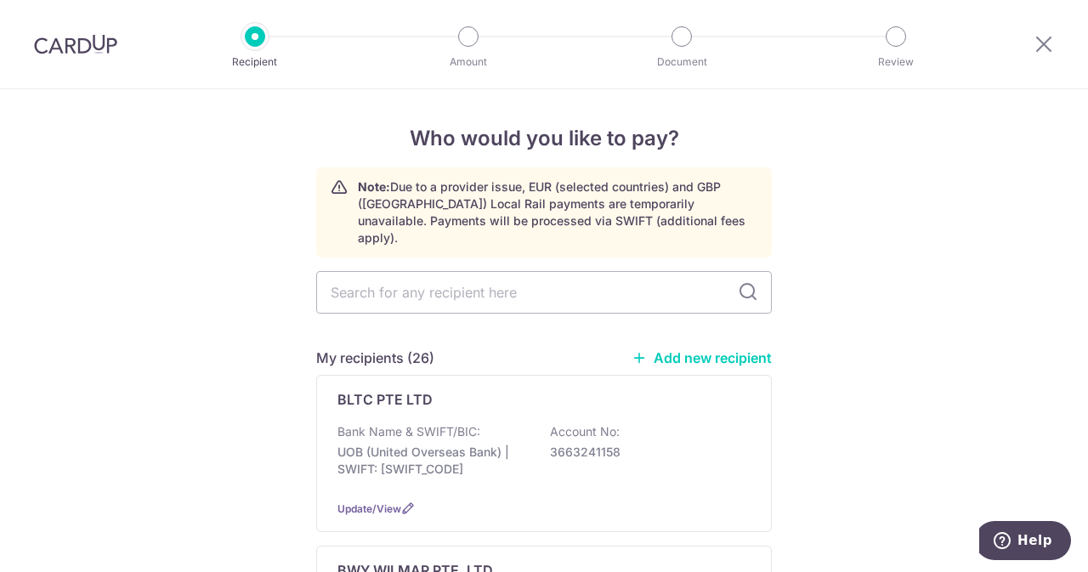
scroll to position [9, 0]
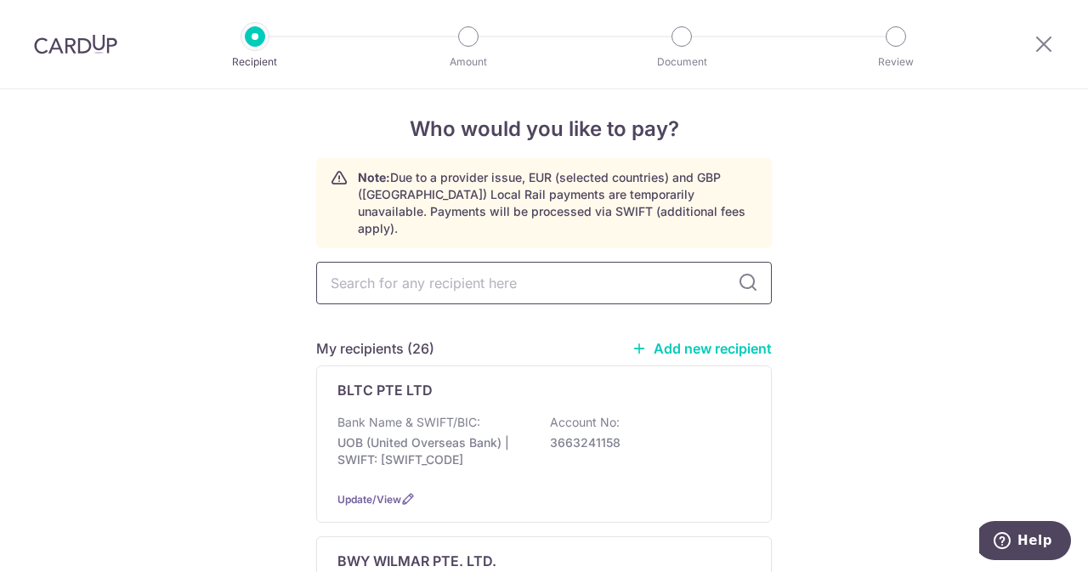
click at [415, 262] on input "text" at bounding box center [544, 283] width 456 height 42
type input "UNITED"
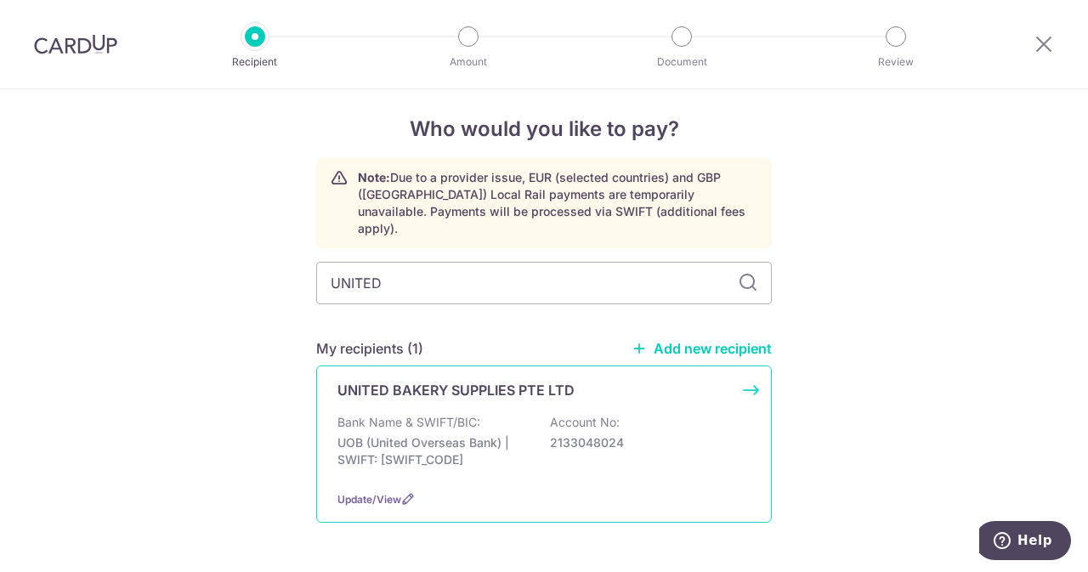
click at [432, 392] on div "UNITED BAKERY SUPPLIES PTE LTD Bank Name & SWIFT/BIC: UOB (United Overseas Bank…" at bounding box center [544, 443] width 456 height 157
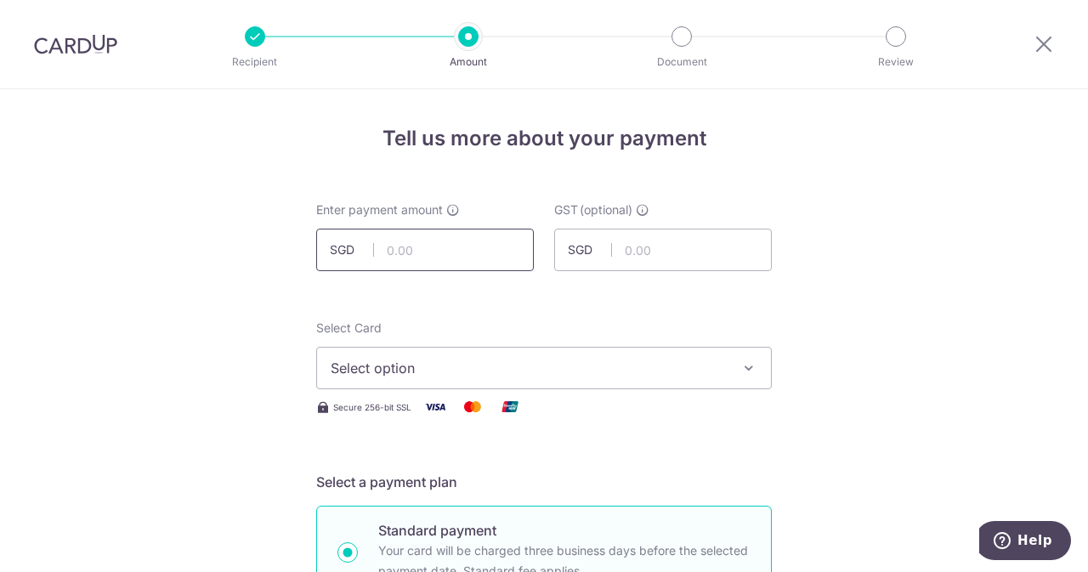
click at [437, 264] on input "text" at bounding box center [425, 250] width 218 height 42
type input "306.00"
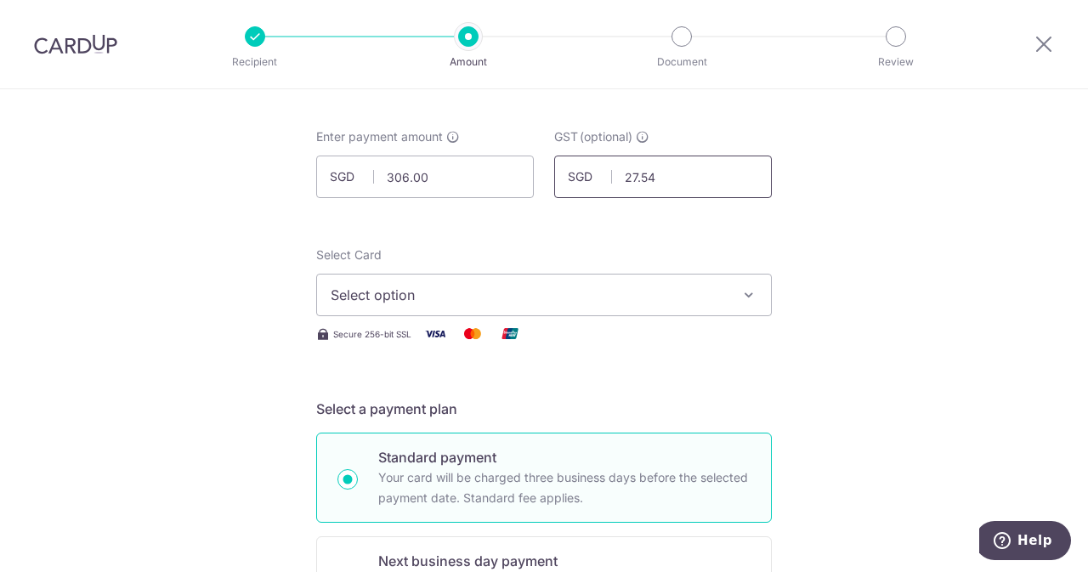
type input "27.54"
click at [463, 297] on span "Select option" at bounding box center [529, 295] width 396 height 20
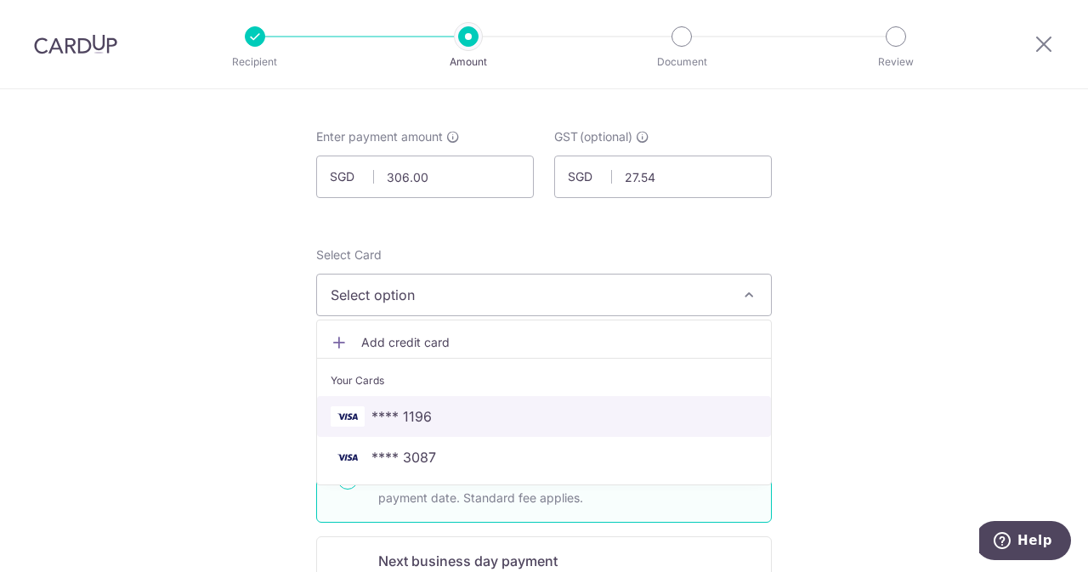
click at [392, 414] on span "**** 1196" at bounding box center [401, 416] width 60 height 20
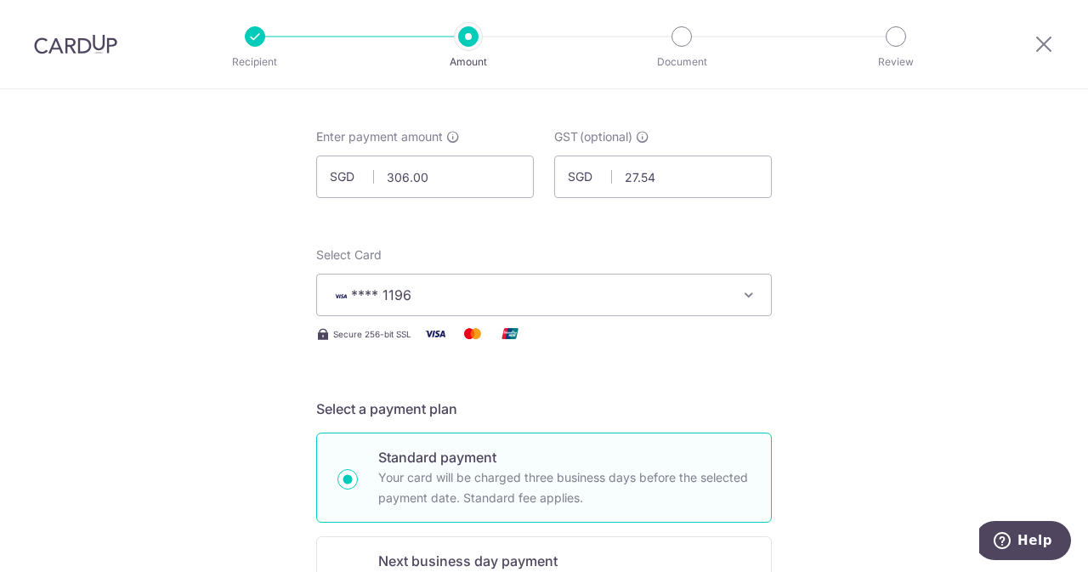
scroll to position [433, 0]
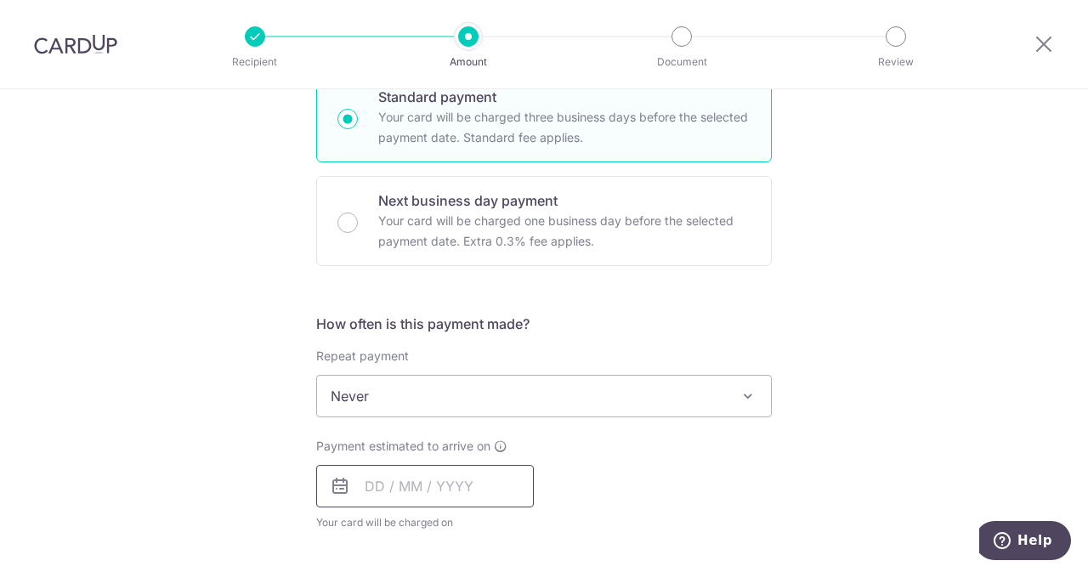
click at [446, 465] on input "text" at bounding box center [425, 486] width 218 height 42
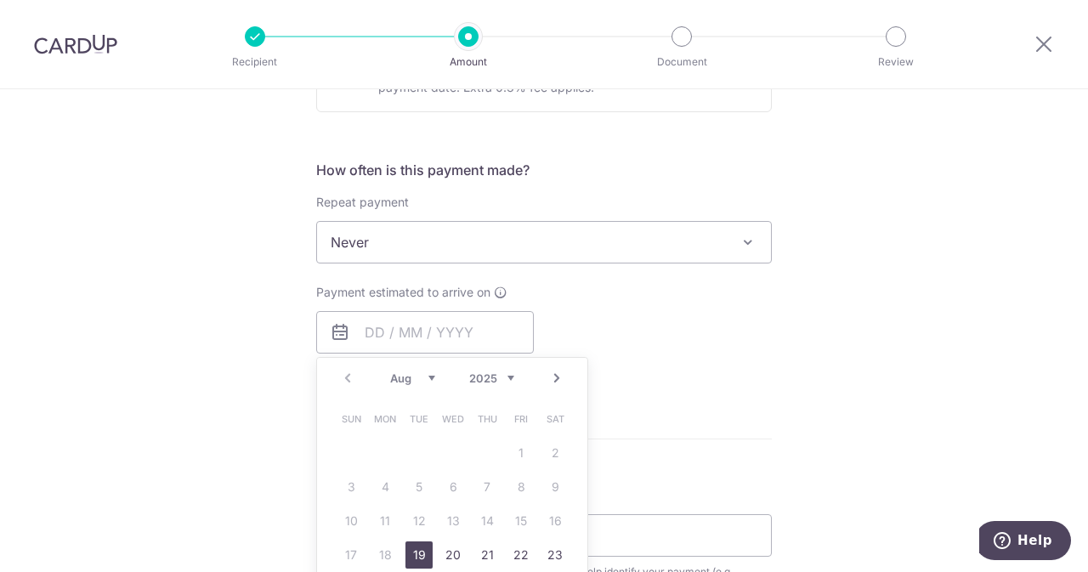
click at [411, 547] on link "19" at bounding box center [418, 554] width 27 height 27
type input "[DATE]"
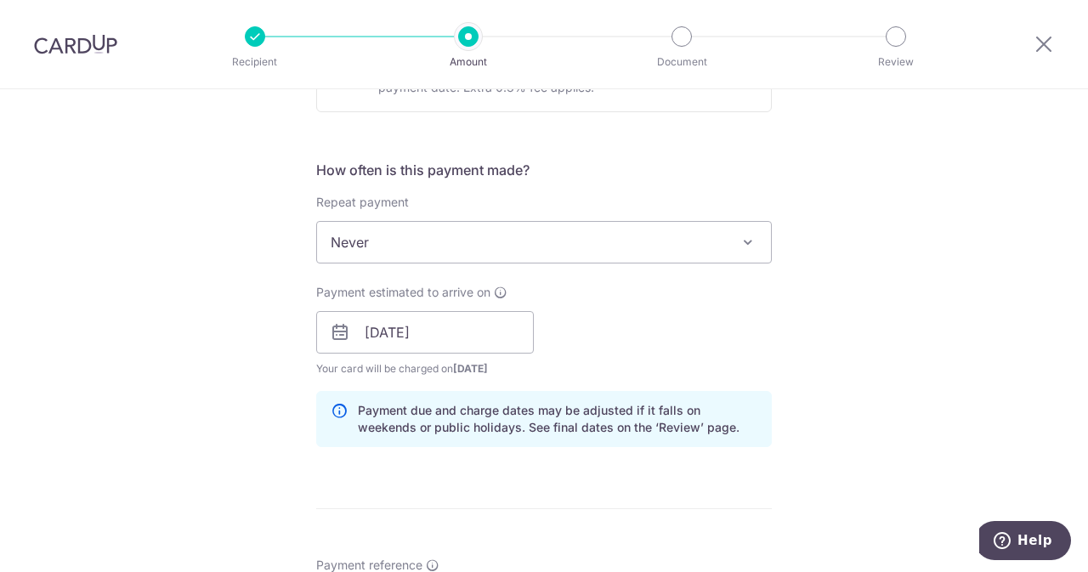
scroll to position [908, 0]
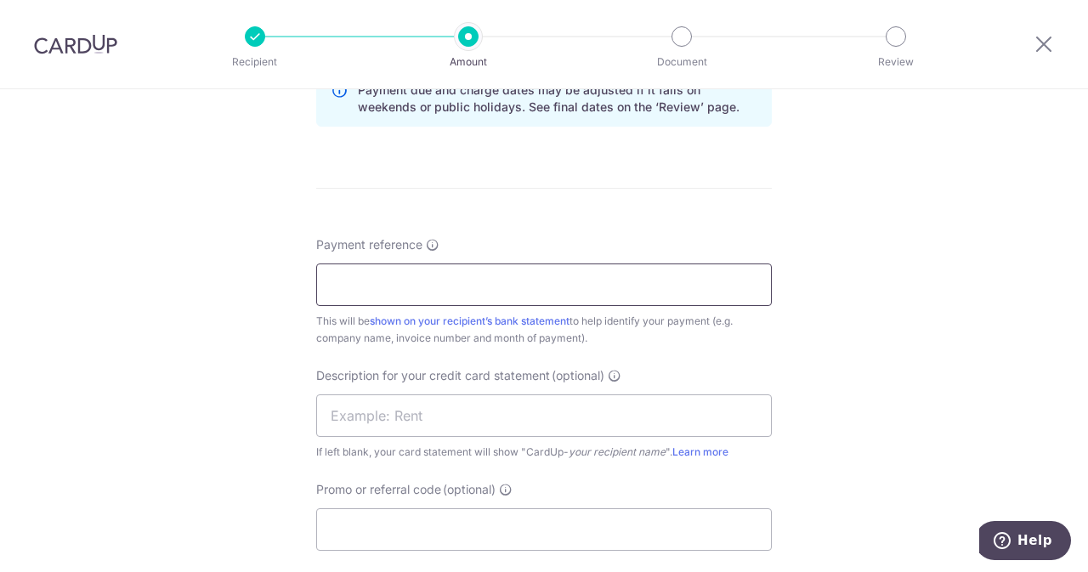
click at [462, 296] on input "Payment reference" at bounding box center [544, 284] width 456 height 42
drag, startPoint x: 462, startPoint y: 296, endPoint x: 404, endPoint y: 292, distance: 58.8
click at [404, 292] on input "ELIJAHPIES 259449" at bounding box center [544, 284] width 456 height 42
type input "ELIJAHPIES 259449"
click at [369, 433] on input "text" at bounding box center [544, 415] width 456 height 42
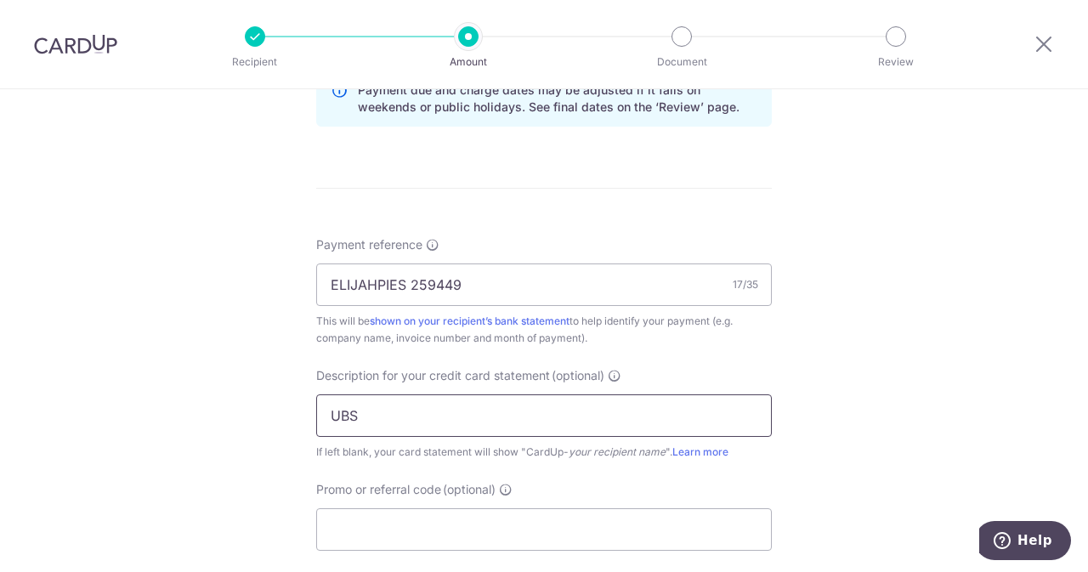
paste input "259449"
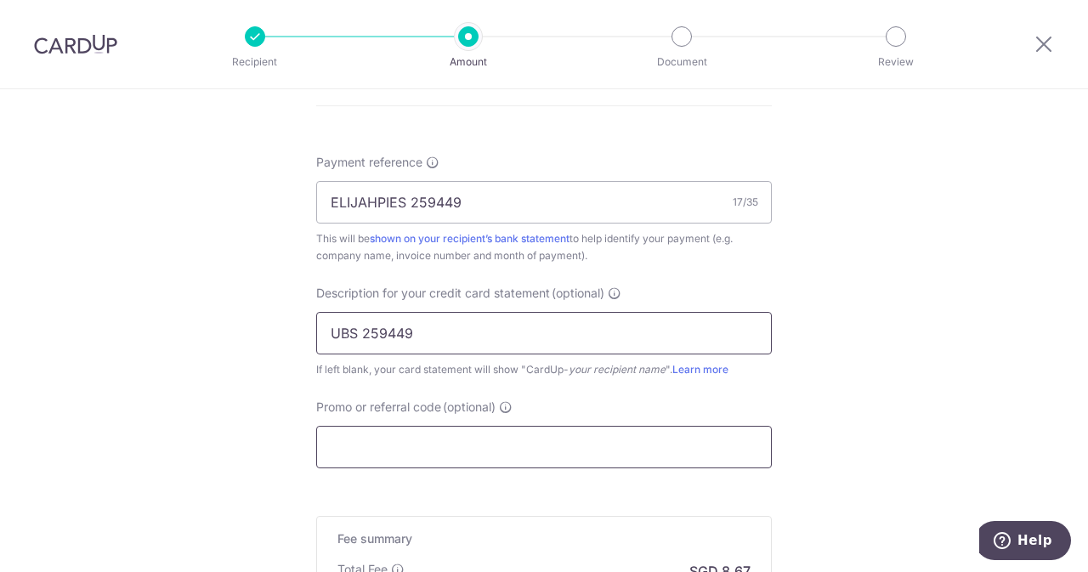
type input "UBS 259449"
click at [388, 453] on input "Promo or referral code (optional)" at bounding box center [544, 447] width 456 height 42
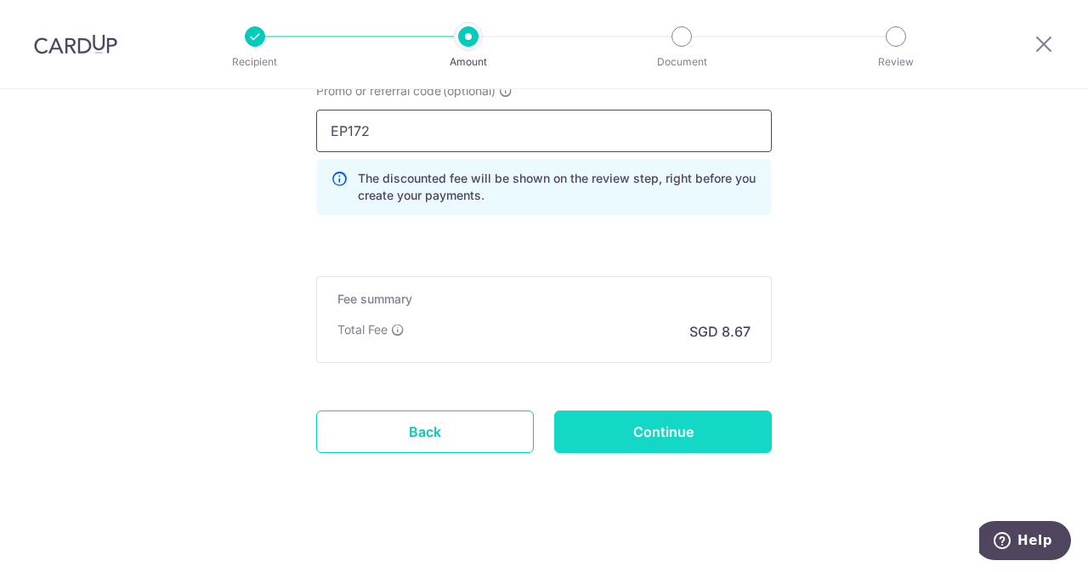
scroll to position [1310, 0]
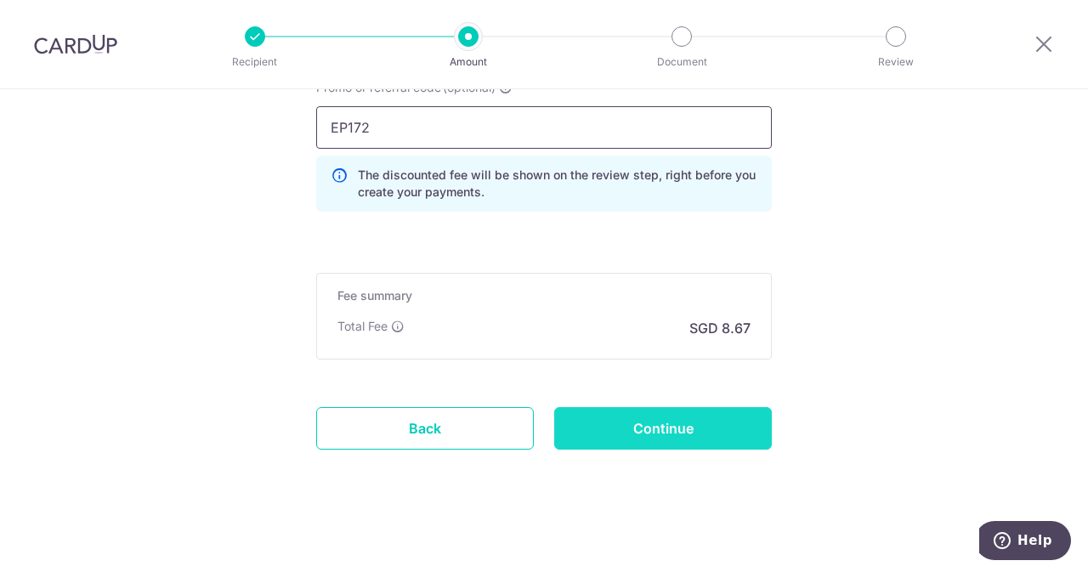
type input "EP172"
click at [634, 413] on input "Continue" at bounding box center [663, 428] width 218 height 42
type input "Create Schedule"
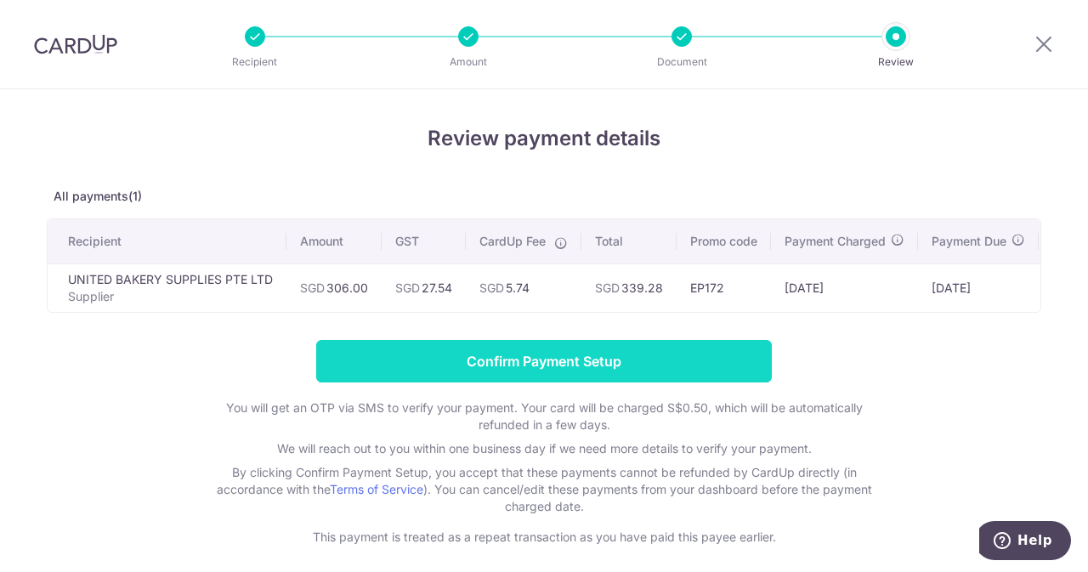
click at [612, 382] on input "Confirm Payment Setup" at bounding box center [544, 361] width 456 height 42
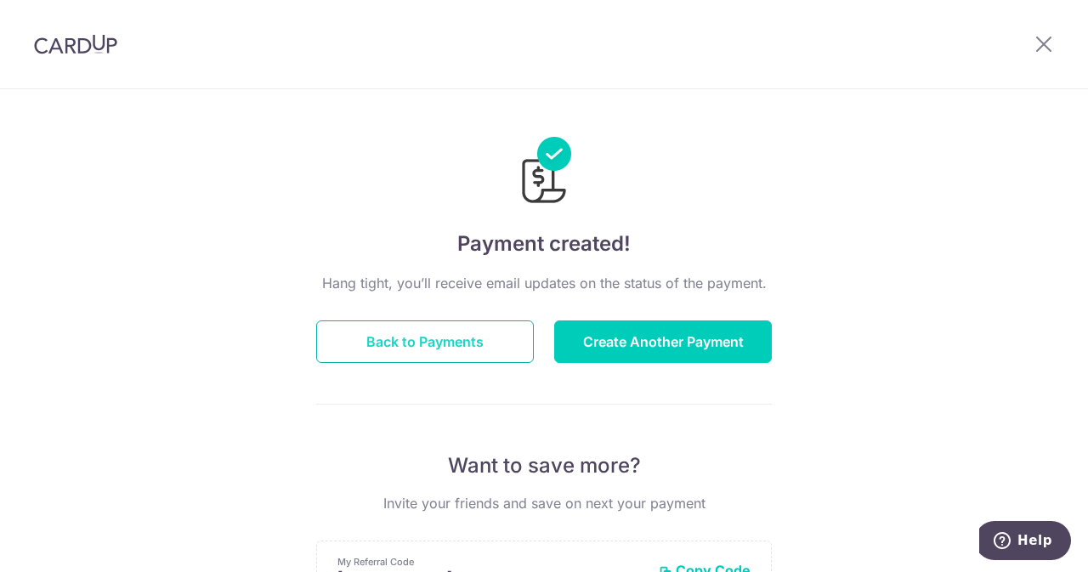
click at [465, 332] on button "Back to Payments" at bounding box center [425, 341] width 218 height 42
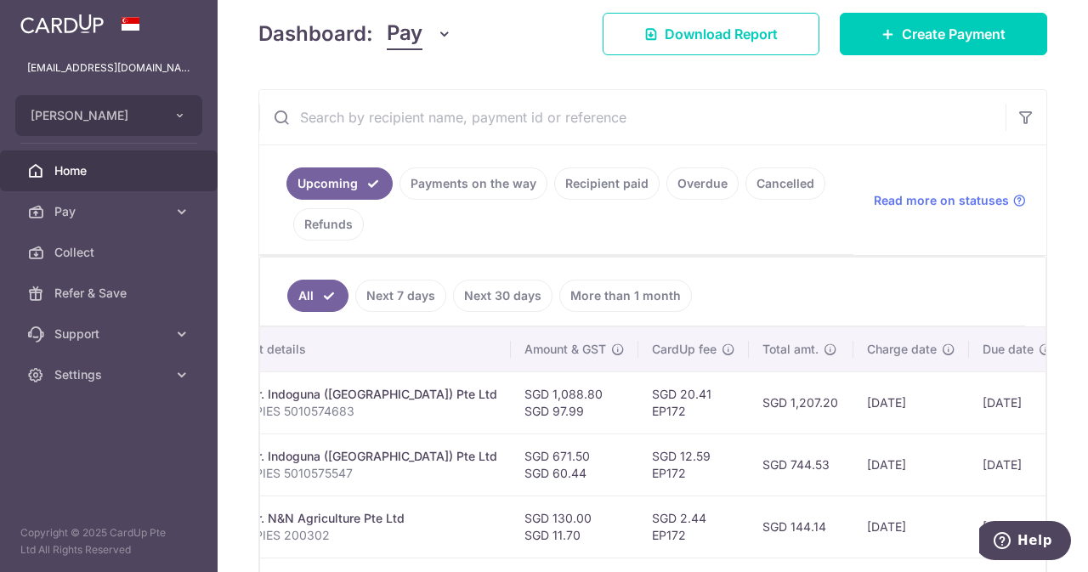
scroll to position [0, 534]
